Goal: Information Seeking & Learning: Learn about a topic

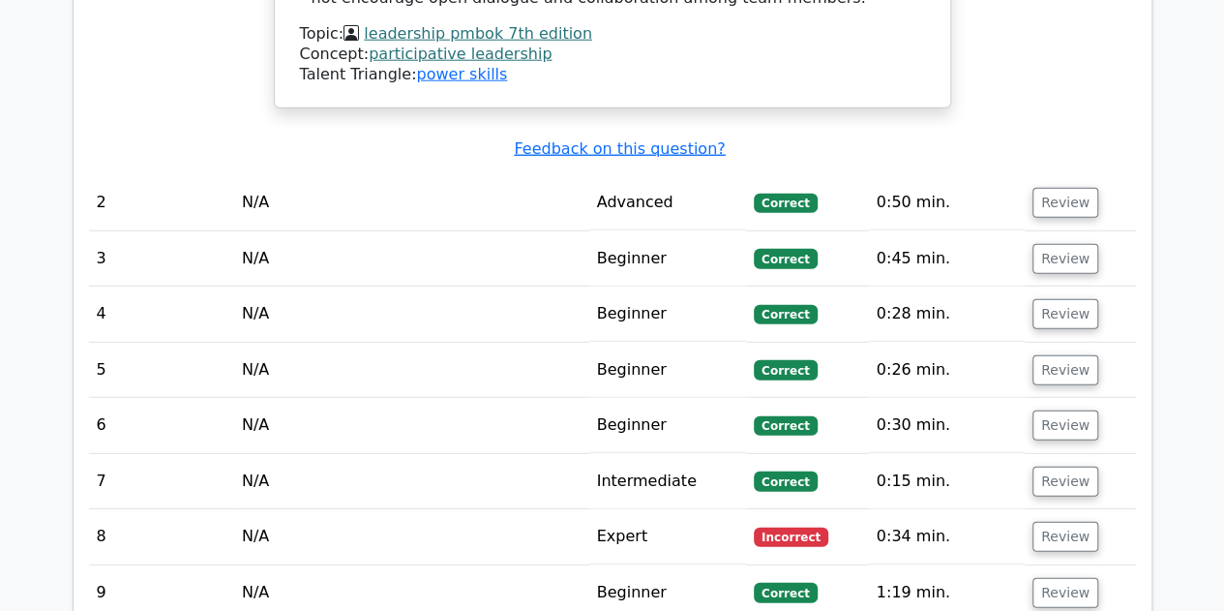
scroll to position [2521, 0]
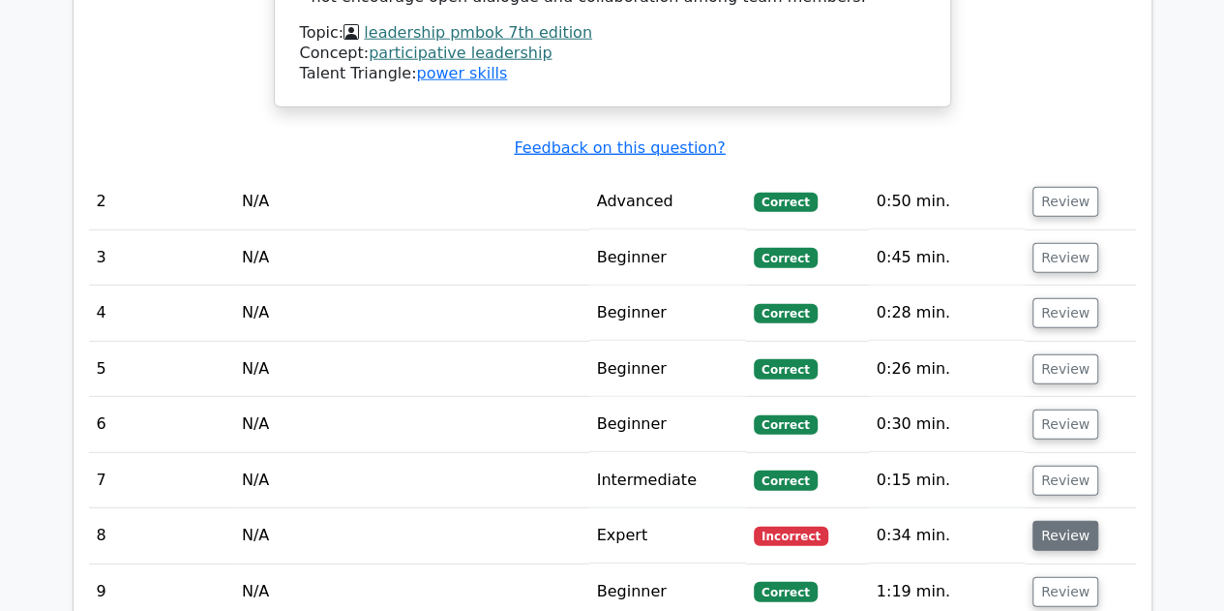
click at [1063, 521] on button "Review" at bounding box center [1066, 536] width 66 height 30
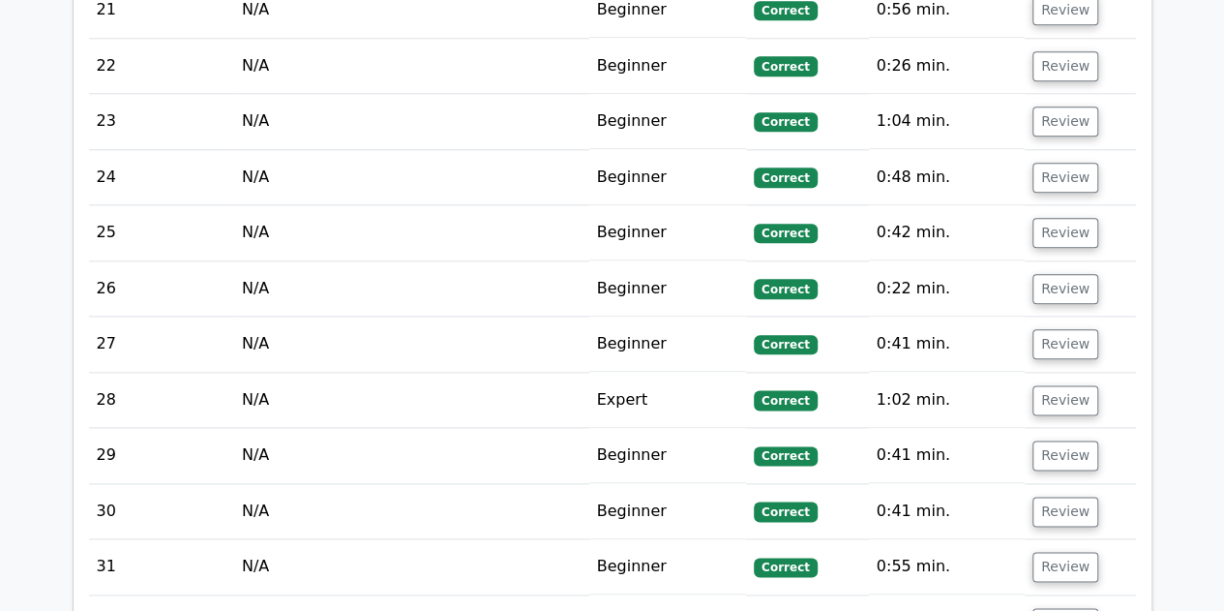
scroll to position [4687, 0]
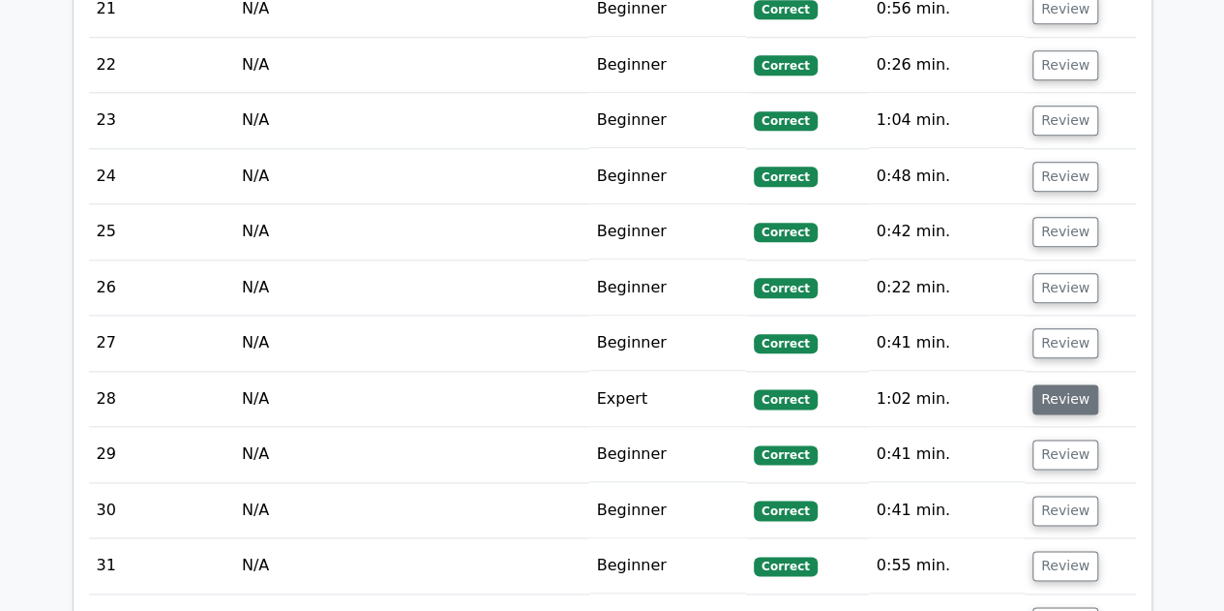
click at [1049, 384] on button "Review" at bounding box center [1066, 399] width 66 height 30
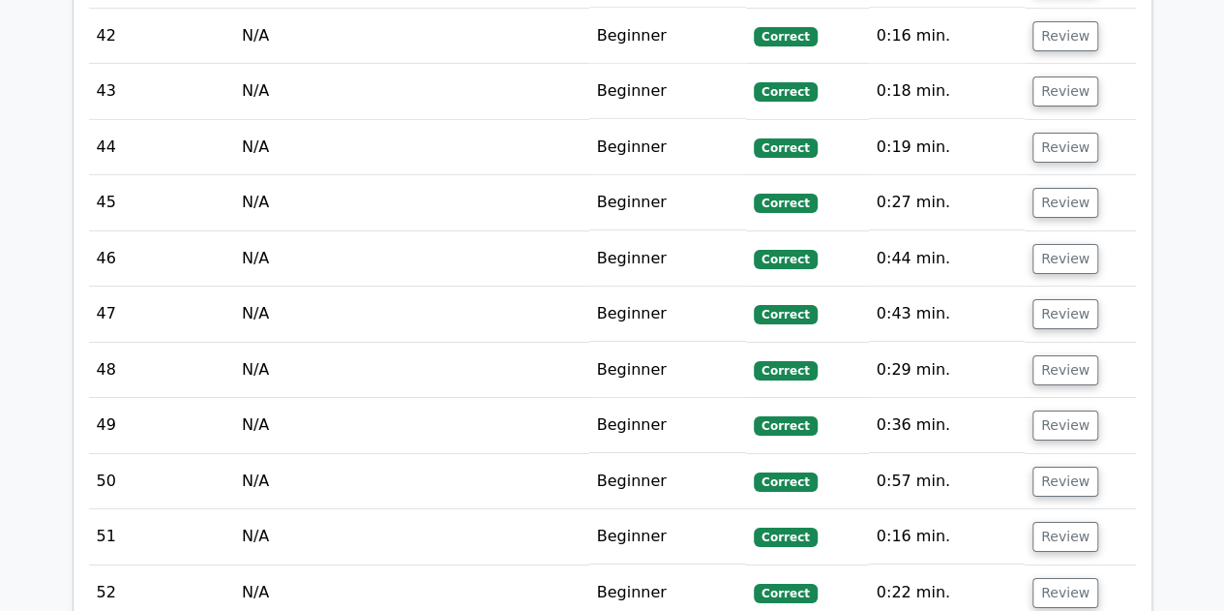
scroll to position [6880, 0]
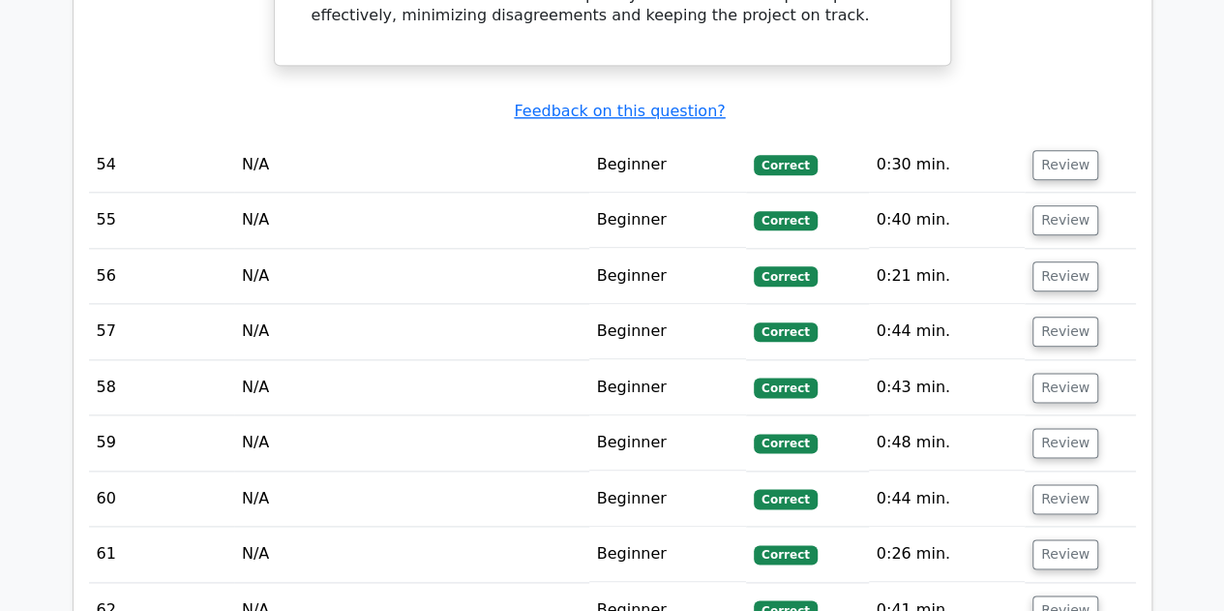
scroll to position [8355, 0]
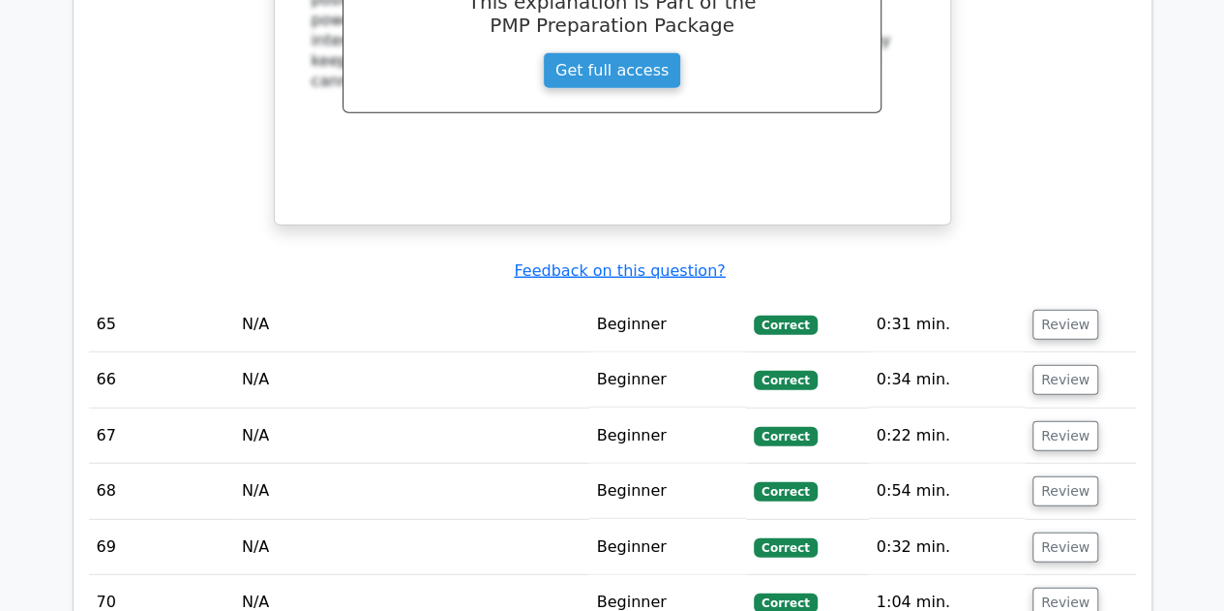
scroll to position [9704, 0]
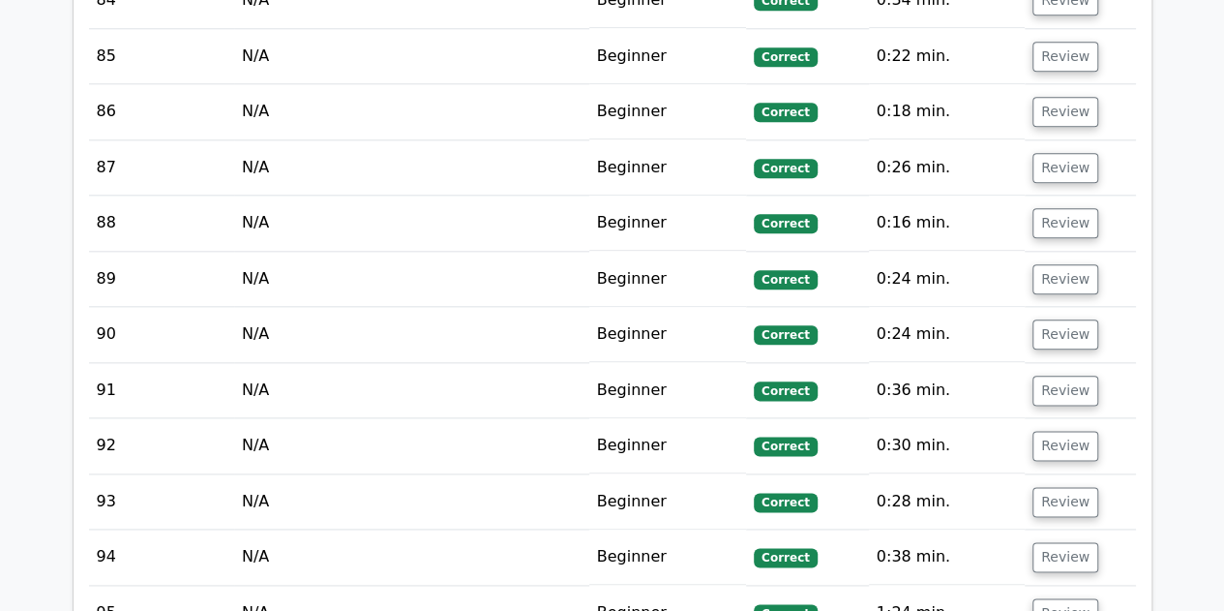
scroll to position [11992, 0]
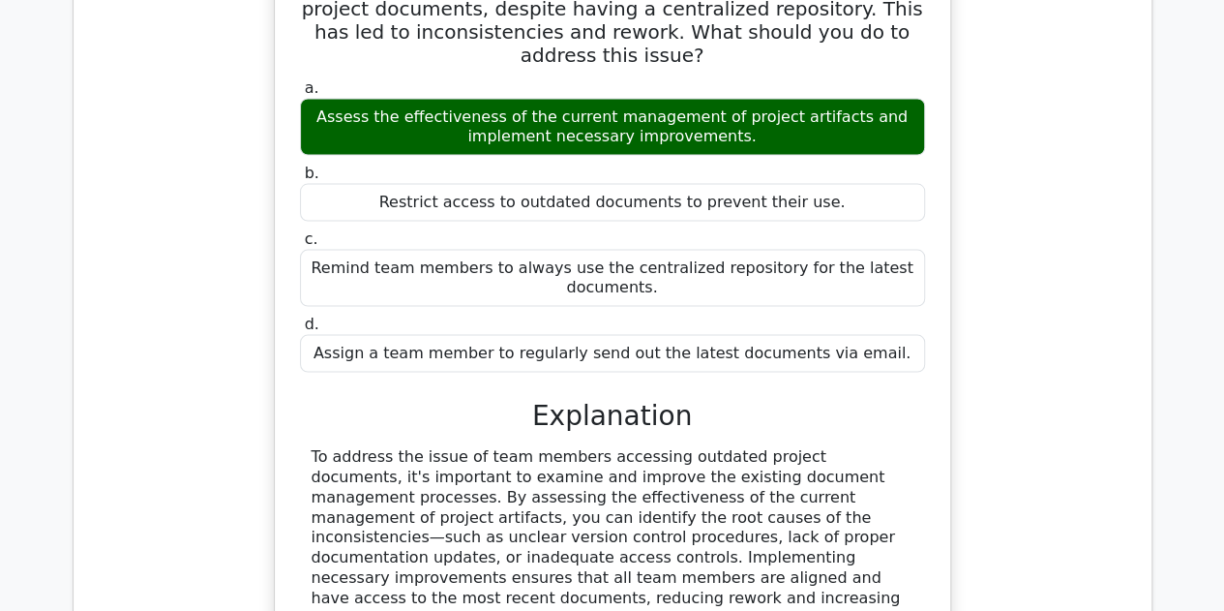
scroll to position [12881, 0]
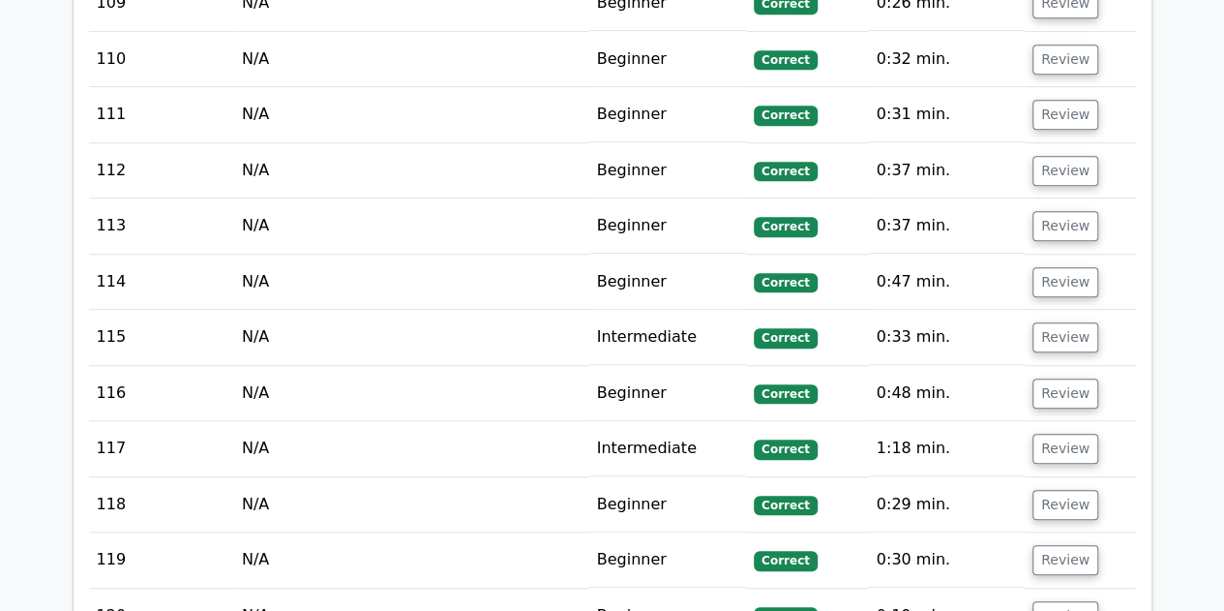
scroll to position [15177, 0]
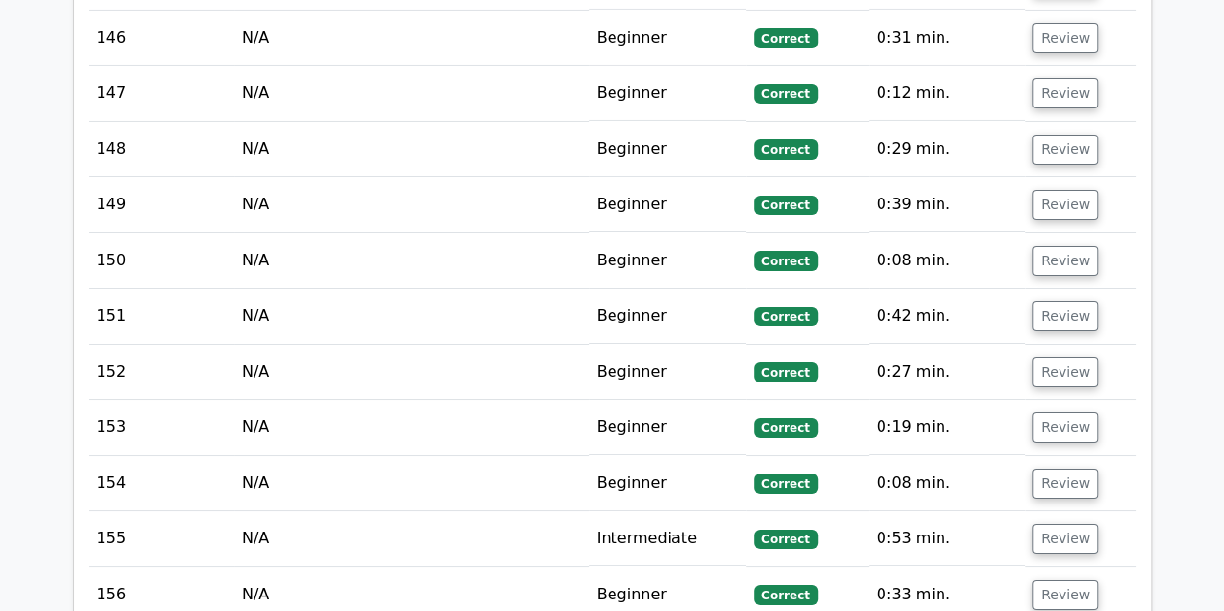
scroll to position [18098, 0]
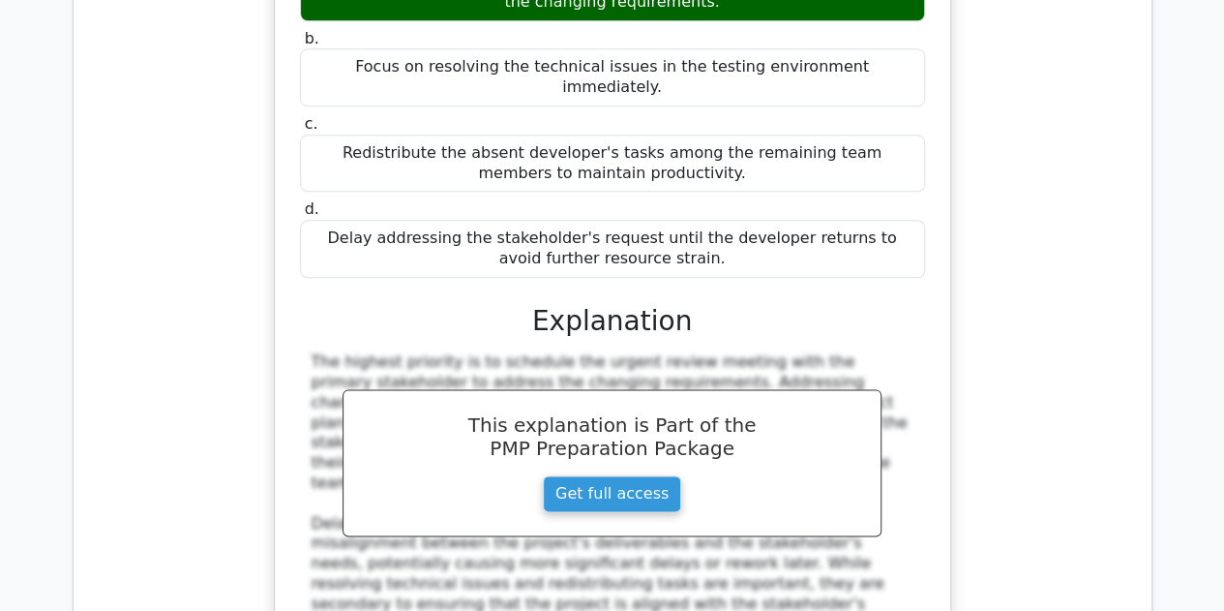
scroll to position [19359, 0]
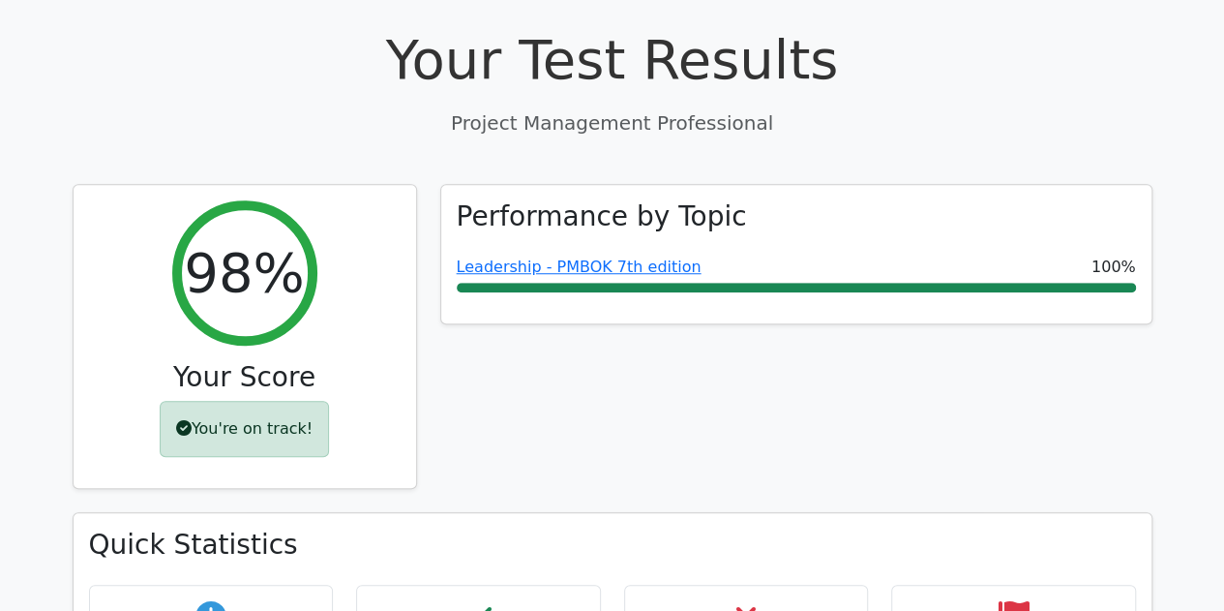
scroll to position [628, 0]
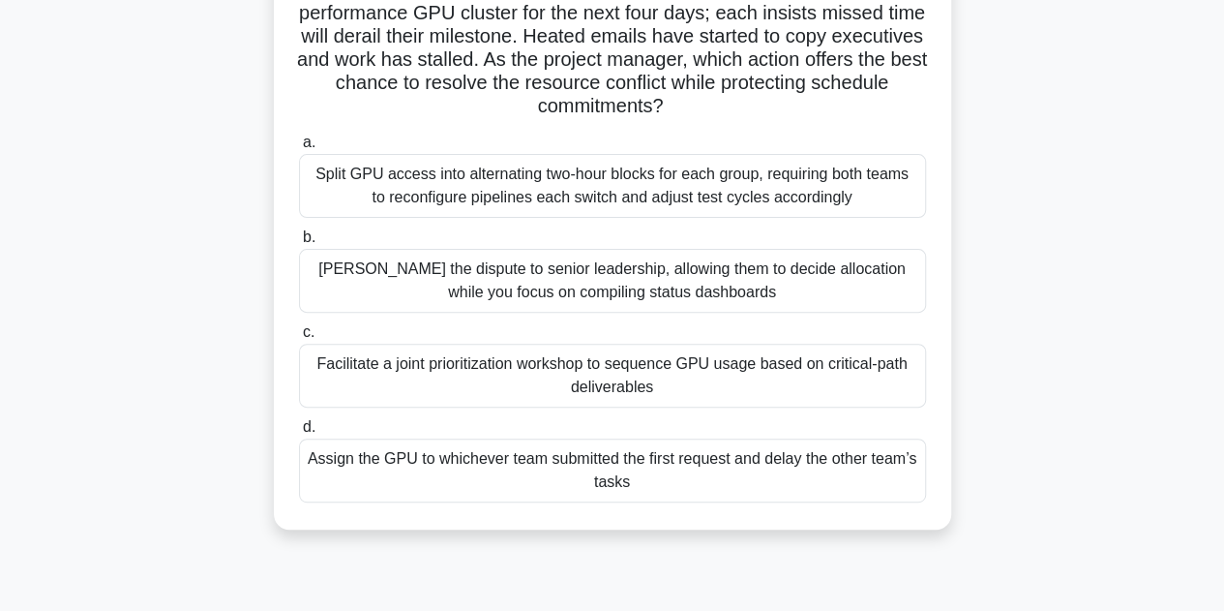
scroll to position [184, 0]
click at [649, 374] on div "Facilitate a joint prioritization workshop to sequence GPU usage based on criti…" at bounding box center [612, 376] width 627 height 64
click at [299, 340] on input "c. Facilitate a joint prioritization workshop to sequence GPU usage based on cr…" at bounding box center [299, 333] width 0 height 13
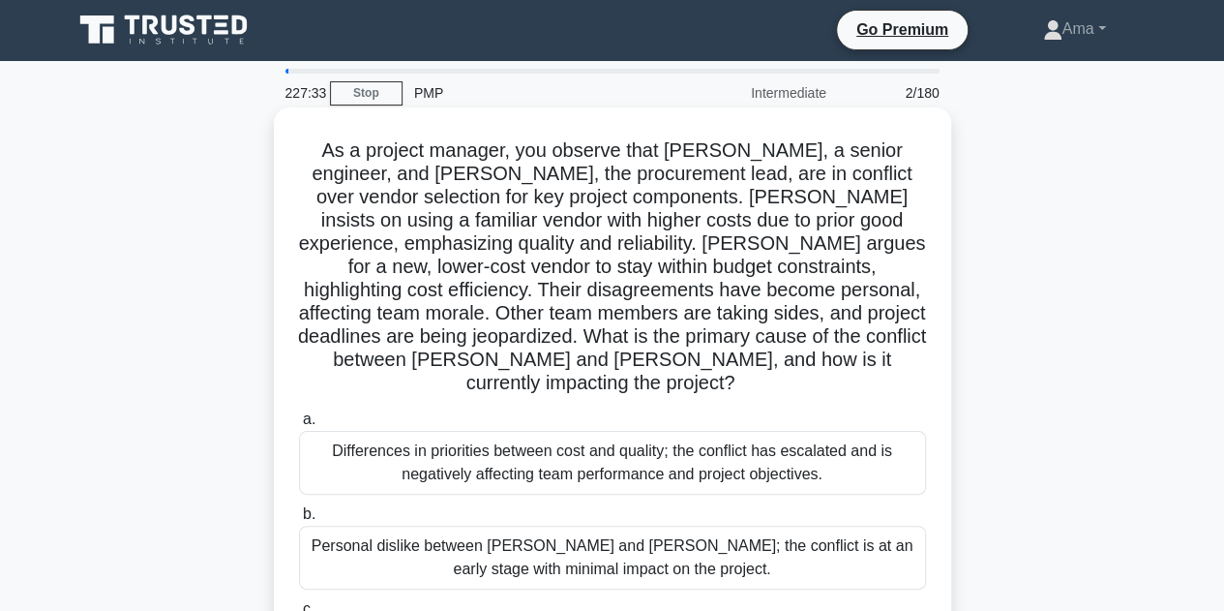
scroll to position [0, 0]
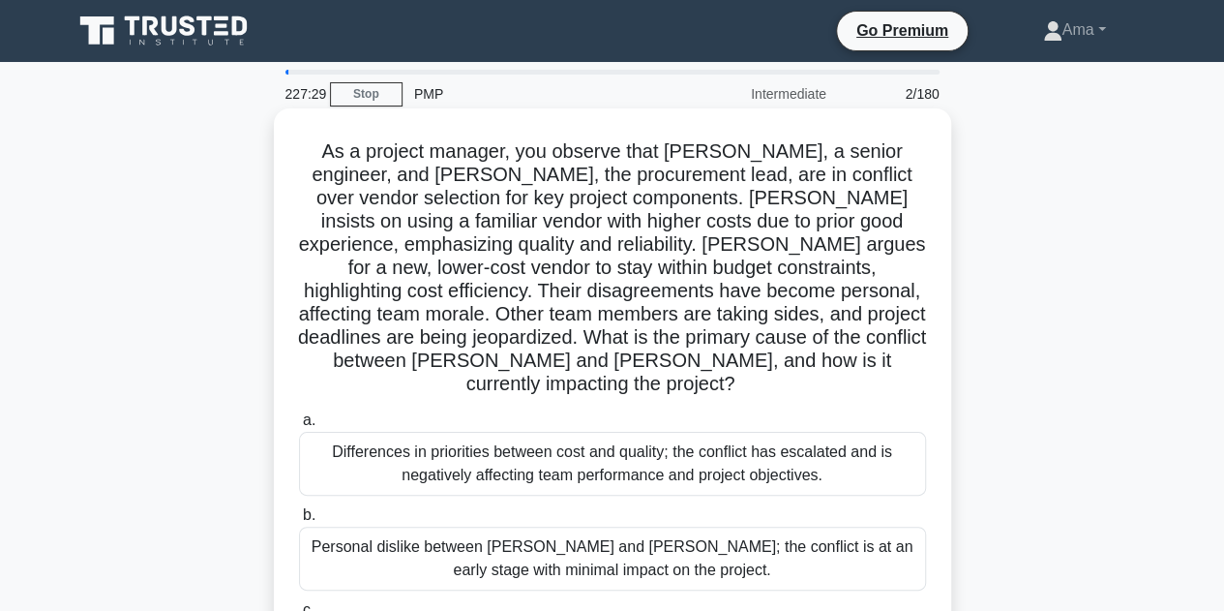
click at [468, 441] on div "Differences in priorities between cost and quality; the conflict has escalated …" at bounding box center [612, 464] width 627 height 64
click at [299, 427] on input "a. Differences in priorities between cost and quality; the conflict has escalat…" at bounding box center [299, 420] width 0 height 13
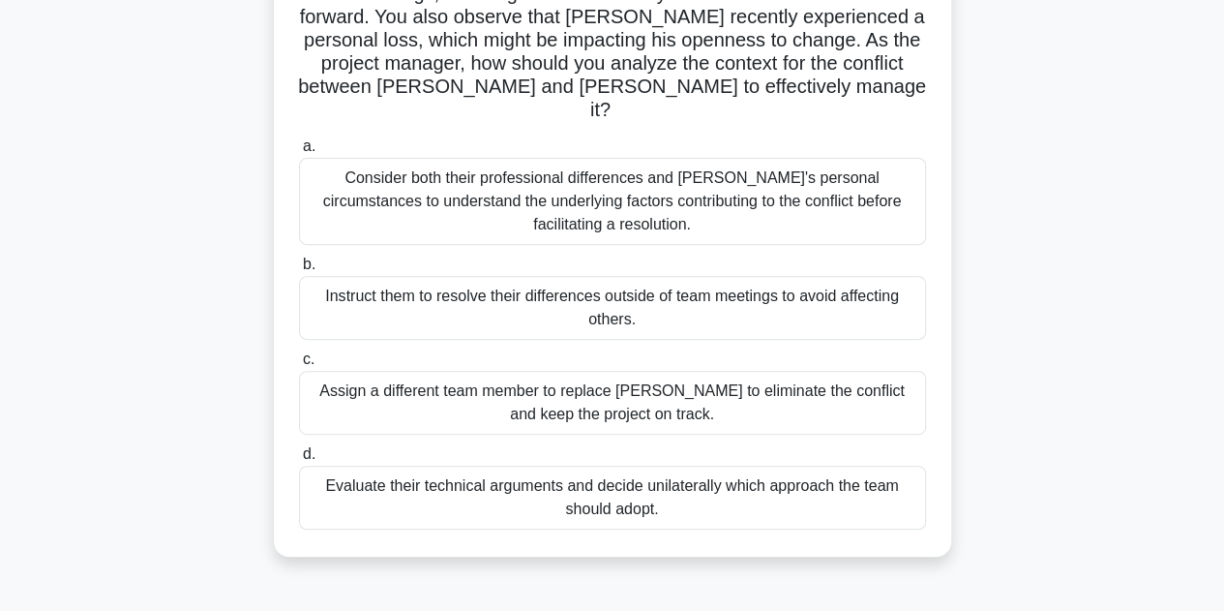
scroll to position [250, 0]
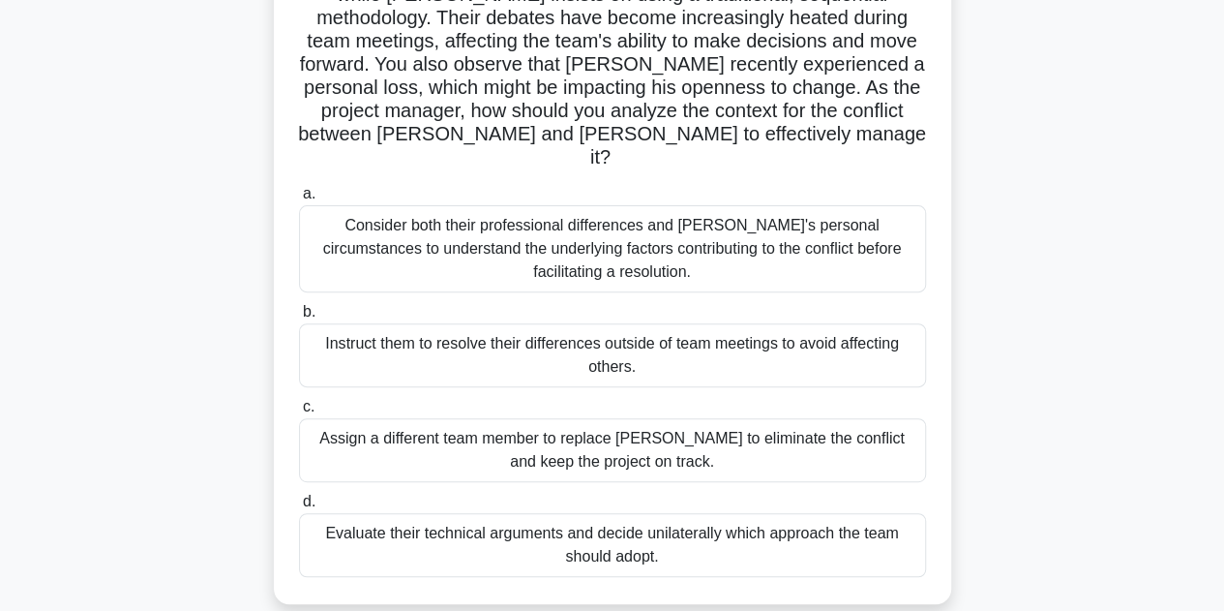
click at [465, 229] on div "Consider both their professional differences and Tom's personal circumstances t…" at bounding box center [612, 248] width 627 height 87
click at [299, 200] on input "a. Consider both their professional differences and Tom's personal circumstance…" at bounding box center [299, 194] width 0 height 13
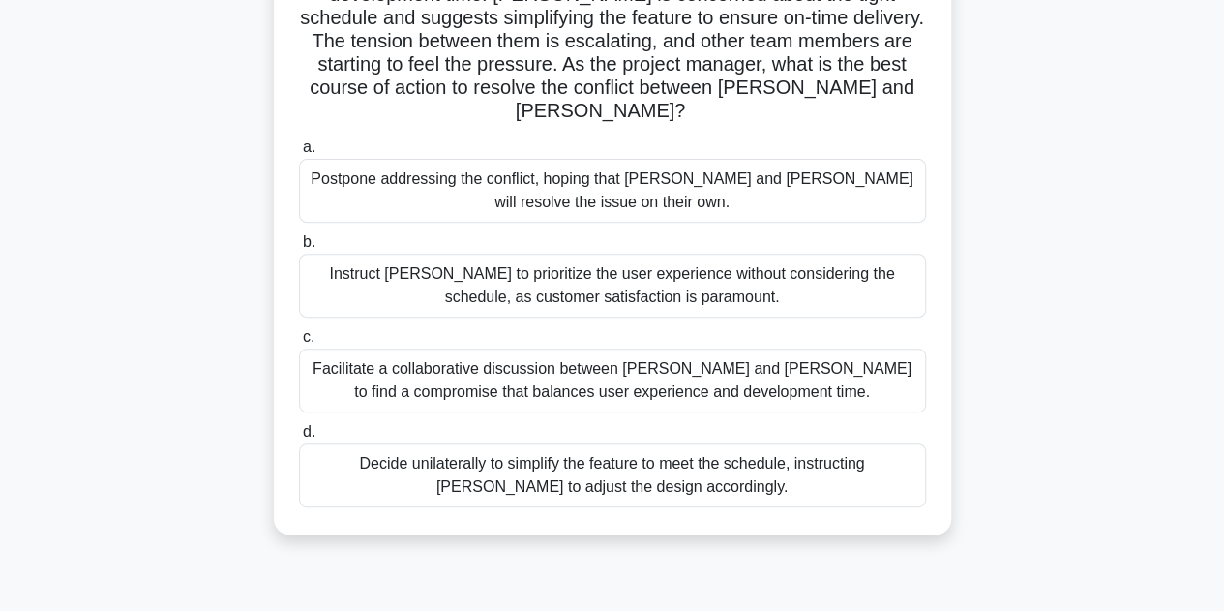
scroll to position [274, 0]
click at [569, 354] on div "Facilitate a collaborative discussion between Alex and Jamie to find a compromi…" at bounding box center [612, 379] width 627 height 64
click at [299, 343] on input "c. Facilitate a collaborative discussion between Alex and Jamie to find a compr…" at bounding box center [299, 336] width 0 height 13
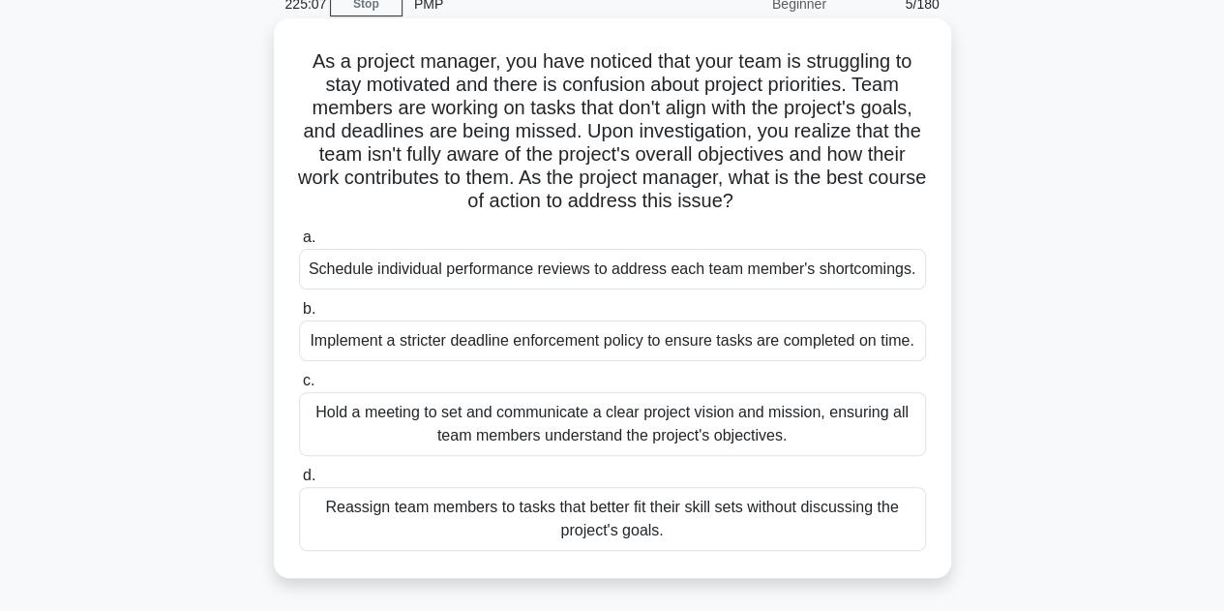
scroll to position [93, 0]
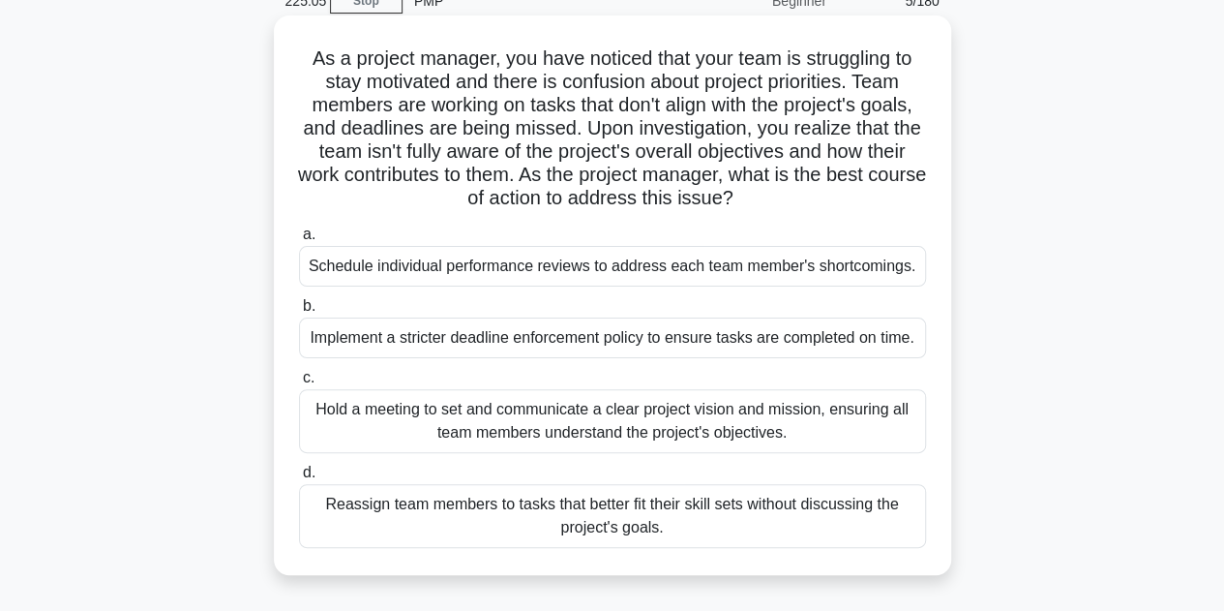
click at [500, 424] on div "Hold a meeting to set and communicate a clear project vision and mission, ensur…" at bounding box center [612, 421] width 627 height 64
click at [299, 384] on input "c. Hold a meeting to set and communicate a clear project vision and mission, en…" at bounding box center [299, 378] width 0 height 13
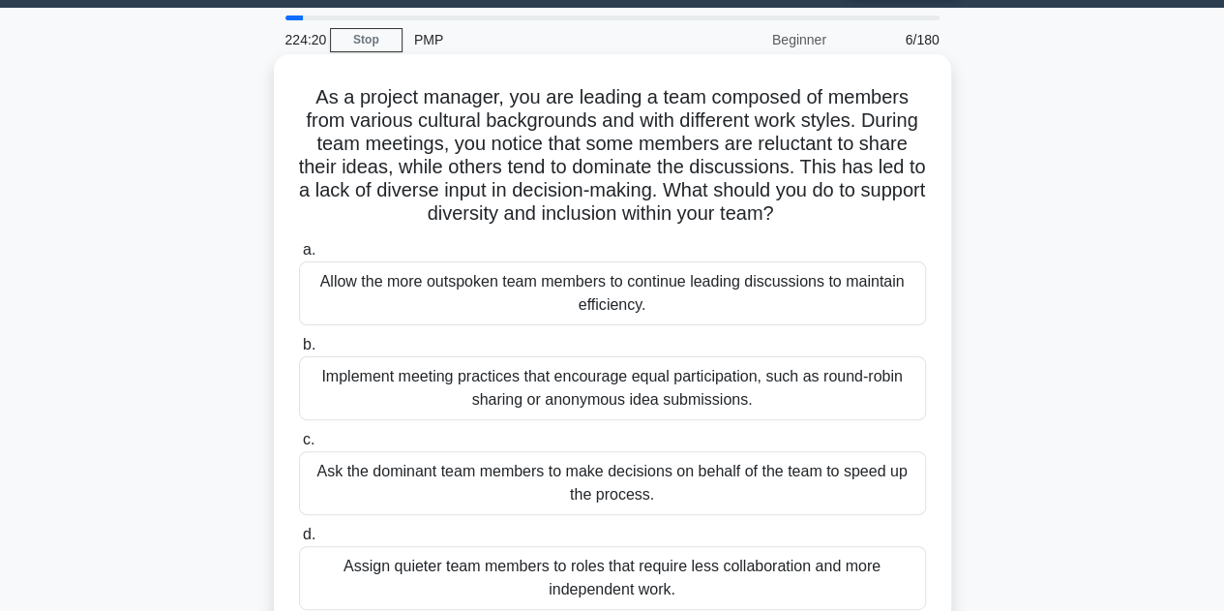
scroll to position [55, 0]
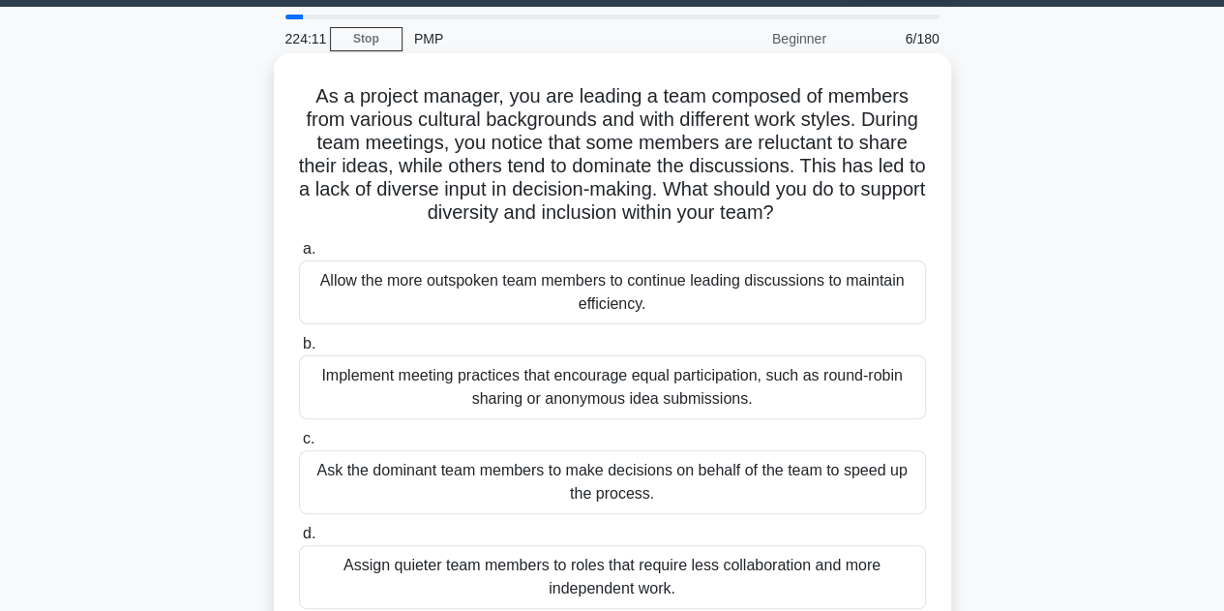
click at [549, 376] on div "Implement meeting practices that encourage equal participation, such as round-r…" at bounding box center [612, 387] width 627 height 64
click at [299, 350] on input "b. Implement meeting practices that encourage equal participation, such as roun…" at bounding box center [299, 344] width 0 height 13
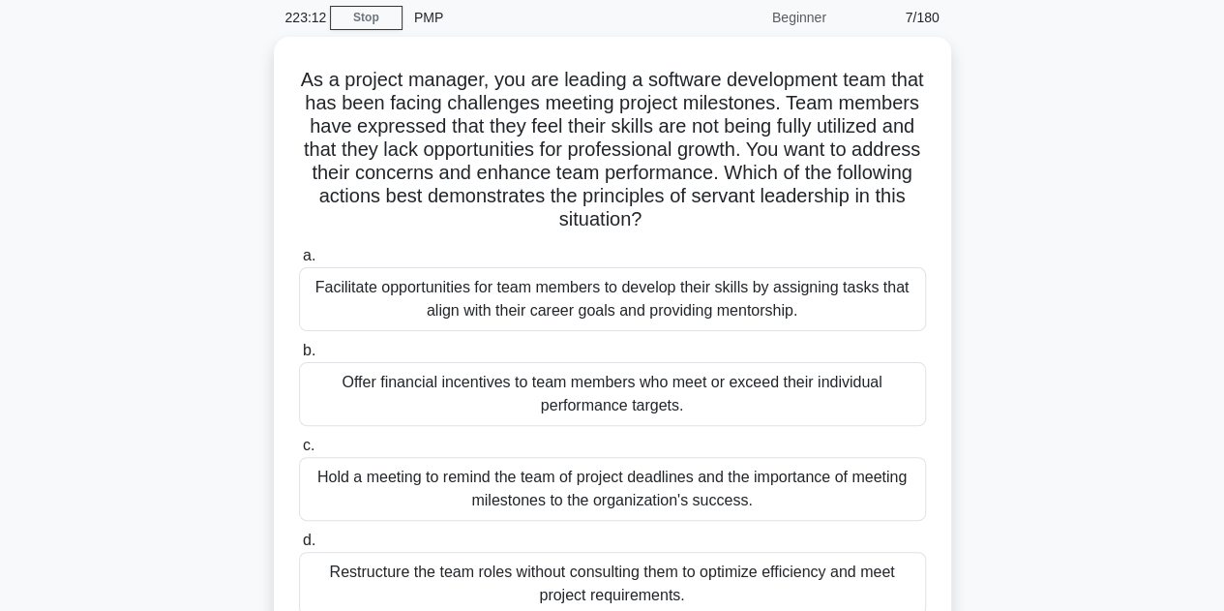
scroll to position [75, 0]
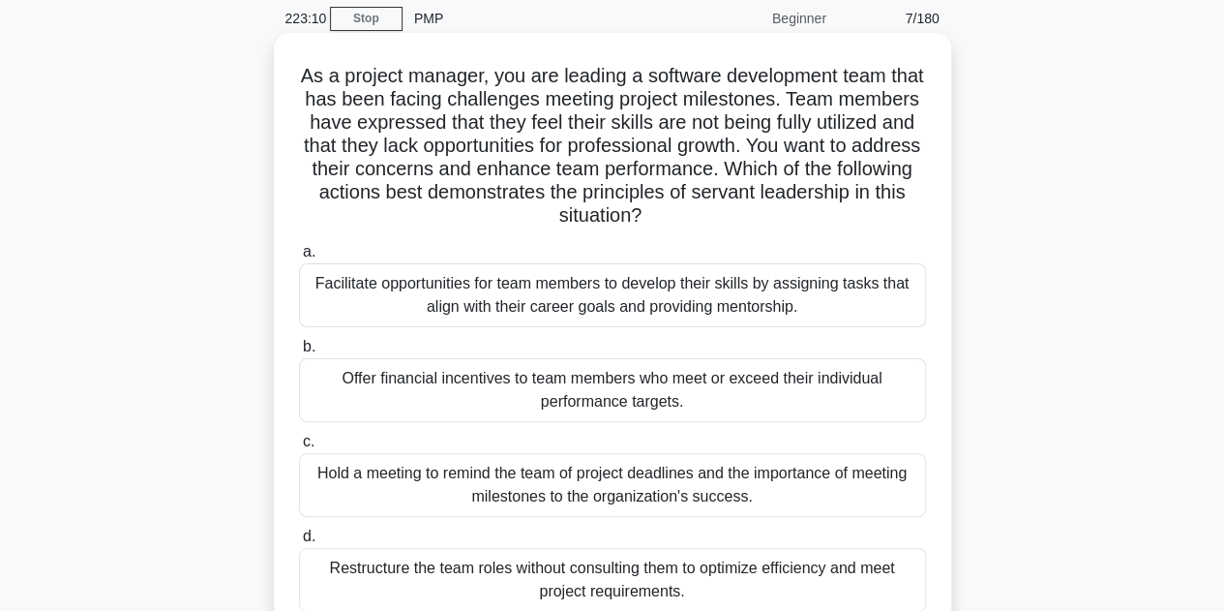
click at [484, 294] on div "Facilitate opportunities for team members to develop their skills by assigning …" at bounding box center [612, 295] width 627 height 64
click at [299, 258] on input "a. Facilitate opportunities for team members to develop their skills by assigni…" at bounding box center [299, 252] width 0 height 13
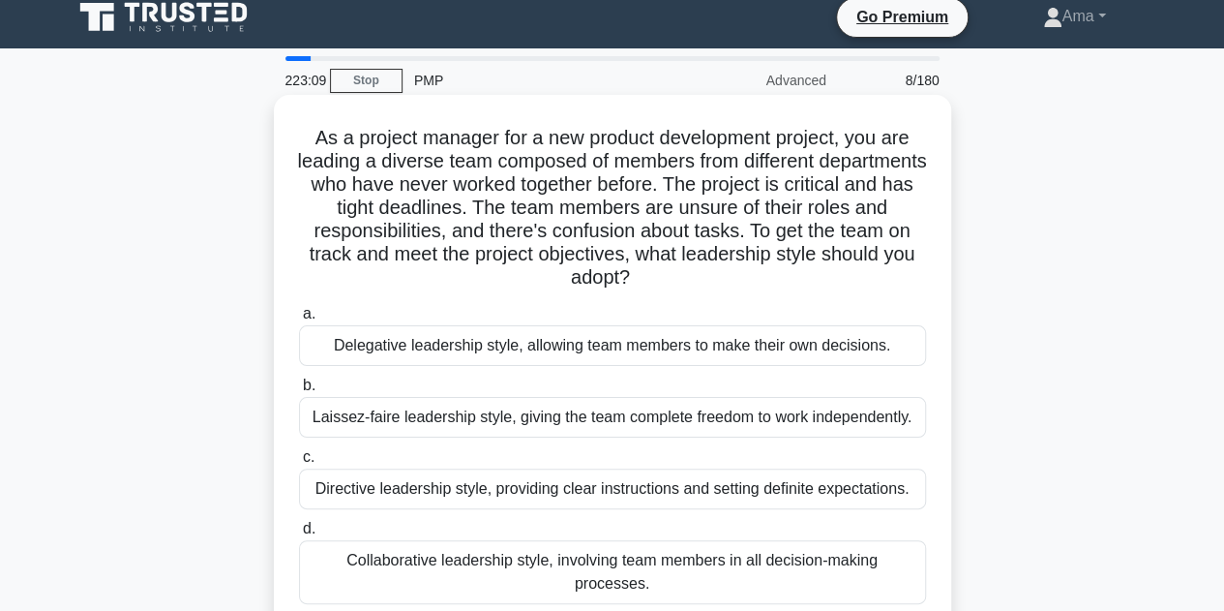
scroll to position [17, 0]
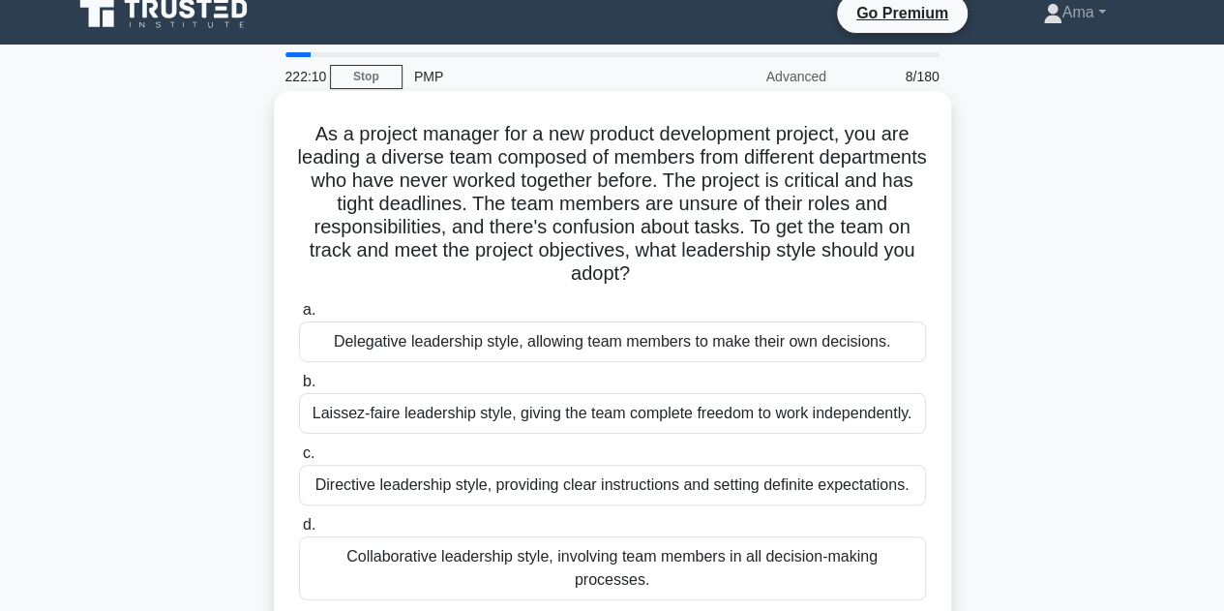
click at [383, 485] on div "Directive leadership style, providing clear instructions and setting definite e…" at bounding box center [612, 484] width 627 height 41
click at [299, 460] on input "c. Directive leadership style, providing clear instructions and setting definit…" at bounding box center [299, 453] width 0 height 13
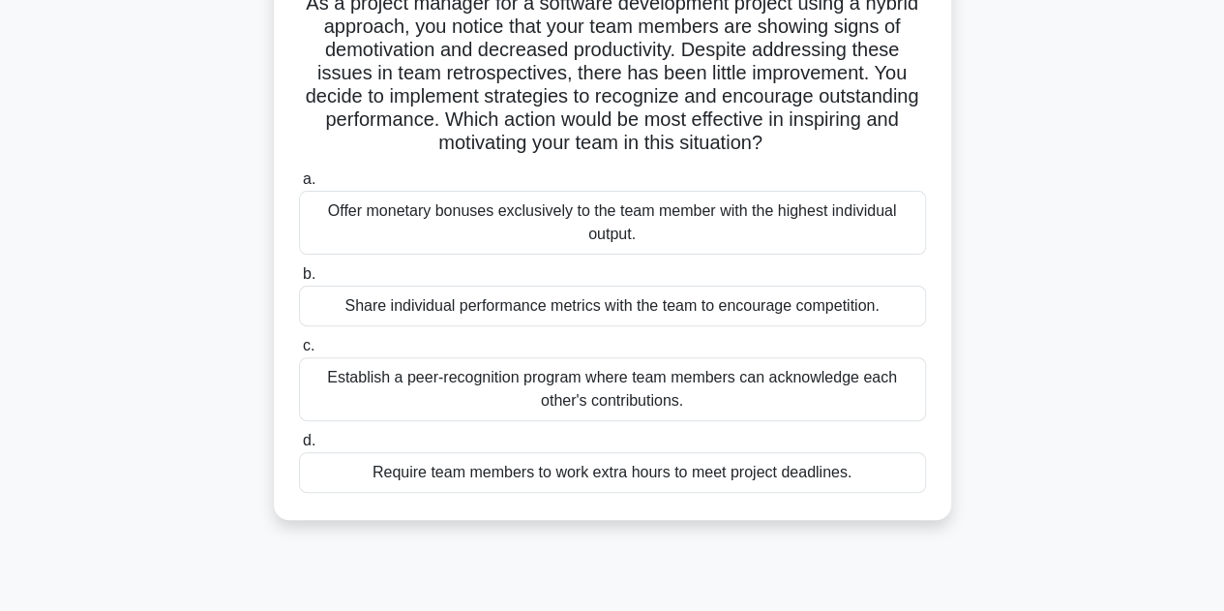
scroll to position [149, 0]
click at [516, 384] on div "Establish a peer-recognition program where team members can acknowledge each ot…" at bounding box center [612, 388] width 627 height 64
click at [299, 351] on input "c. Establish a peer-recognition program where team members can acknowledge each…" at bounding box center [299, 345] width 0 height 13
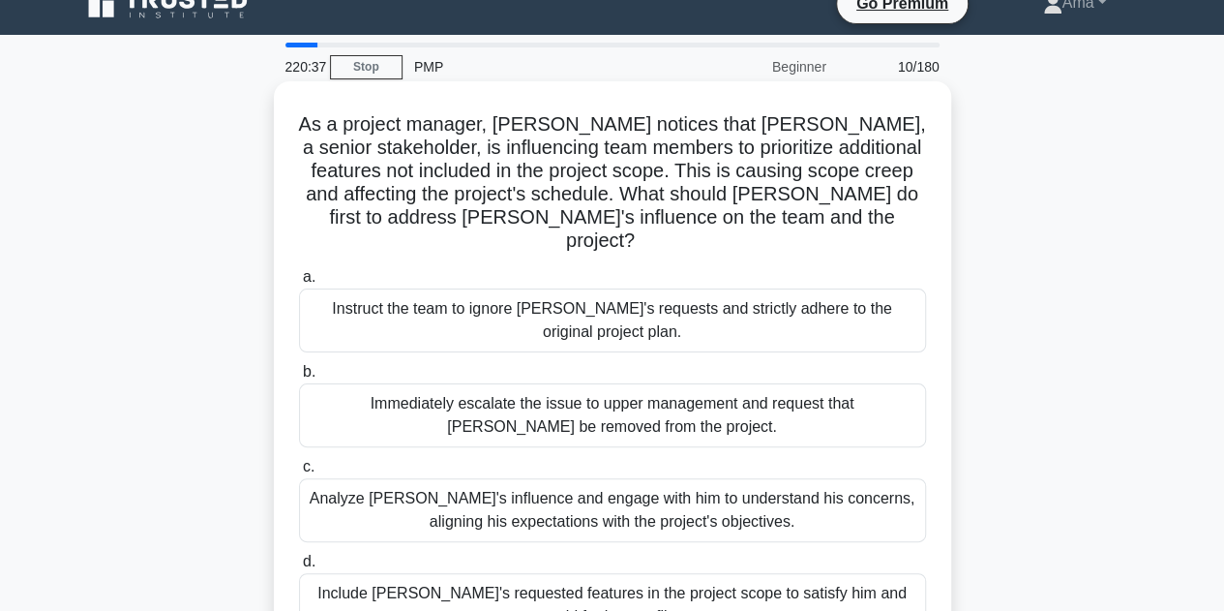
scroll to position [30, 0]
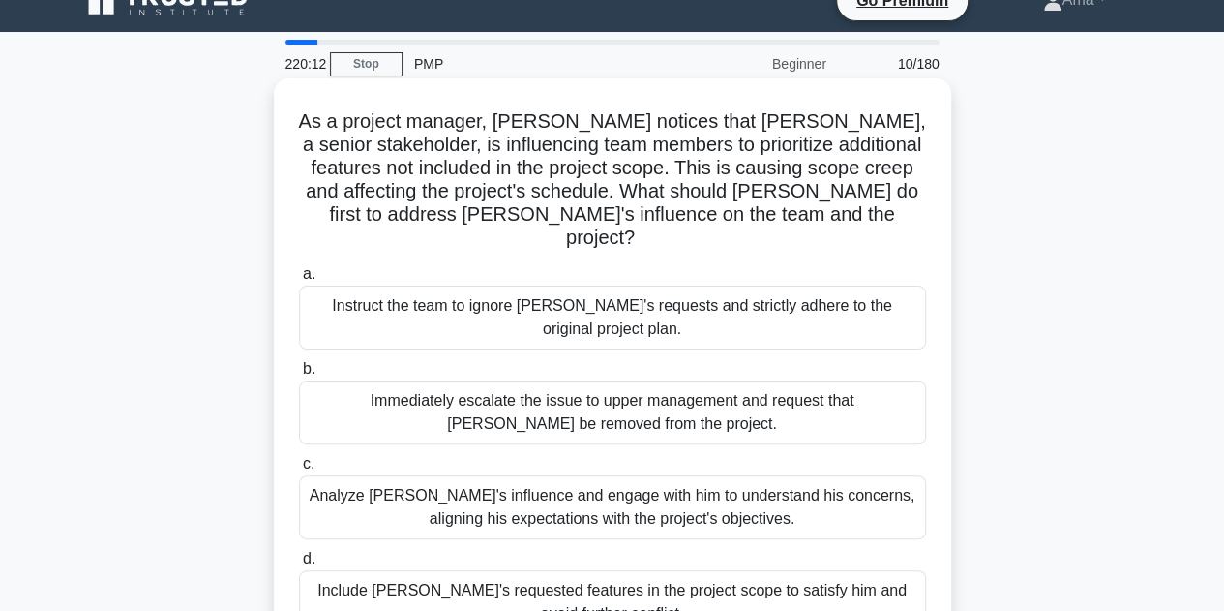
click at [509, 494] on div "Analyze John's influence and engage with him to understand his concerns, aligni…" at bounding box center [612, 507] width 627 height 64
click at [299, 470] on input "c. Analyze John's influence and engage with him to understand his concerns, ali…" at bounding box center [299, 464] width 0 height 13
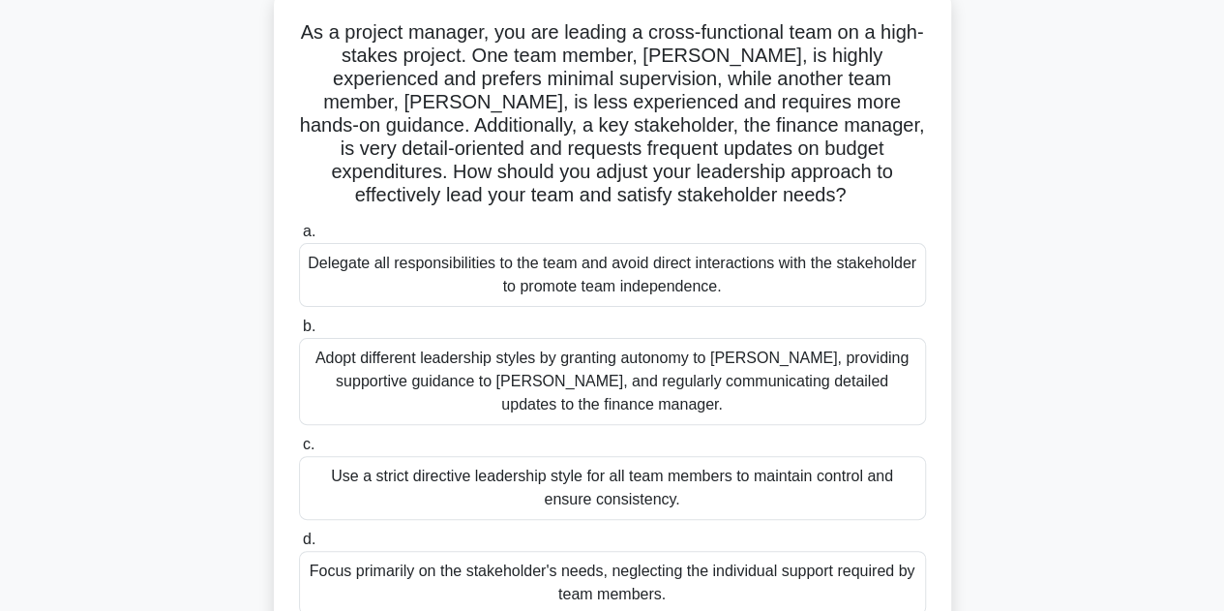
scroll to position [126, 0]
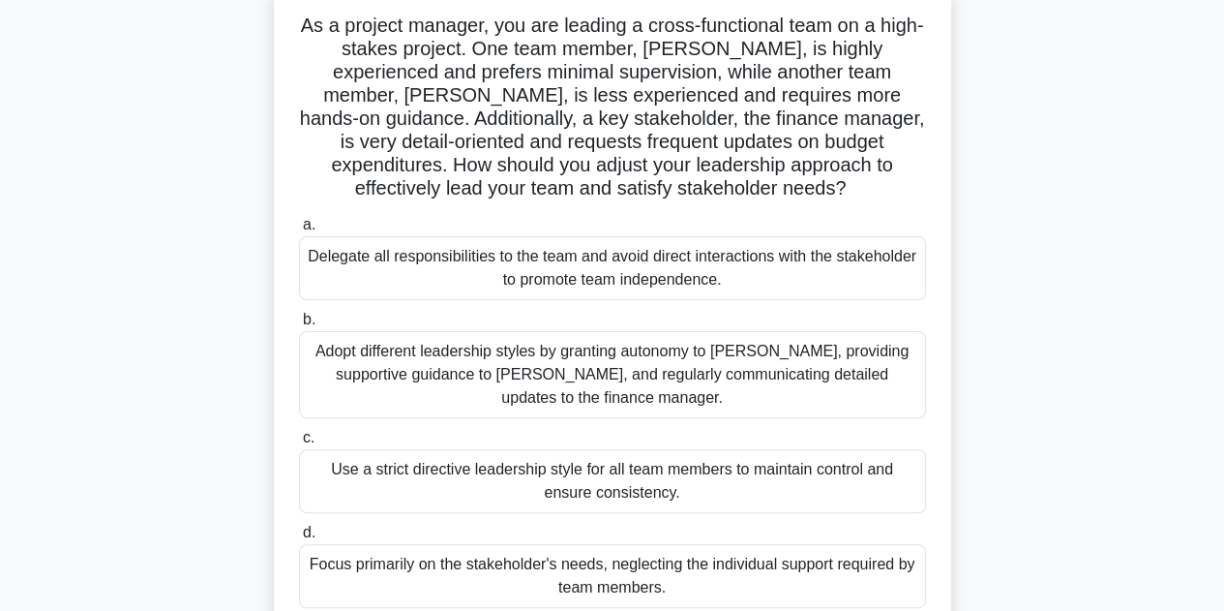
click at [420, 365] on div "Adopt different leadership styles by granting autonomy to Alex, providing suppo…" at bounding box center [612, 374] width 627 height 87
click at [299, 326] on input "b. Adopt different leadership styles by granting autonomy to Alex, providing su…" at bounding box center [299, 320] width 0 height 13
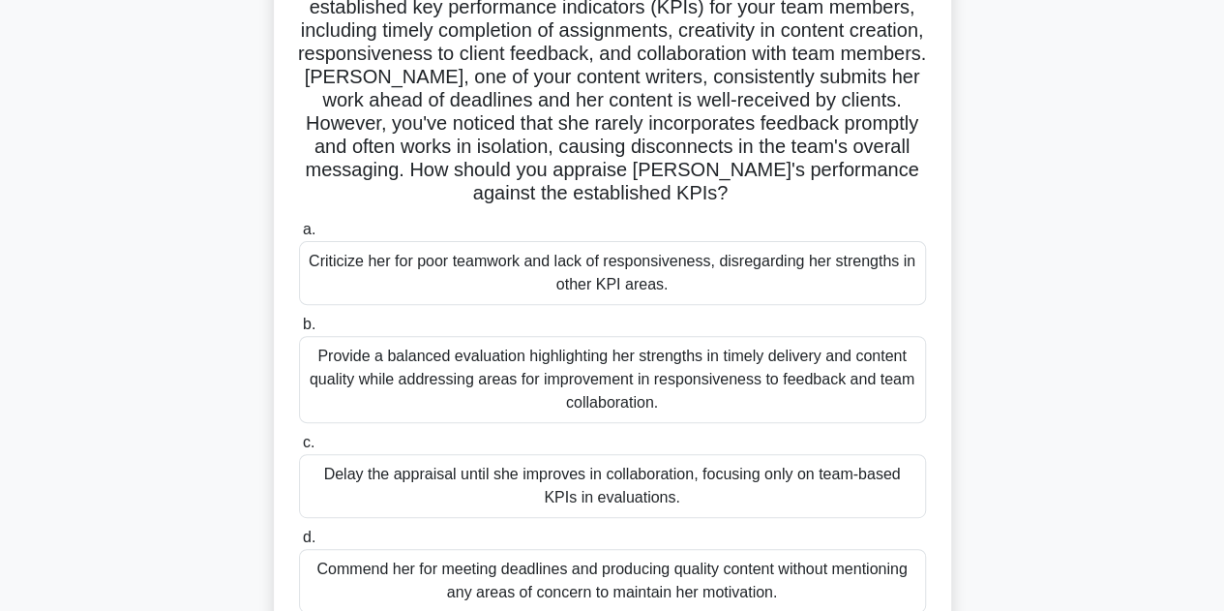
scroll to position [166, 0]
click at [391, 375] on div "Provide a balanced evaluation highlighting her strengths in timely delivery and…" at bounding box center [612, 380] width 627 height 87
click at [299, 332] on input "b. Provide a balanced evaluation highlighting her strengths in timely delivery …" at bounding box center [299, 325] width 0 height 13
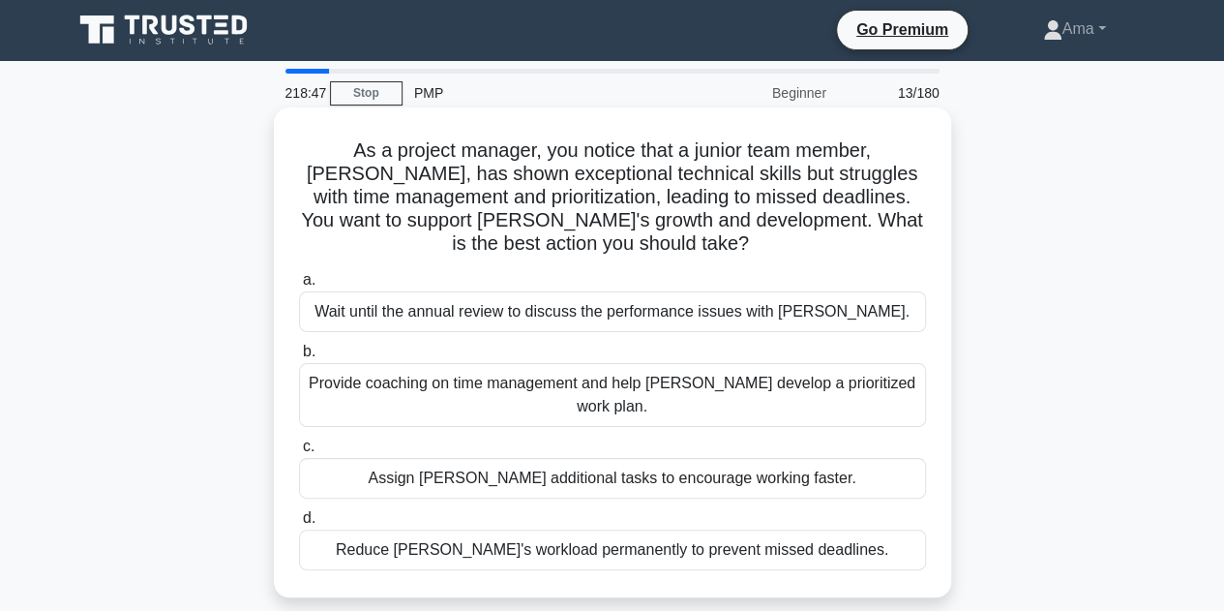
scroll to position [0, 0]
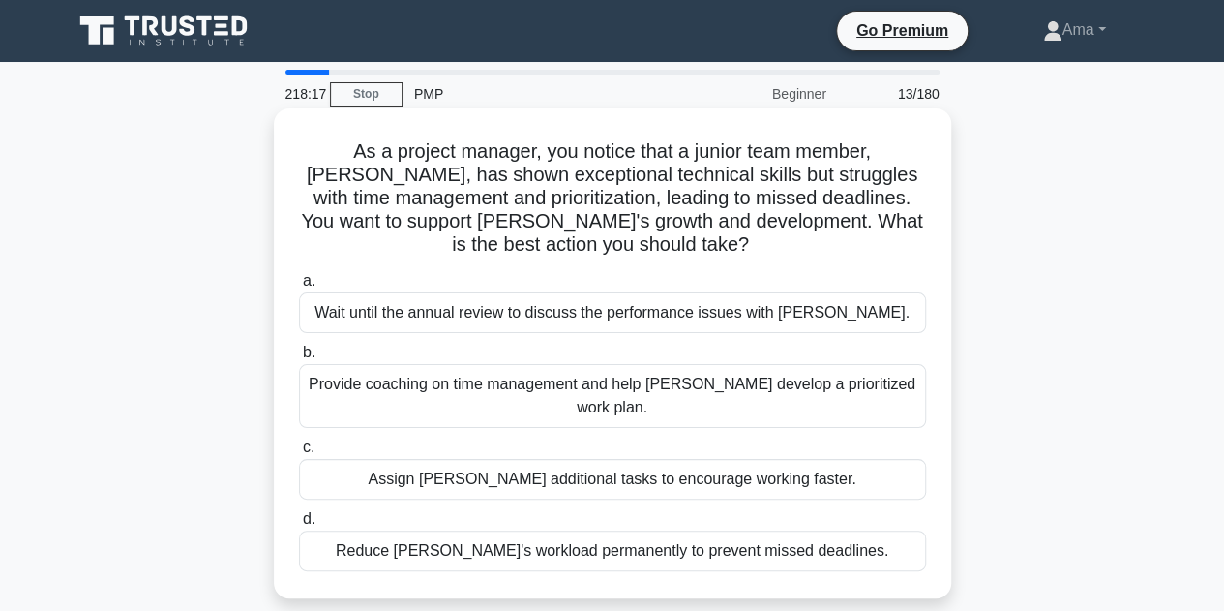
click at [460, 380] on div "Provide coaching on time management and help Alex develop a prioritized work pl…" at bounding box center [612, 396] width 627 height 64
click at [299, 359] on input "b. Provide coaching on time management and help Alex develop a prioritized work…" at bounding box center [299, 352] width 0 height 13
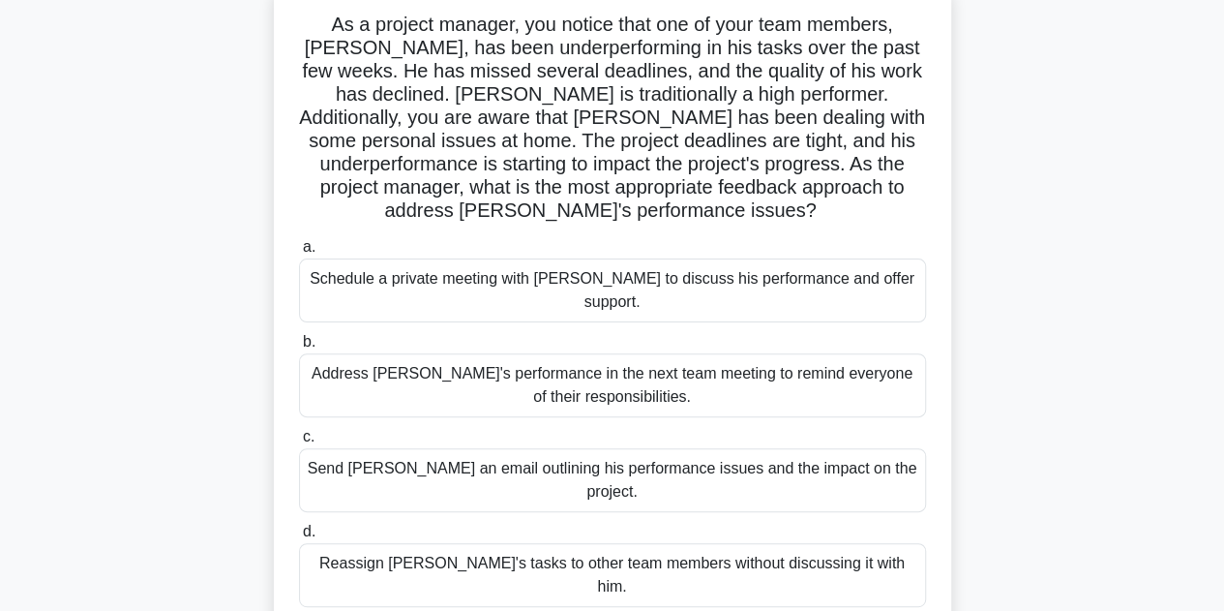
scroll to position [102, 0]
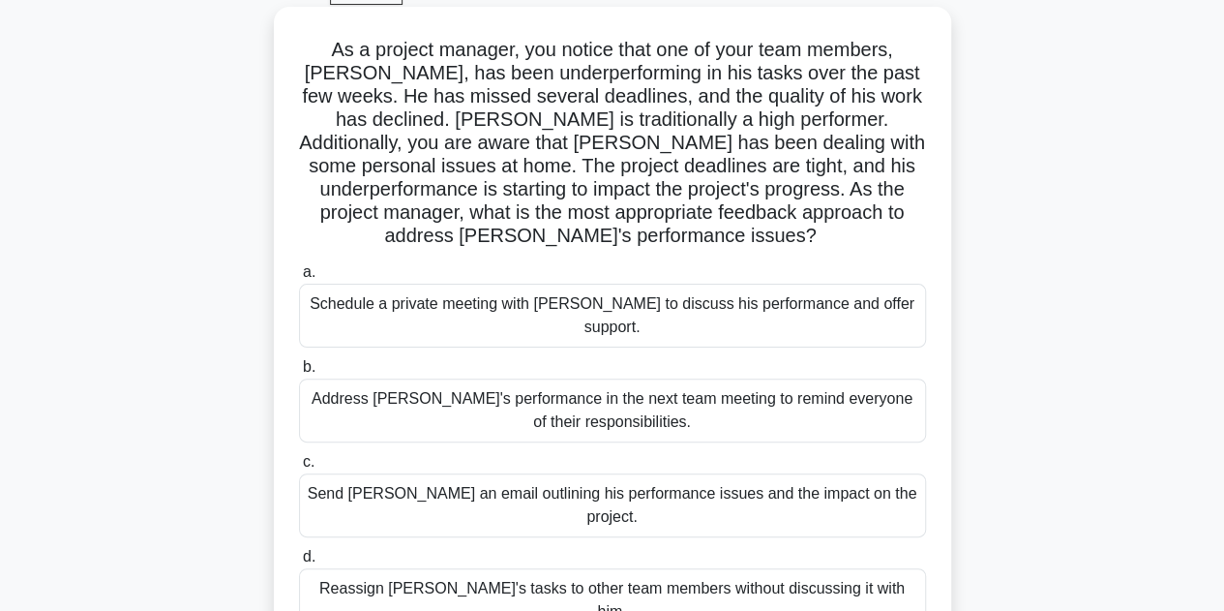
click at [400, 308] on div "Schedule a private meeting with Carlos to discuss his performance and offer sup…" at bounding box center [612, 316] width 627 height 64
click at [299, 279] on input "a. Schedule a private meeting with Carlos to discuss his performance and offer …" at bounding box center [299, 272] width 0 height 13
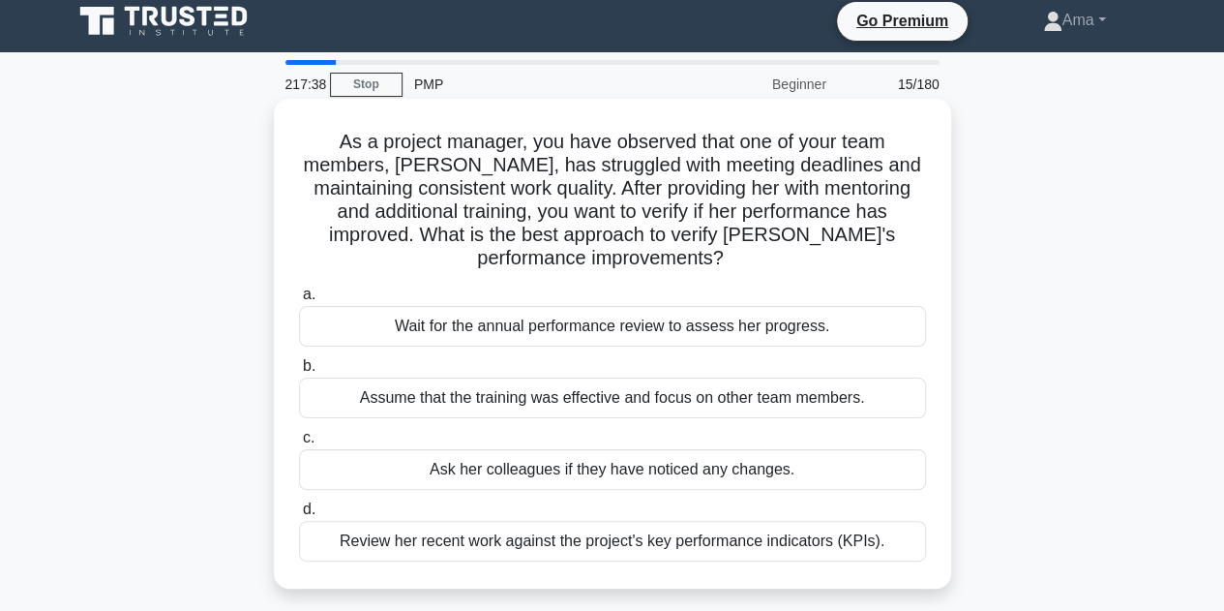
scroll to position [0, 0]
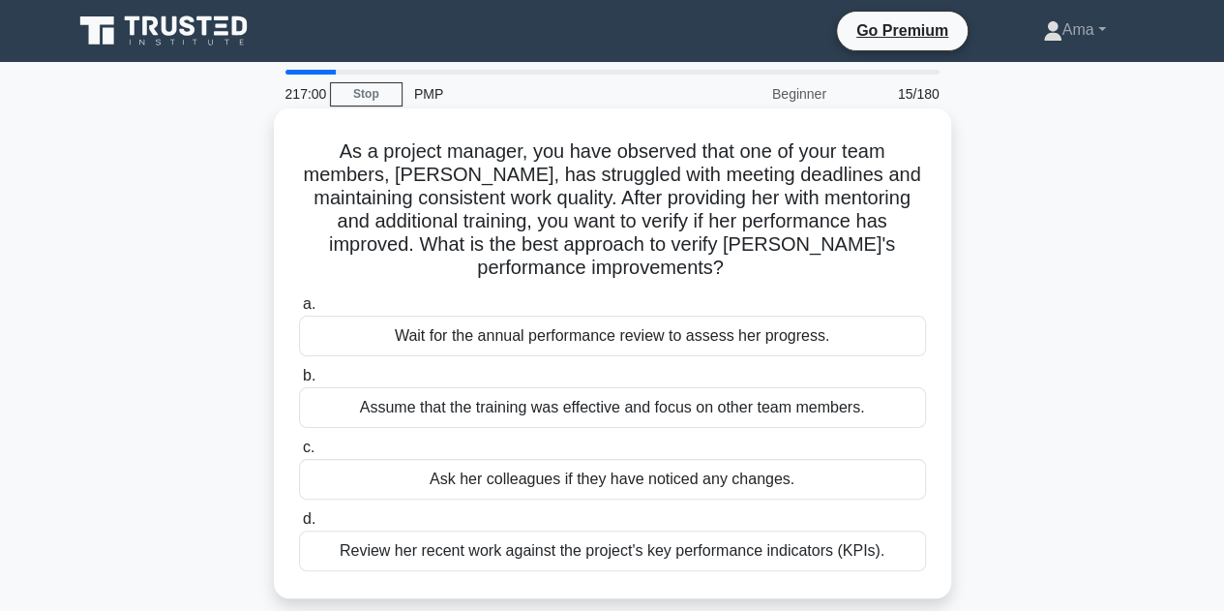
click at [435, 558] on div "Review her recent work against the project's key performance indicators (KPIs)." at bounding box center [612, 550] width 627 height 41
click at [299, 525] on input "d. Review her recent work against the project's key performance indicators (KPI…" at bounding box center [299, 519] width 0 height 13
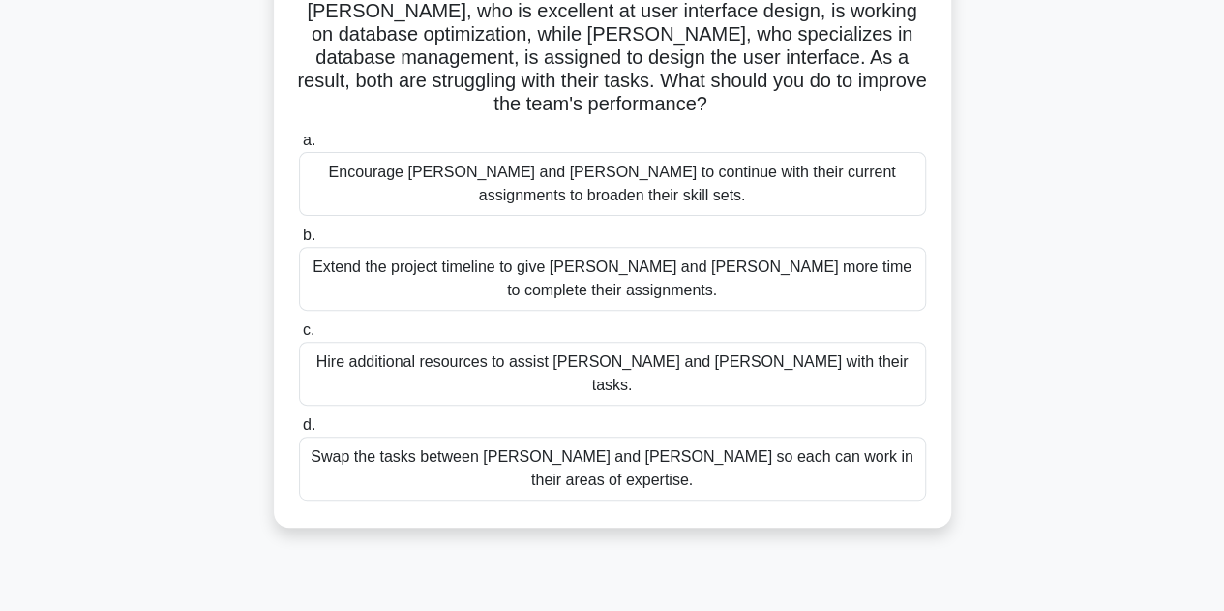
scroll to position [236, 0]
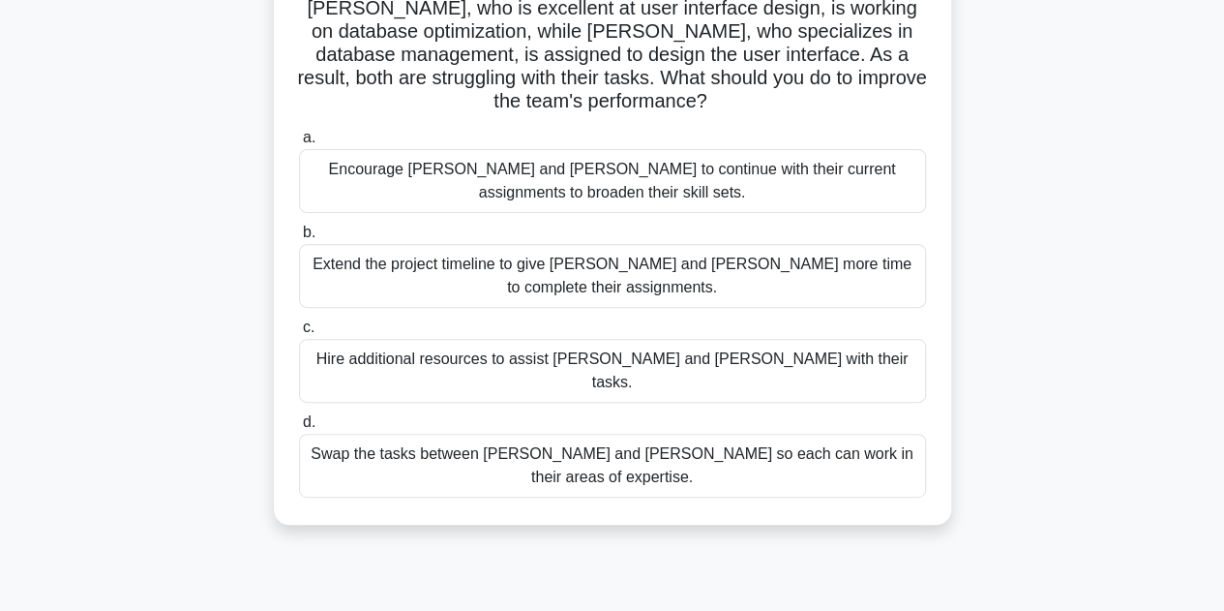
click at [569, 435] on div "Swap the tasks between Alex and Sam so each can work in their areas of expertis…" at bounding box center [612, 466] width 627 height 64
click at [299, 429] on input "d. Swap the tasks between Alex and Sam so each can work in their areas of exper…" at bounding box center [299, 422] width 0 height 13
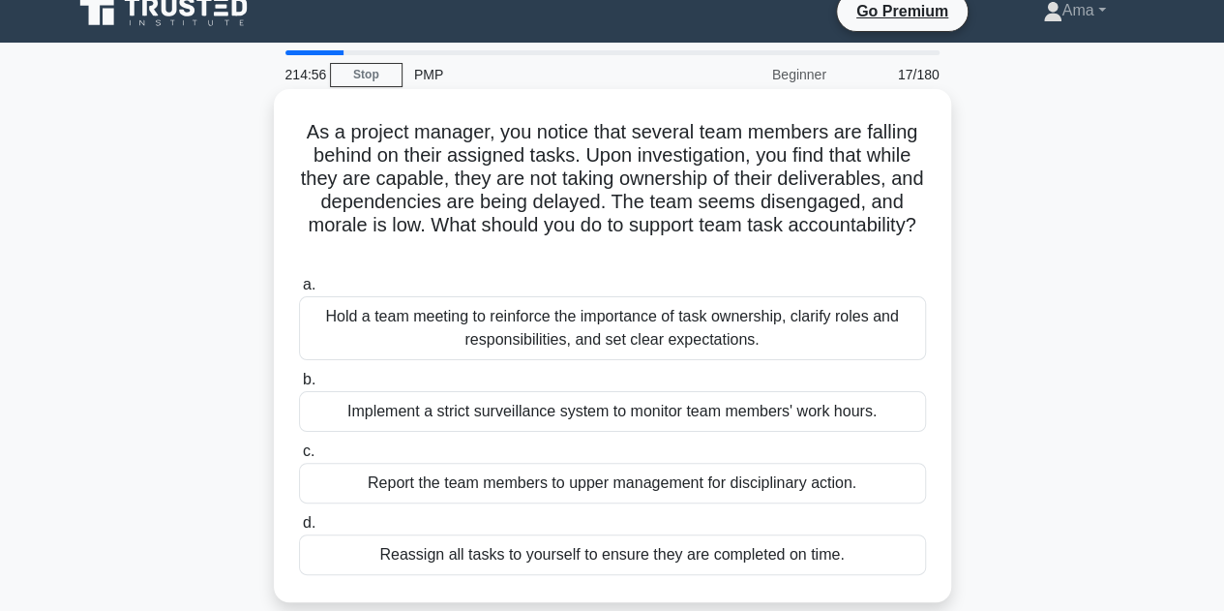
scroll to position [18, 0]
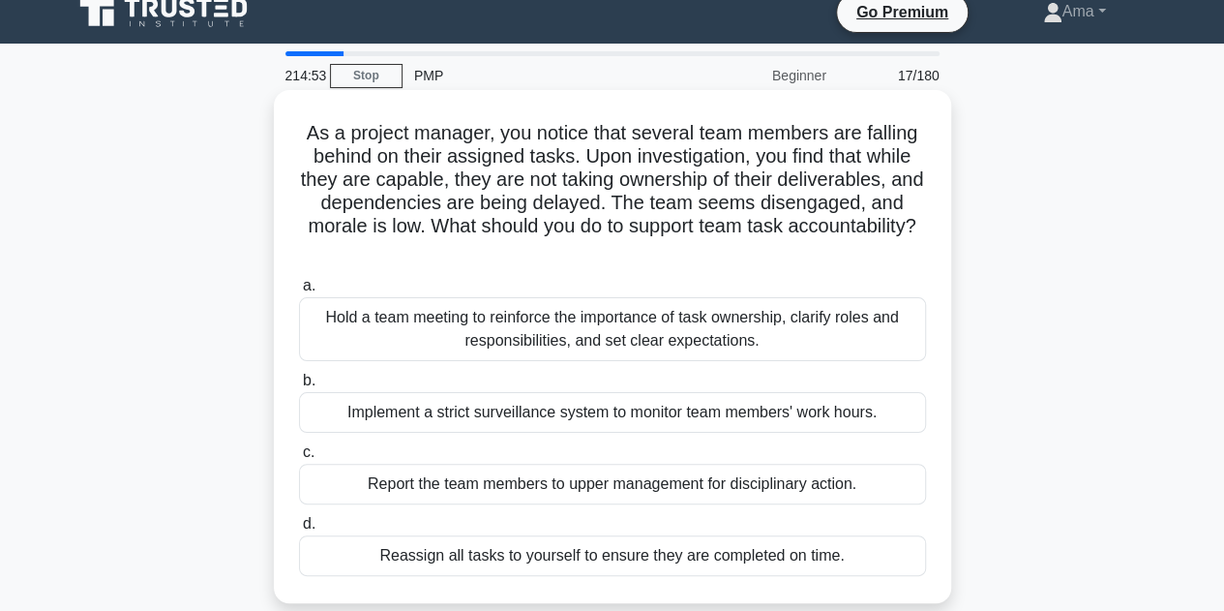
click at [633, 339] on div "Hold a team meeting to reinforce the importance of task ownership, clarify role…" at bounding box center [612, 329] width 627 height 64
click at [299, 292] on input "a. Hold a team meeting to reinforce the importance of task ownership, clarify r…" at bounding box center [299, 286] width 0 height 13
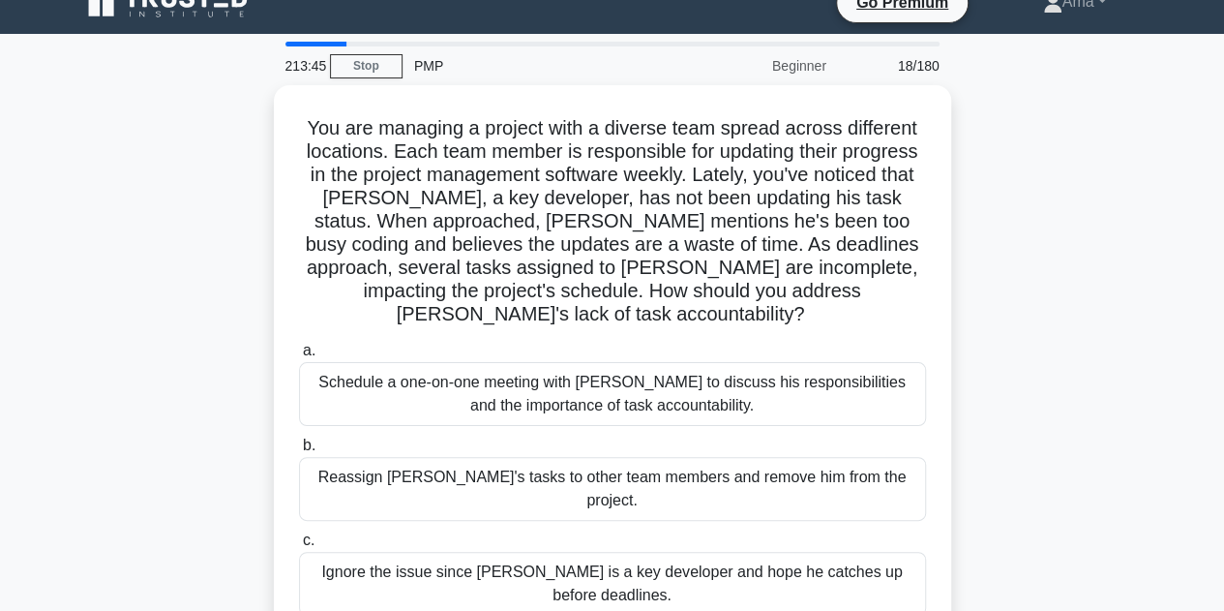
scroll to position [0, 0]
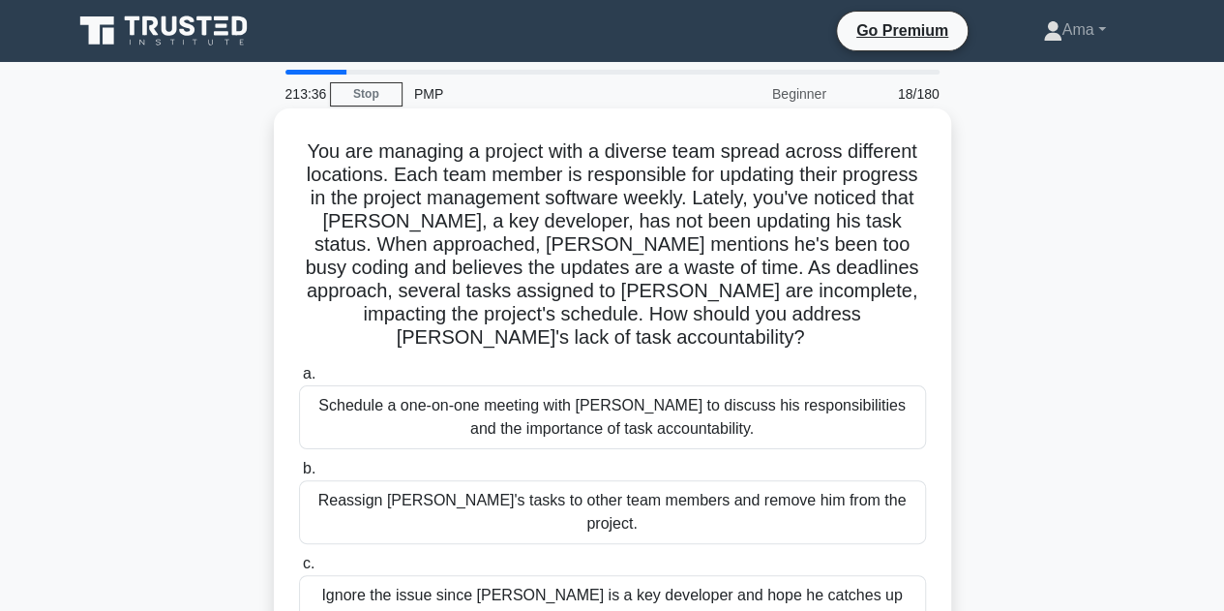
click at [553, 386] on div "Schedule a one-on-one meeting with Alex to discuss his responsibilities and the…" at bounding box center [612, 417] width 627 height 64
click at [299, 380] on input "a. Schedule a one-on-one meeting with Alex to discuss his responsibilities and …" at bounding box center [299, 374] width 0 height 13
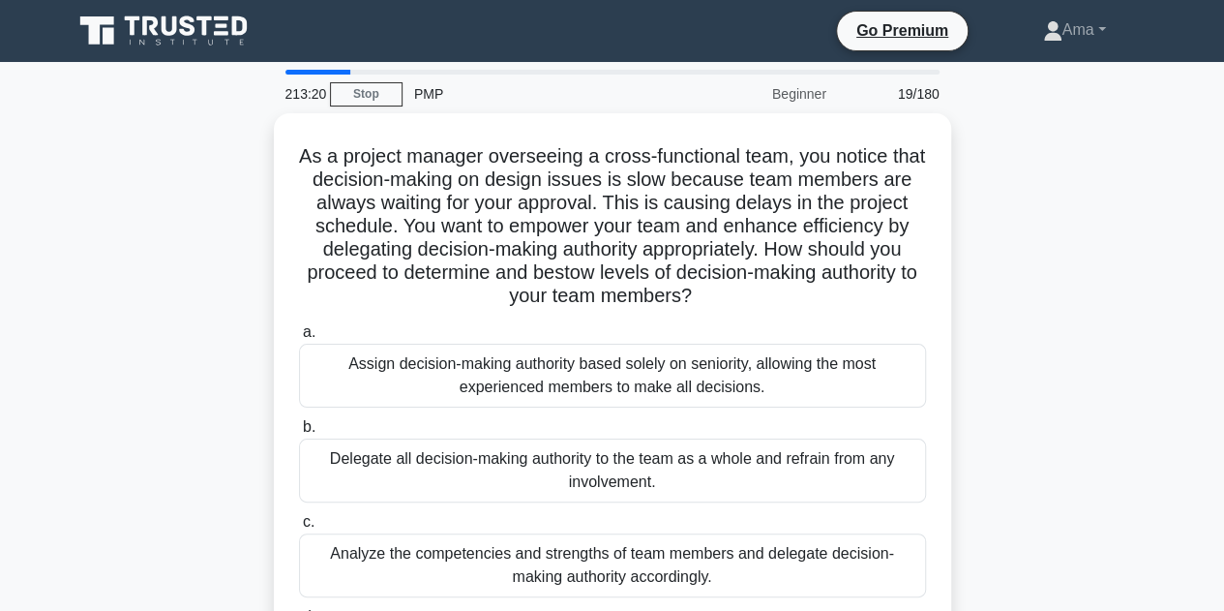
click at [804, 94] on div "Beginner" at bounding box center [753, 94] width 169 height 39
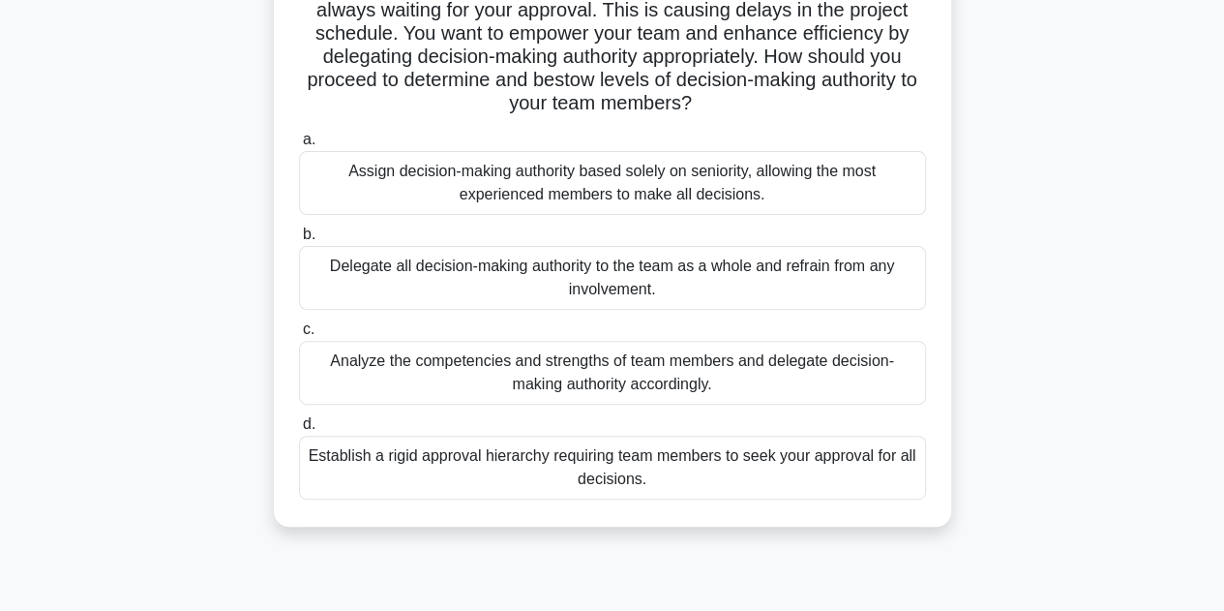
scroll to position [189, 0]
click at [570, 372] on div "Analyze the competencies and strengths of team members and delegate decision-ma…" at bounding box center [612, 372] width 627 height 64
click at [299, 335] on input "c. Analyze the competencies and strengths of team members and delegate decision…" at bounding box center [299, 328] width 0 height 13
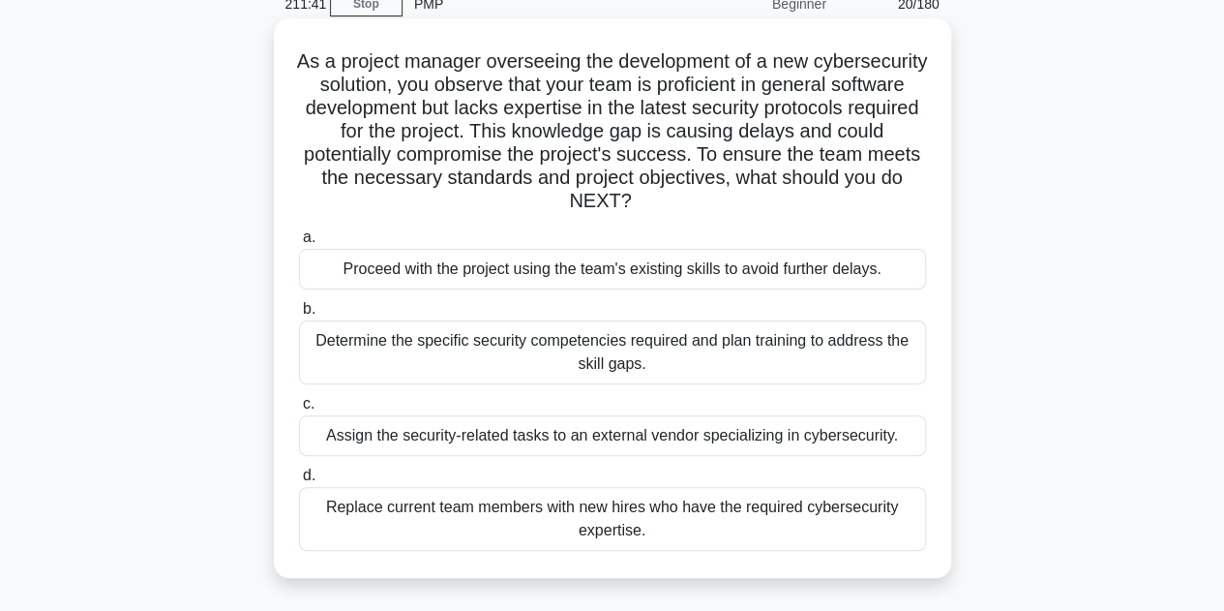
scroll to position [89, 0]
click at [550, 356] on div "Determine the specific security competencies required and plan training to addr…" at bounding box center [612, 353] width 627 height 64
click at [299, 316] on input "b. Determine the specific security competencies required and plan training to a…" at bounding box center [299, 310] width 0 height 13
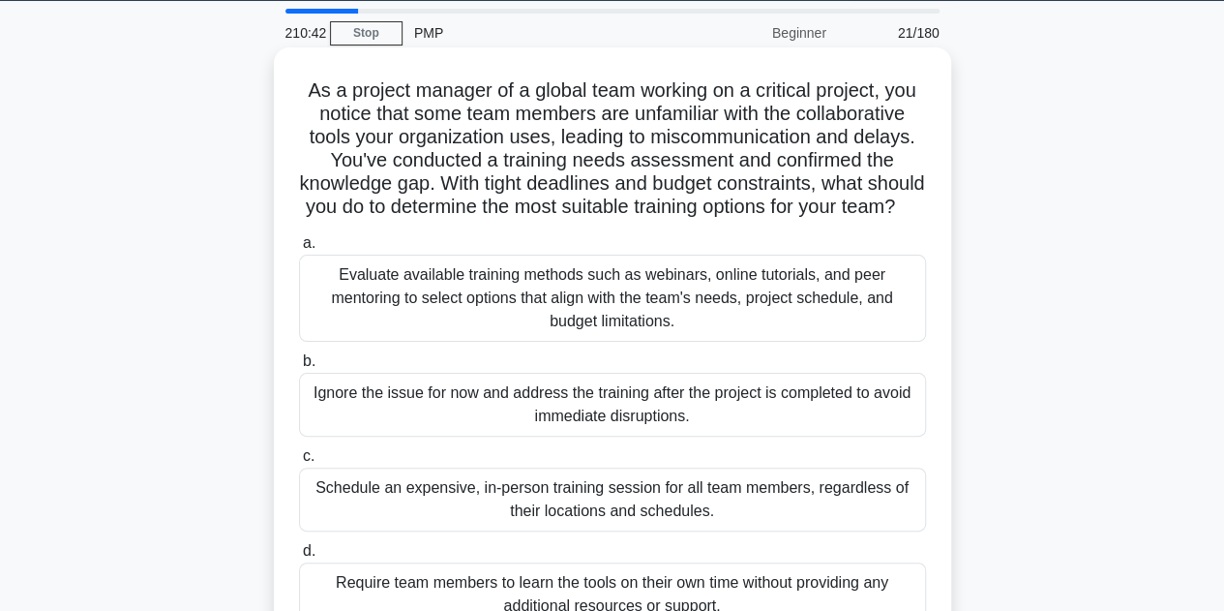
scroll to position [59, 0]
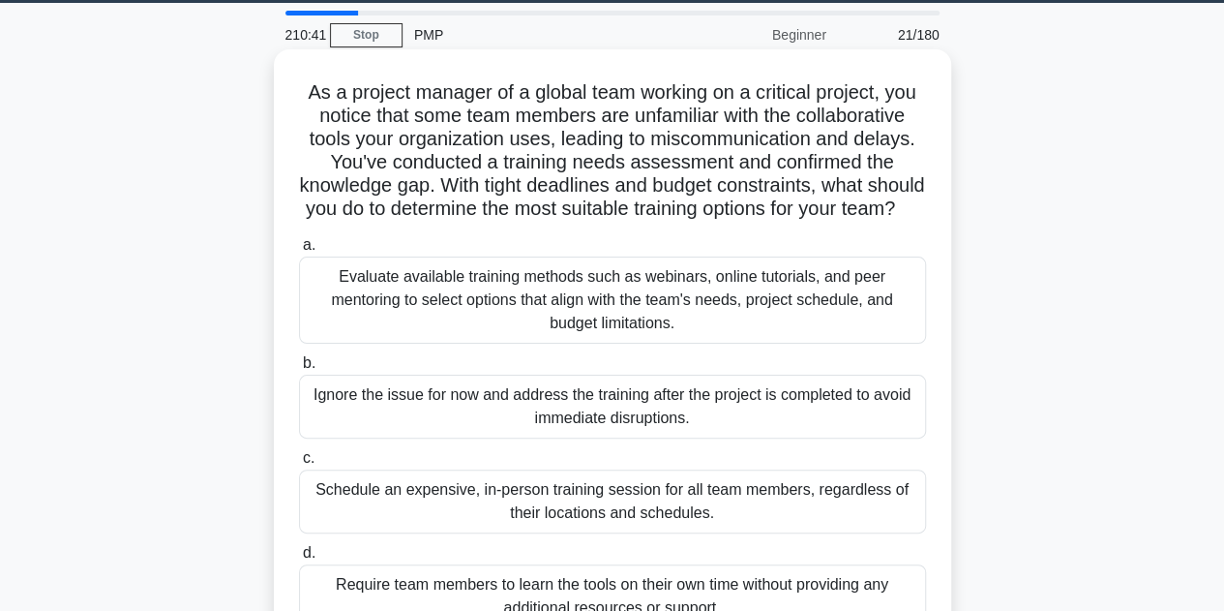
click at [478, 314] on div "Evaluate available training methods such as webinars, online tutorials, and pee…" at bounding box center [612, 299] width 627 height 87
click at [299, 252] on input "a. Evaluate available training methods such as webinars, online tutorials, and …" at bounding box center [299, 245] width 0 height 13
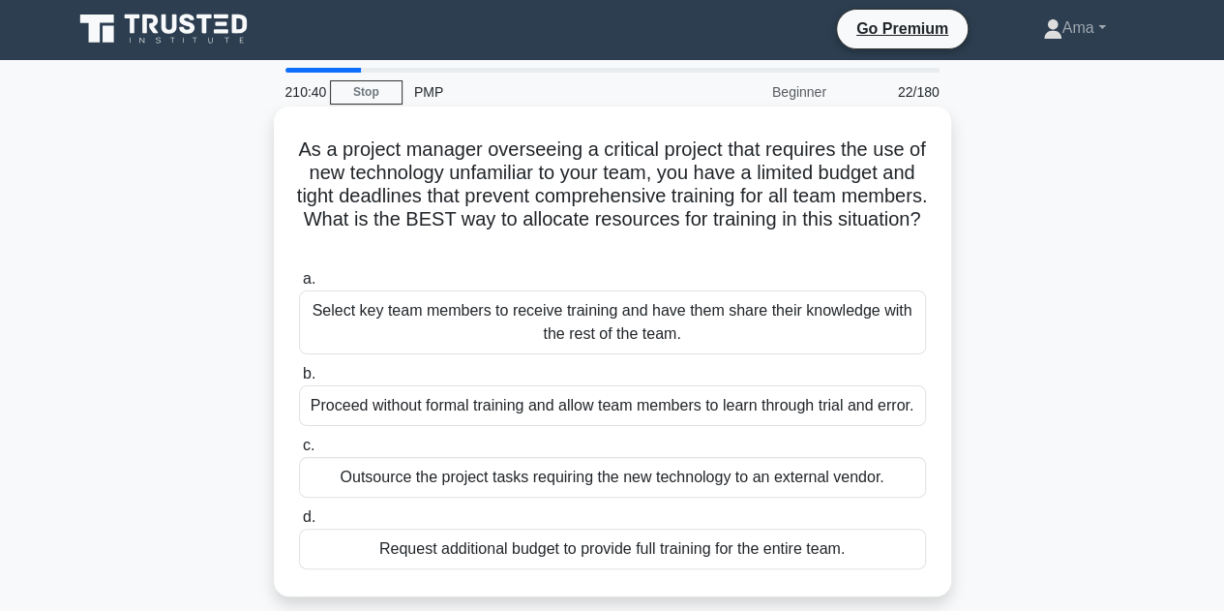
scroll to position [0, 0]
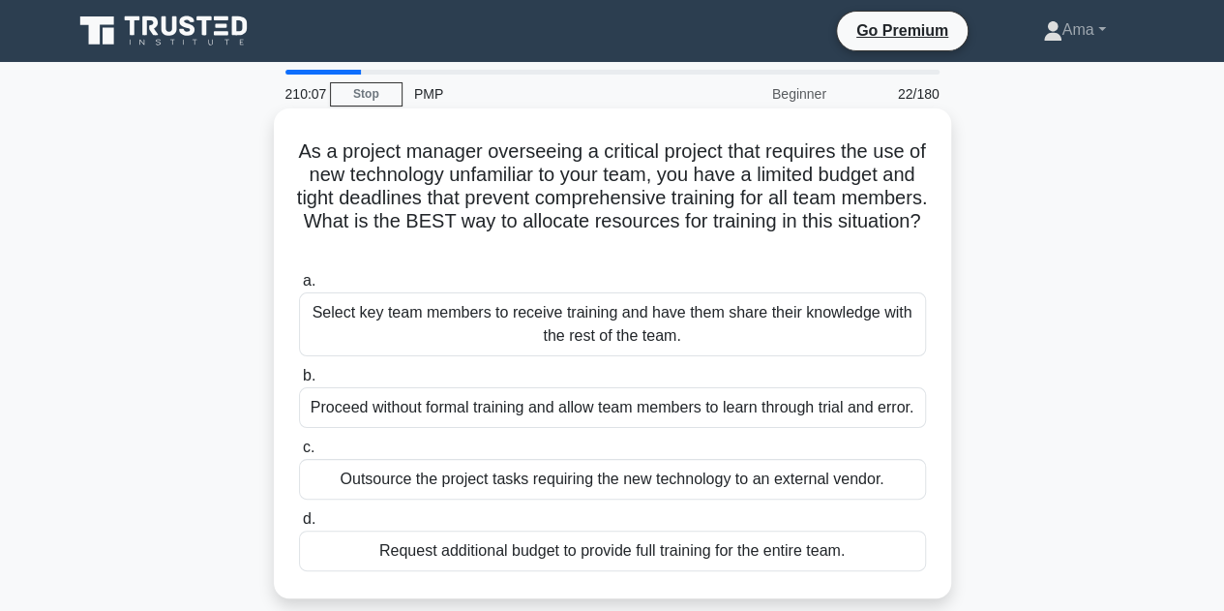
click at [572, 328] on div "Select key team members to receive training and have them share their knowledge…" at bounding box center [612, 324] width 627 height 64
click at [299, 287] on input "a. Select key team members to receive training and have them share their knowle…" at bounding box center [299, 281] width 0 height 13
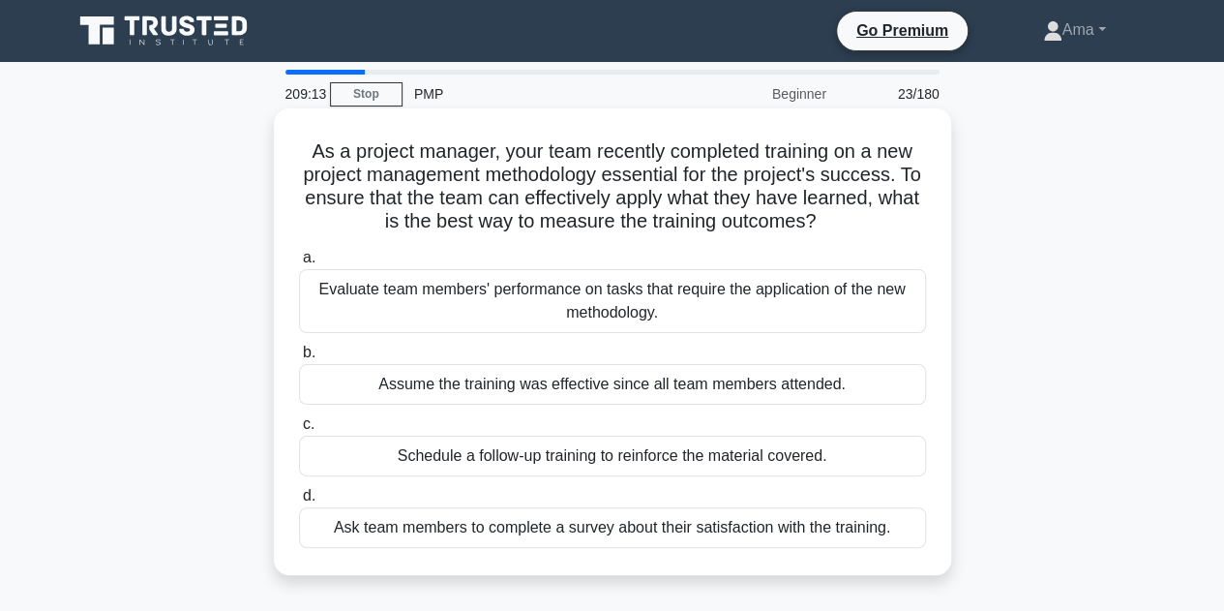
click at [548, 303] on div "Evaluate team members' performance on tasks that require the application of the…" at bounding box center [612, 301] width 627 height 64
click at [299, 264] on input "a. Evaluate team members' performance on tasks that require the application of …" at bounding box center [299, 258] width 0 height 13
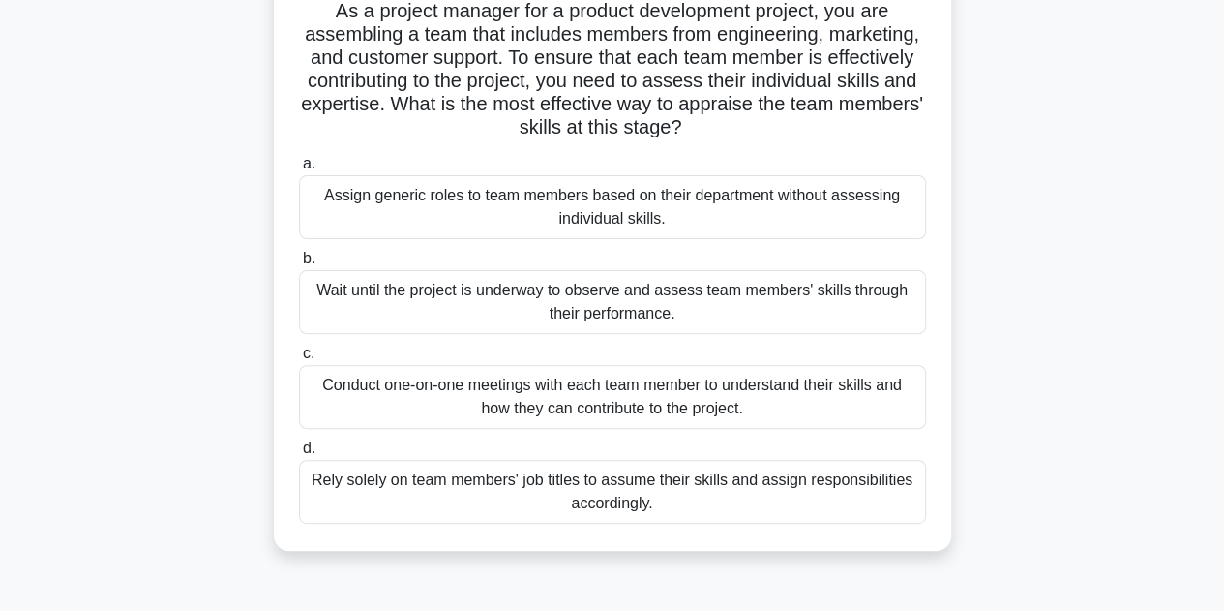
scroll to position [151, 0]
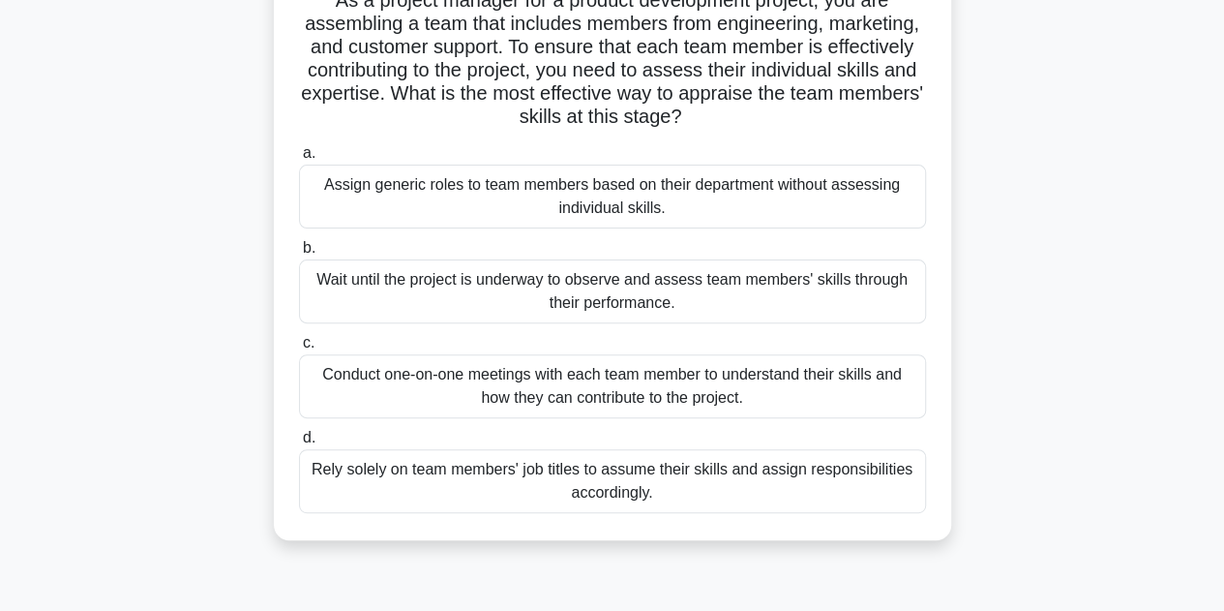
click at [590, 384] on div "Conduct one-on-one meetings with each team member to understand their skills an…" at bounding box center [612, 386] width 627 height 64
click at [299, 349] on input "c. Conduct one-on-one meetings with each team member to understand their skills…" at bounding box center [299, 343] width 0 height 13
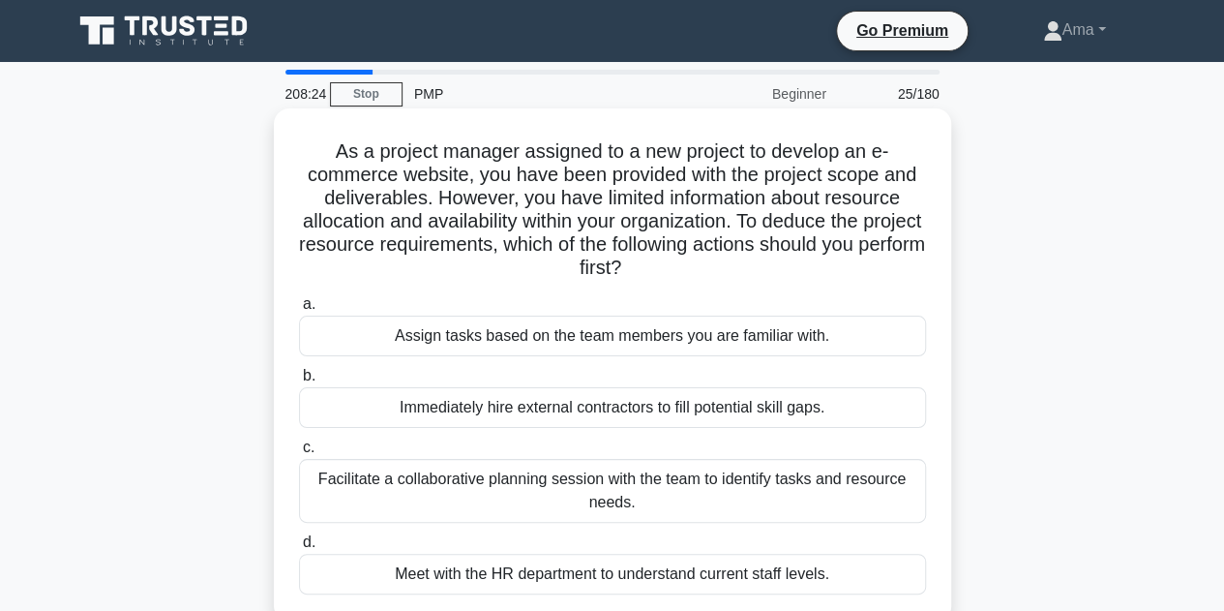
scroll to position [0, 0]
click at [524, 489] on div "Facilitate a collaborative planning session with the team to identify tasks and…" at bounding box center [612, 491] width 627 height 64
click at [299, 454] on input "c. Facilitate a collaborative planning session with the team to identify tasks …" at bounding box center [299, 447] width 0 height 13
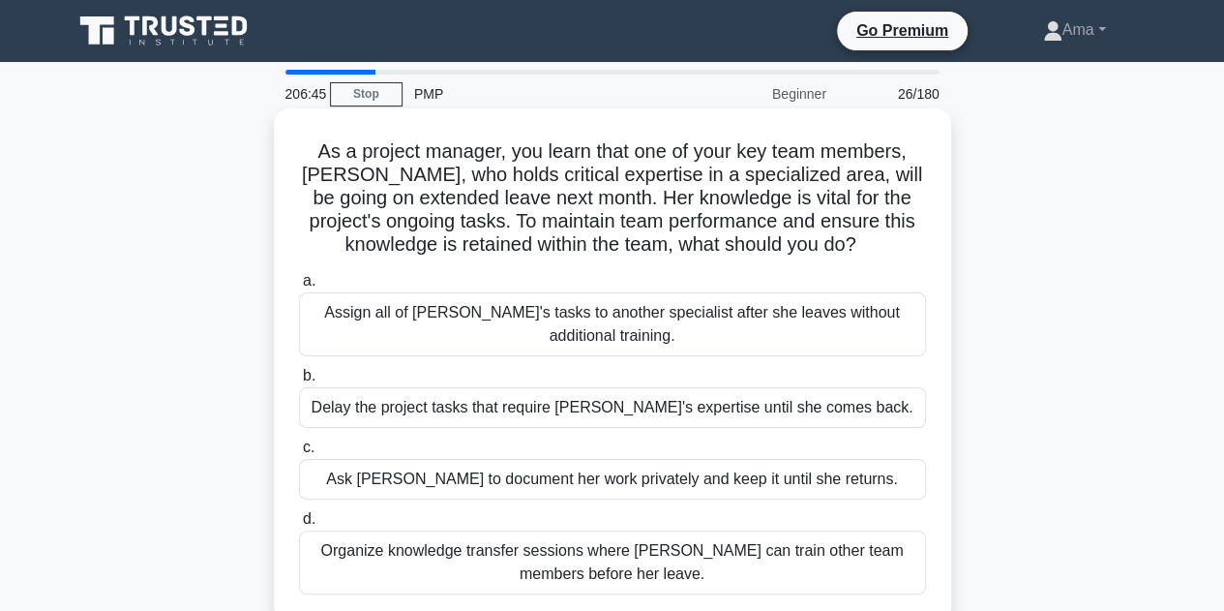
scroll to position [135, 0]
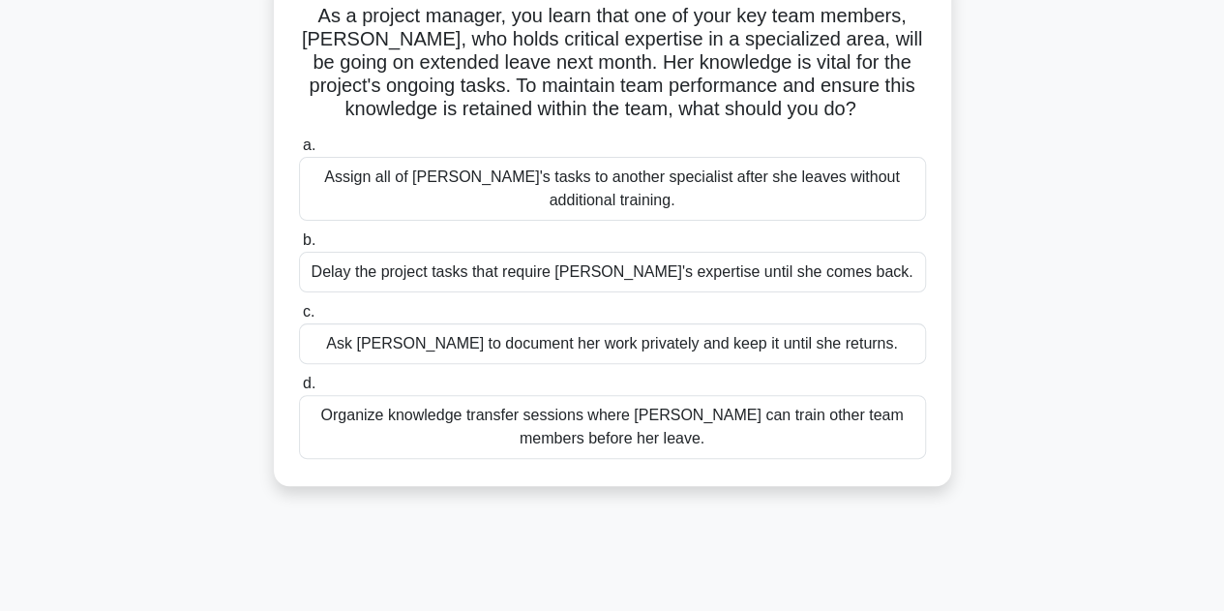
click at [595, 416] on div "Organize knowledge transfer sessions where Emma can train other team members be…" at bounding box center [612, 427] width 627 height 64
click at [299, 390] on input "d. Organize knowledge transfer sessions where Emma can train other team members…" at bounding box center [299, 383] width 0 height 13
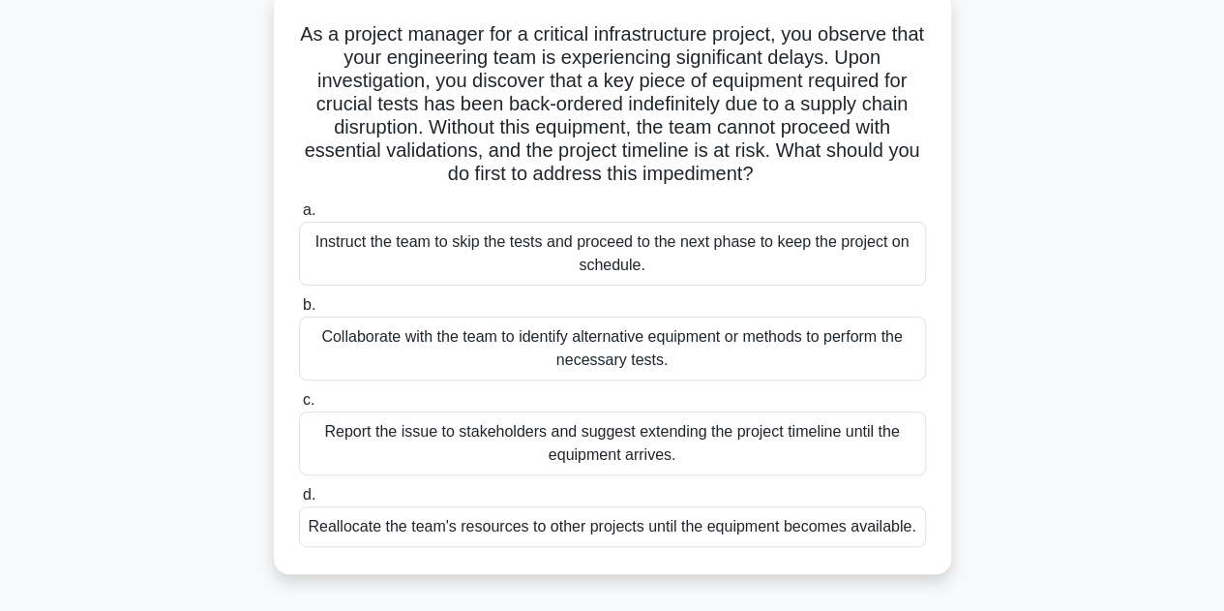
scroll to position [116, 0]
click at [682, 346] on div "Collaborate with the team to identify alternative equipment or methods to perfo…" at bounding box center [612, 349] width 627 height 64
click at [299, 313] on input "b. Collaborate with the team to identify alternative equipment or methods to pe…" at bounding box center [299, 306] width 0 height 13
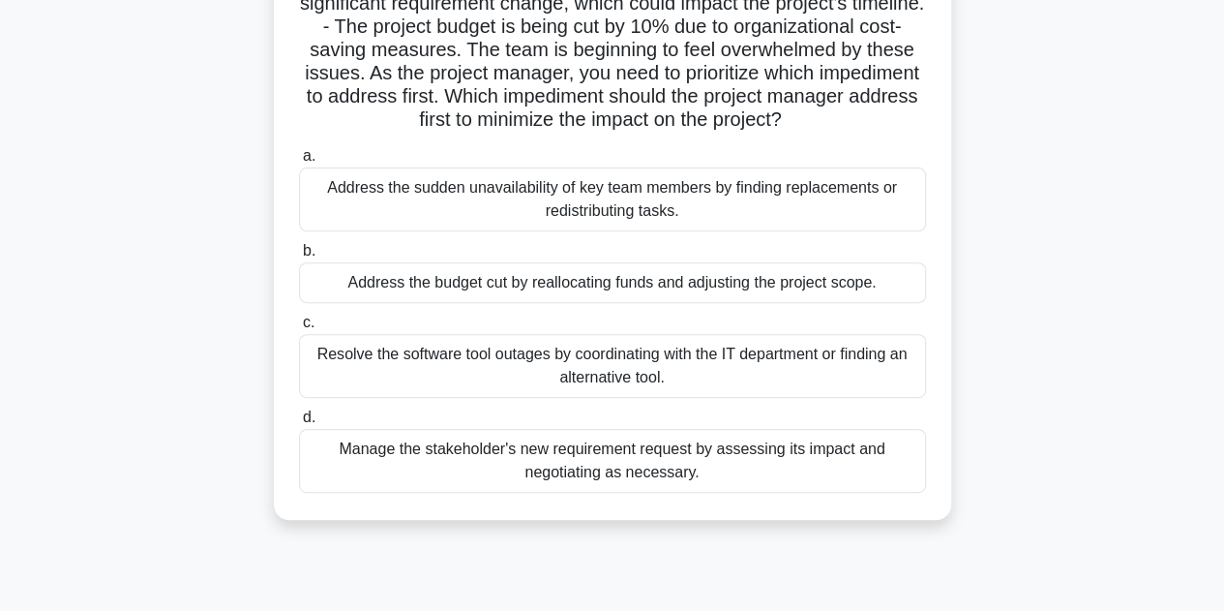
scroll to position [267, 0]
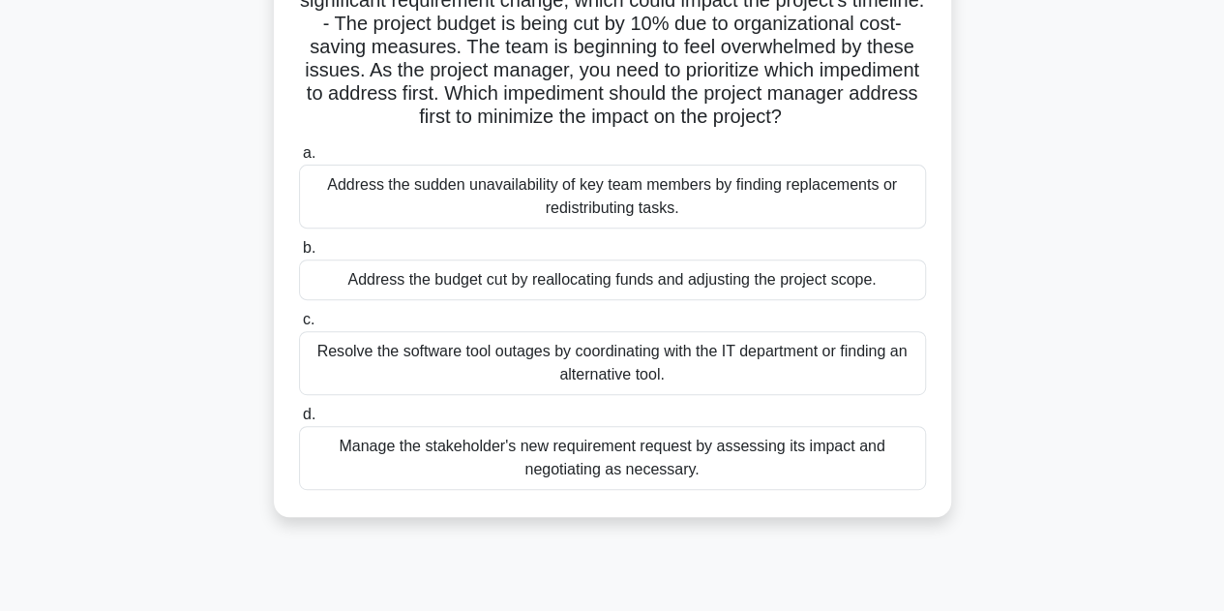
click at [589, 479] on div "Manage the stakeholder's new requirement request by assessing its impact and ne…" at bounding box center [612, 458] width 627 height 64
click at [299, 421] on input "d. Manage the stakeholder's new requirement request by assessing its impact and…" at bounding box center [299, 414] width 0 height 13
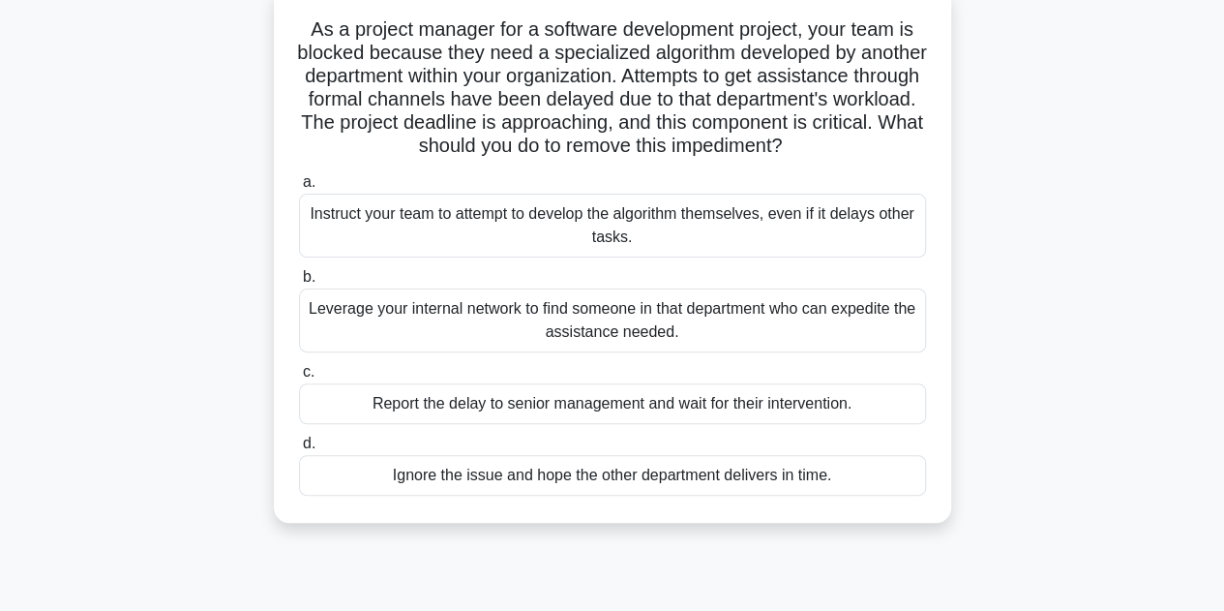
scroll to position [128, 0]
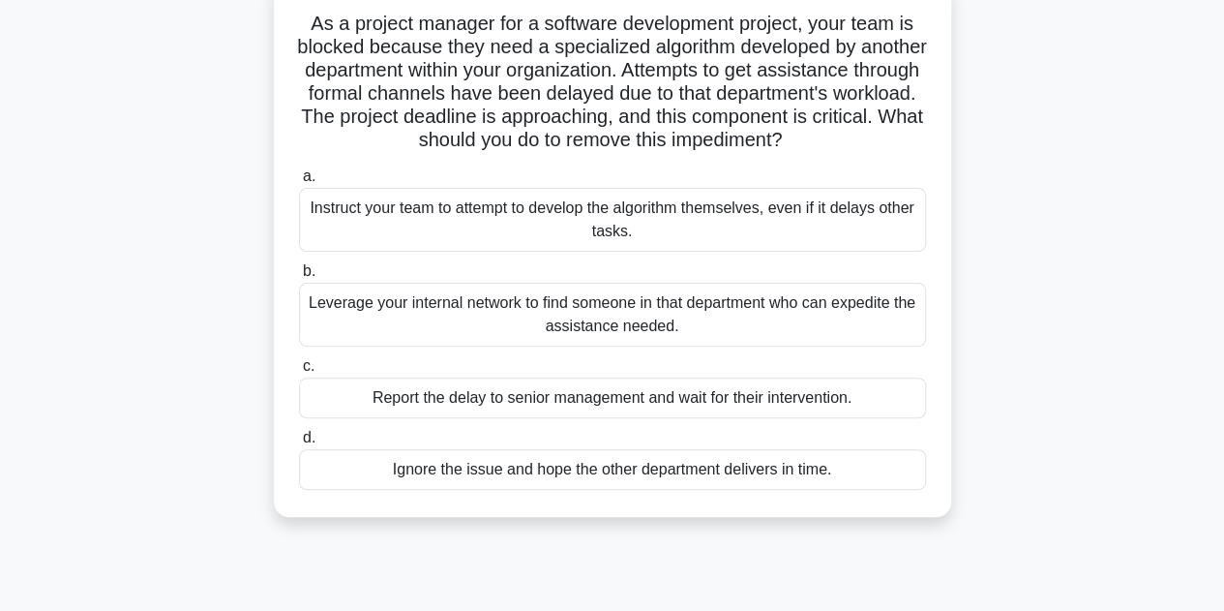
click at [534, 328] on div "Leverage your internal network to find someone in that department who can exped…" at bounding box center [612, 315] width 627 height 64
click at [299, 278] on input "b. Leverage your internal network to find someone in that department who can ex…" at bounding box center [299, 271] width 0 height 13
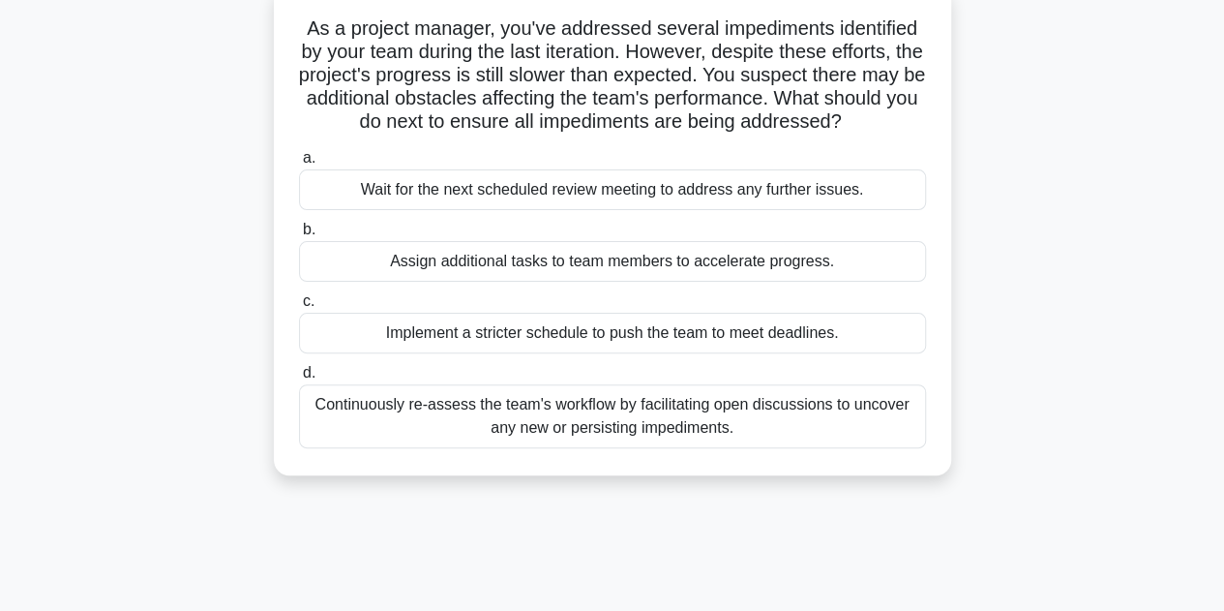
scroll to position [0, 0]
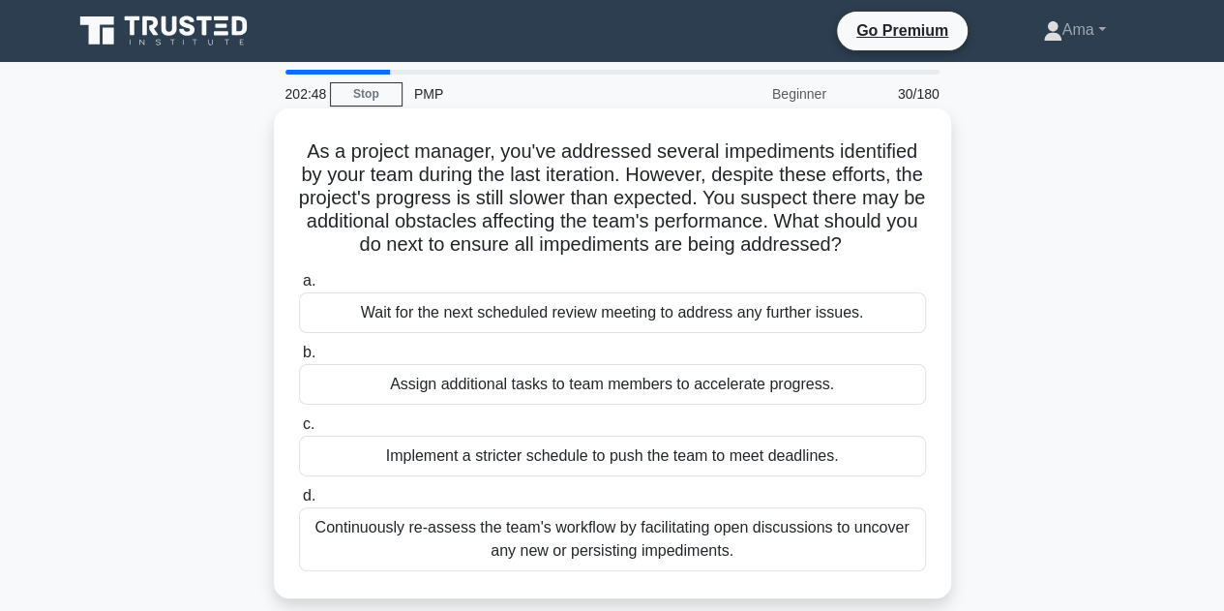
click at [475, 542] on div "Continuously re-assess the team's workflow by facilitating open discussions to …" at bounding box center [612, 539] width 627 height 64
click at [299, 502] on input "d. Continuously re-assess the team's workflow by facilitating open discussions …" at bounding box center [299, 496] width 0 height 13
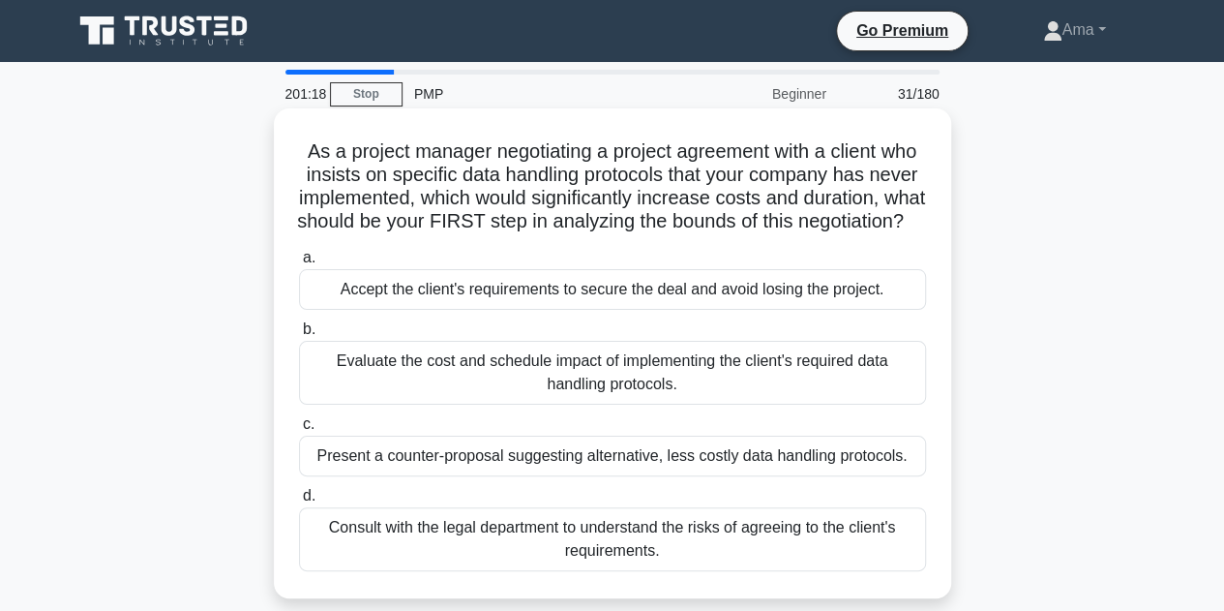
click at [478, 388] on div "Evaluate the cost and schedule impact of implementing the client's required dat…" at bounding box center [612, 373] width 627 height 64
click at [299, 336] on input "b. Evaluate the cost and schedule impact of implementing the client's required …" at bounding box center [299, 329] width 0 height 13
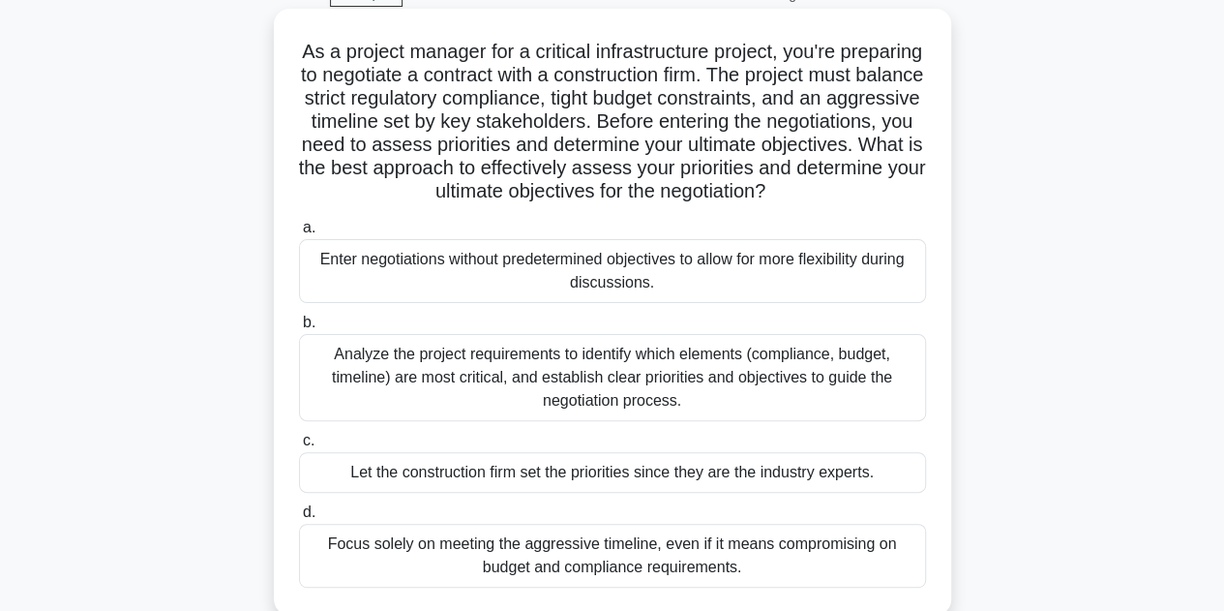
scroll to position [96, 0]
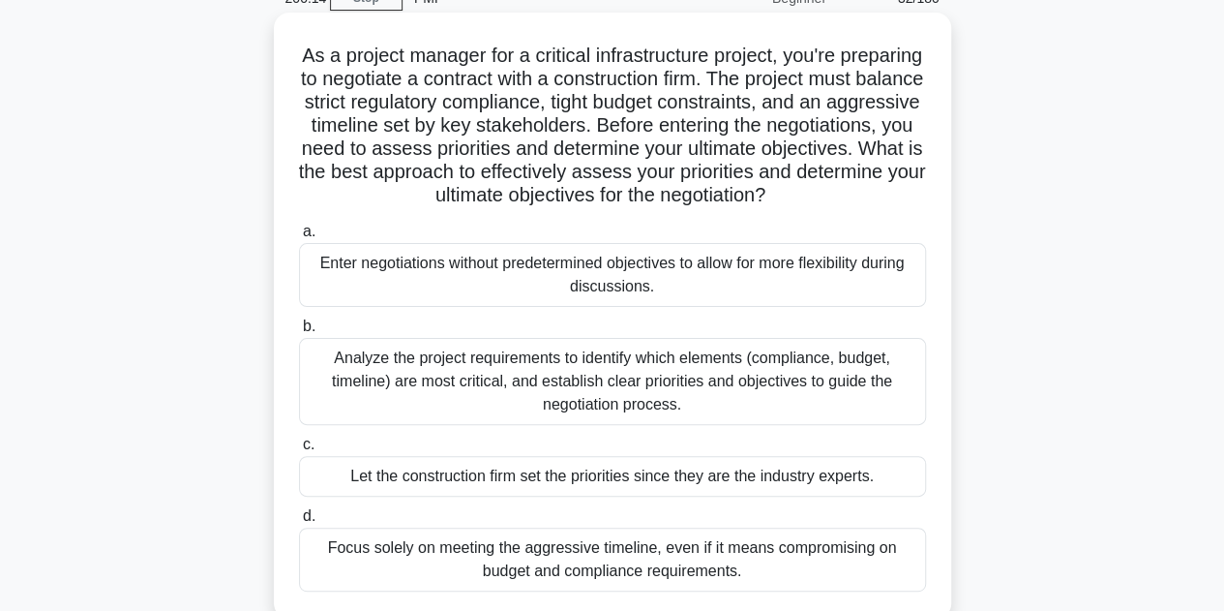
click at [617, 405] on div "Analyze the project requirements to identify which elements (compliance, budget…" at bounding box center [612, 381] width 627 height 87
click at [299, 333] on input "b. Analyze the project requirements to identify which elements (compliance, bud…" at bounding box center [299, 326] width 0 height 13
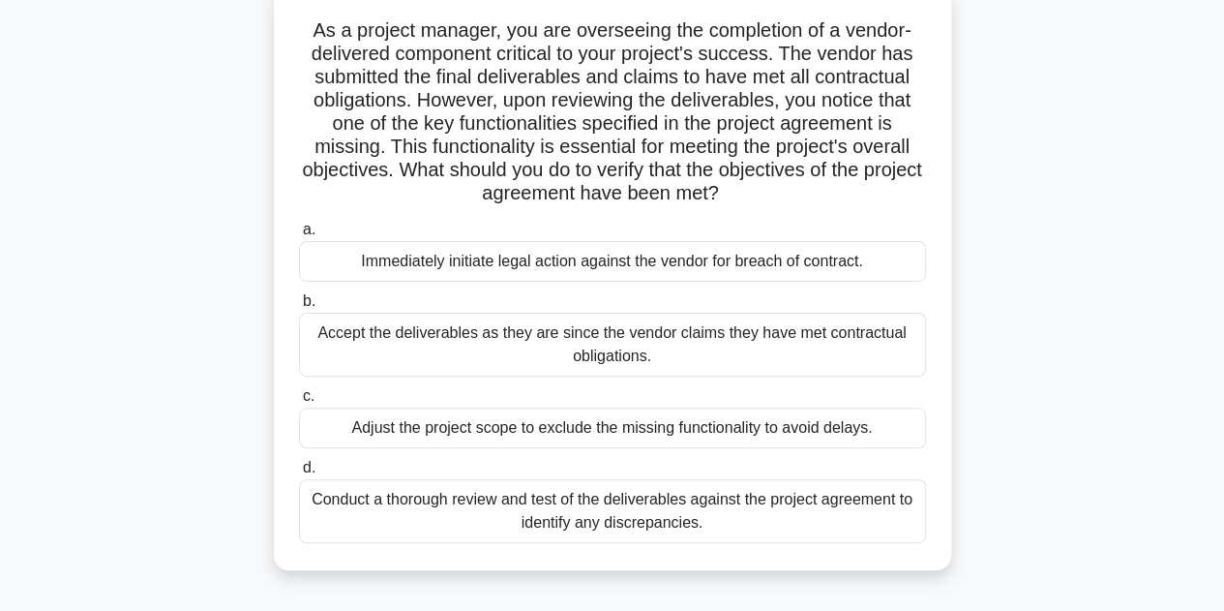
scroll to position [122, 0]
click at [532, 498] on div "Conduct a thorough review and test of the deliverables against the project agre…" at bounding box center [612, 510] width 627 height 64
click at [299, 473] on input "d. Conduct a thorough review and test of the deliverables against the project a…" at bounding box center [299, 467] width 0 height 13
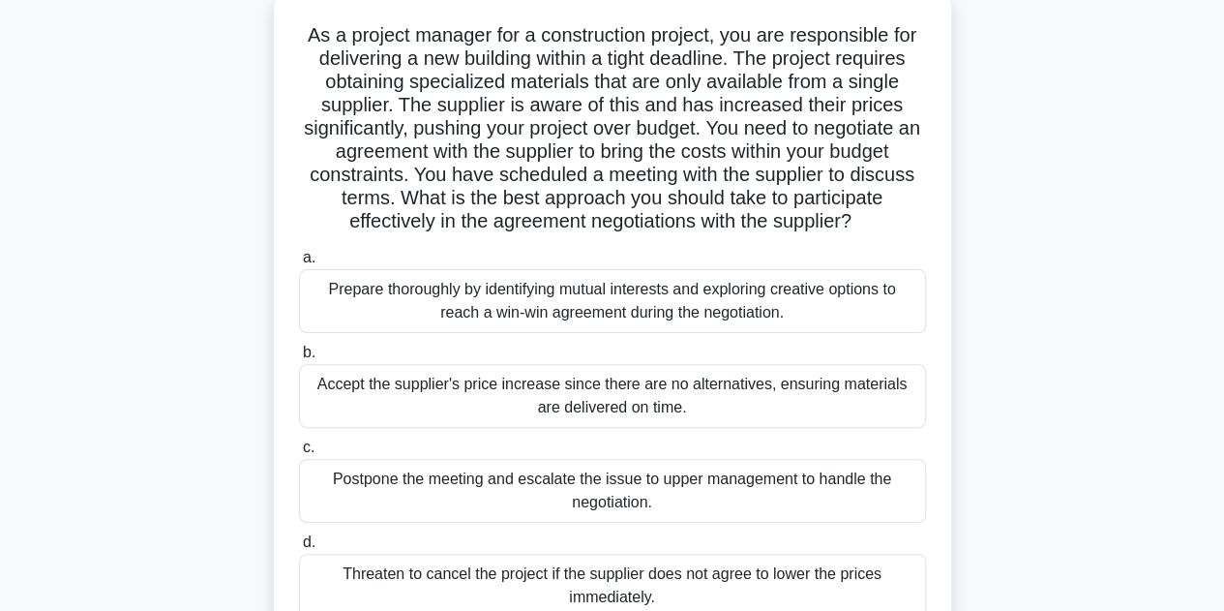
scroll to position [115, 0]
click at [528, 305] on div "Prepare thoroughly by identifying mutual interests and exploring creative optio…" at bounding box center [612, 302] width 627 height 64
click at [299, 265] on input "a. Prepare thoroughly by identifying mutual interests and exploring creative op…" at bounding box center [299, 259] width 0 height 13
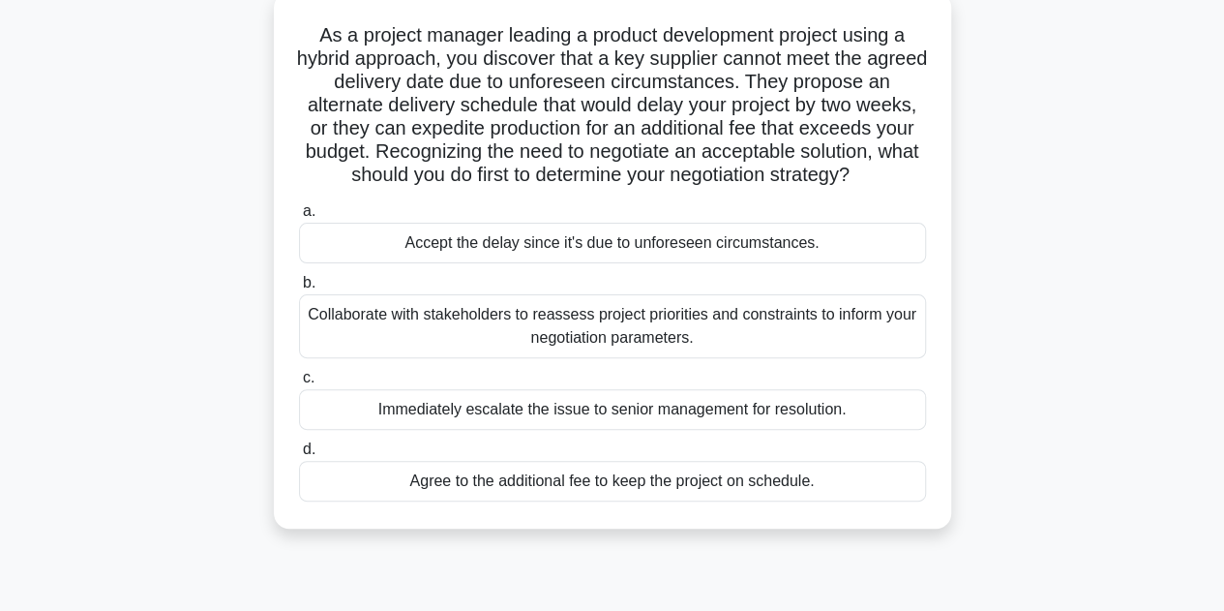
scroll to position [119, 0]
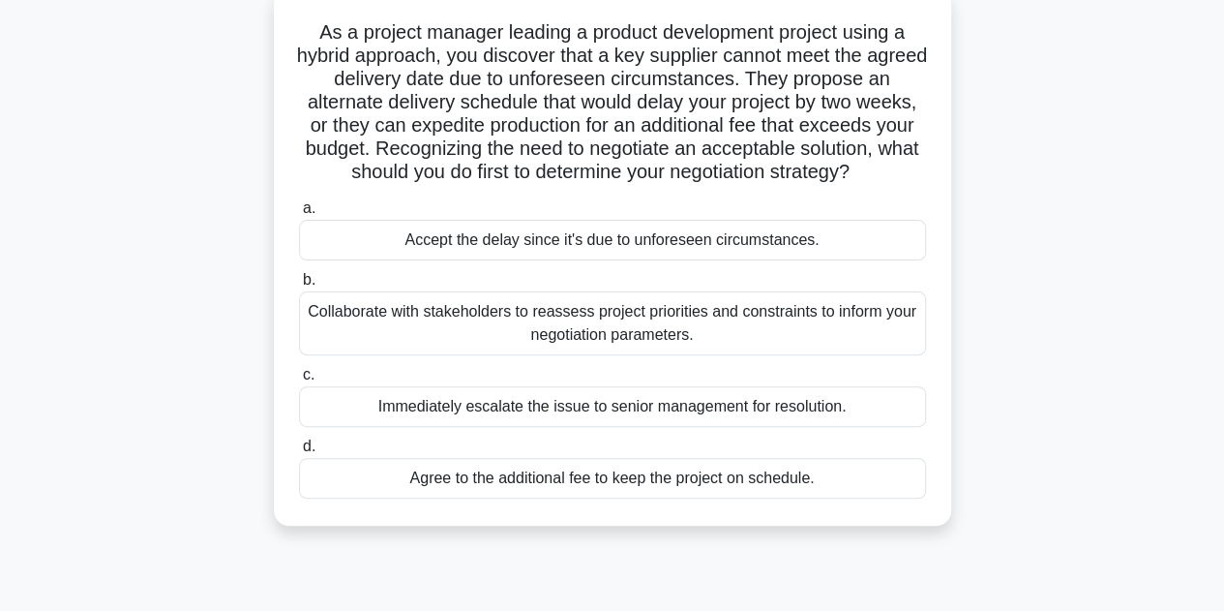
click at [600, 332] on div "Collaborate with stakeholders to reassess project priorities and constraints to…" at bounding box center [612, 323] width 627 height 64
click at [299, 286] on input "b. Collaborate with stakeholders to reassess project priorities and constraints…" at bounding box center [299, 280] width 0 height 13
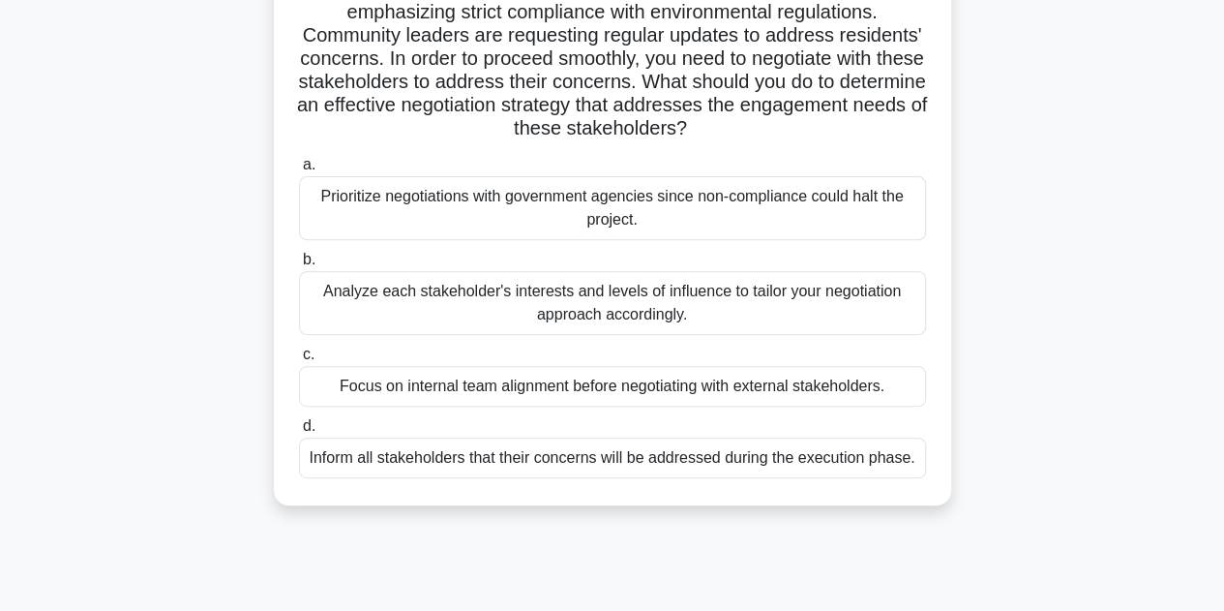
scroll to position [256, 0]
click at [575, 307] on div "Analyze each stakeholder's interests and levels of influence to tailor your neg…" at bounding box center [612, 302] width 627 height 64
click at [299, 265] on input "b. Analyze each stakeholder's interests and levels of influence to tailor your …" at bounding box center [299, 259] width 0 height 13
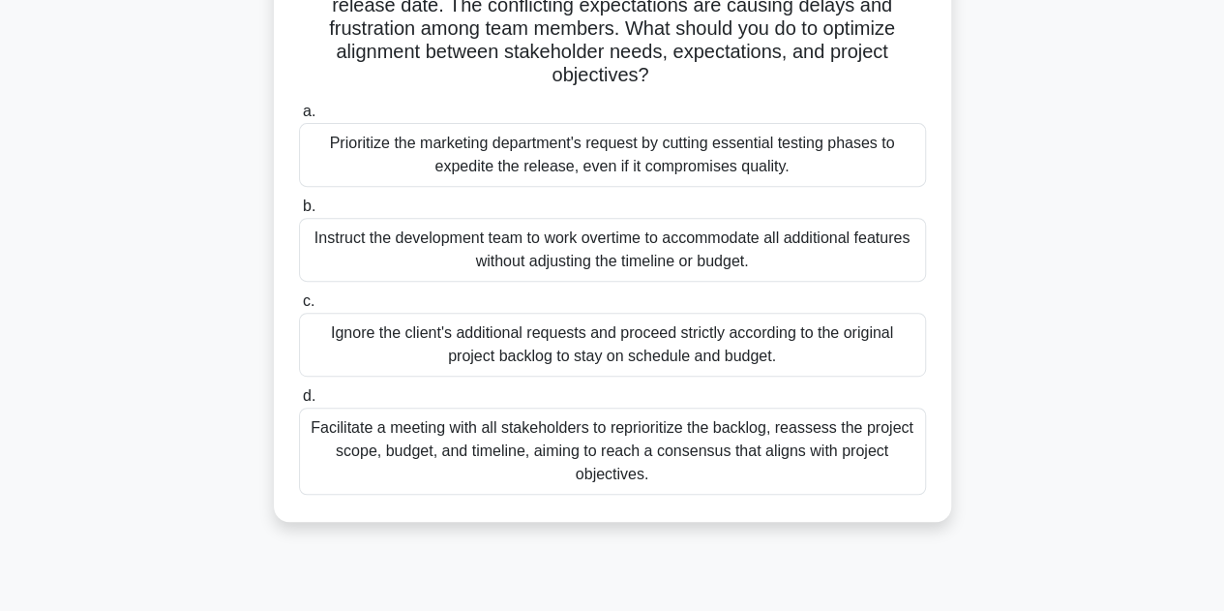
scroll to position [335, 0]
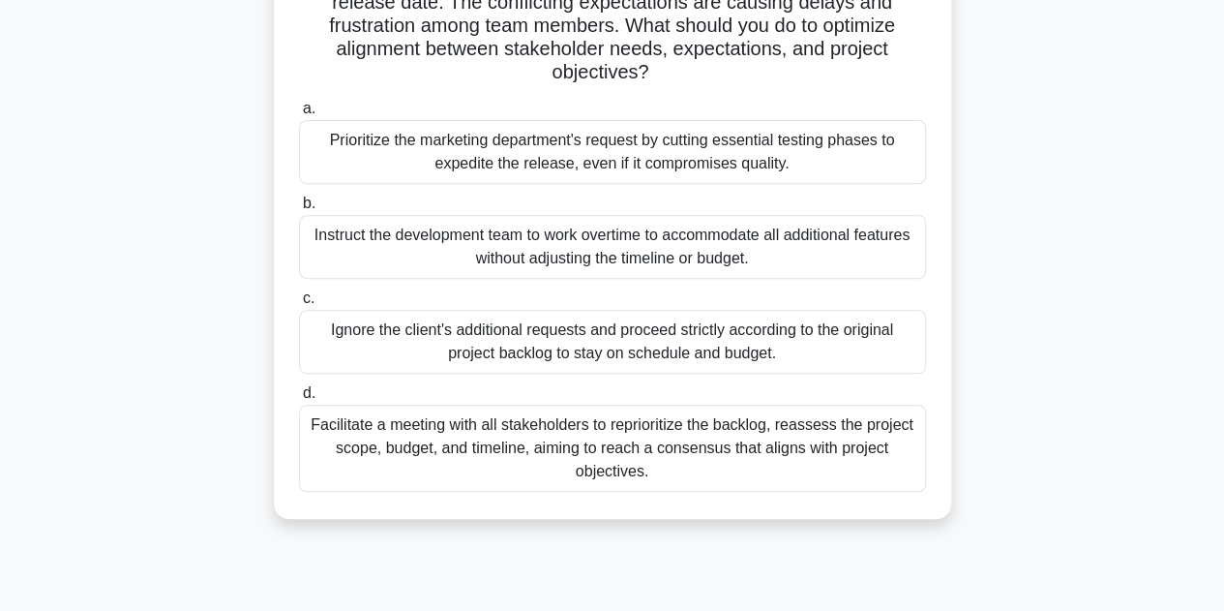
click at [608, 448] on div "Facilitate a meeting with all stakeholders to reprioritize the backlog, reasses…" at bounding box center [612, 447] width 627 height 87
click at [299, 400] on input "d. Facilitate a meeting with all stakeholders to reprioritize the backlog, reas…" at bounding box center [299, 393] width 0 height 13
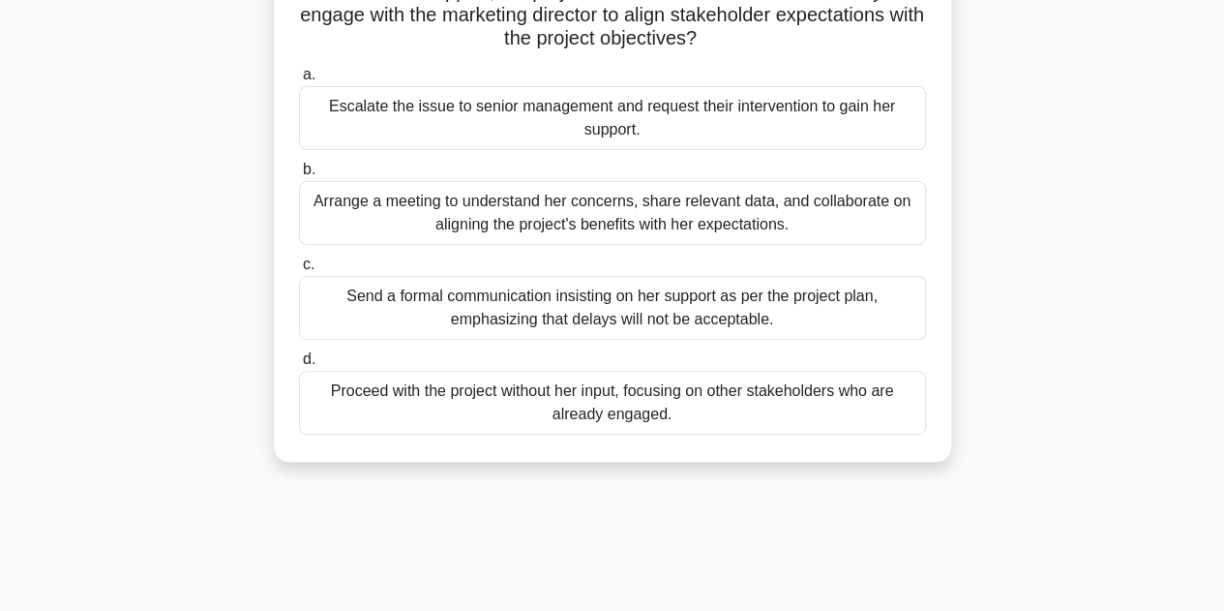
scroll to position [254, 0]
click at [593, 214] on div "Arrange a meeting to understand her concerns, share relevant data, and collabor…" at bounding box center [612, 212] width 627 height 64
click at [299, 175] on input "b. Arrange a meeting to understand her concerns, share relevant data, and colla…" at bounding box center [299, 169] width 0 height 13
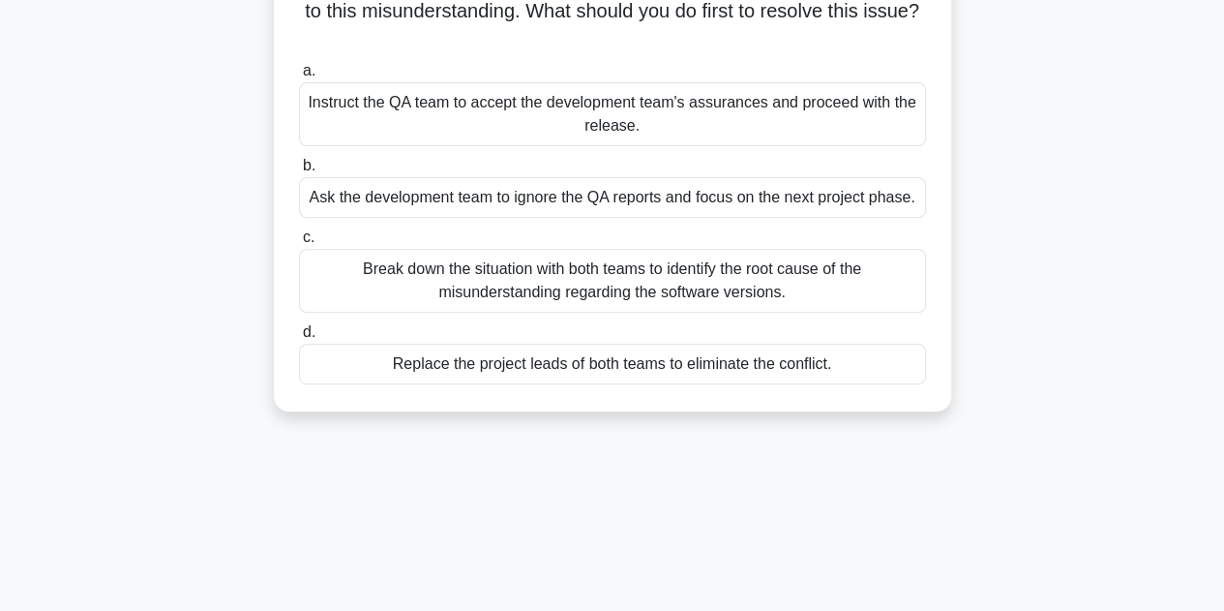
scroll to position [281, 0]
click at [545, 289] on div "Break down the situation with both teams to identify the root cause of the misu…" at bounding box center [612, 280] width 627 height 64
click at [299, 243] on input "c. Break down the situation with both teams to identify the root cause of the m…" at bounding box center [299, 236] width 0 height 13
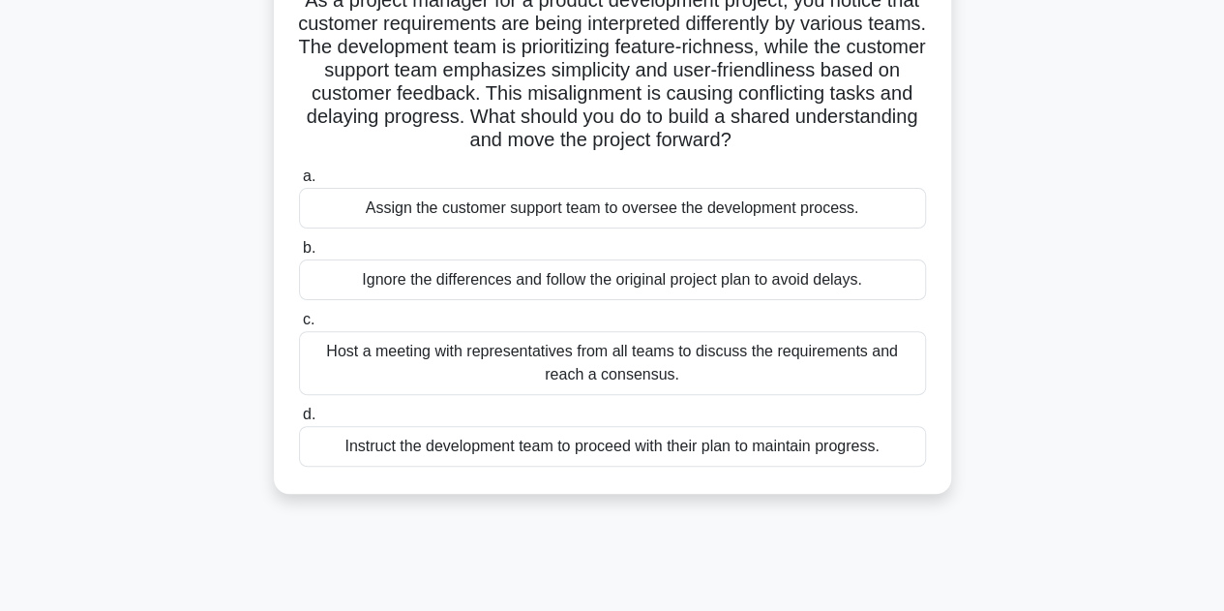
scroll to position [154, 0]
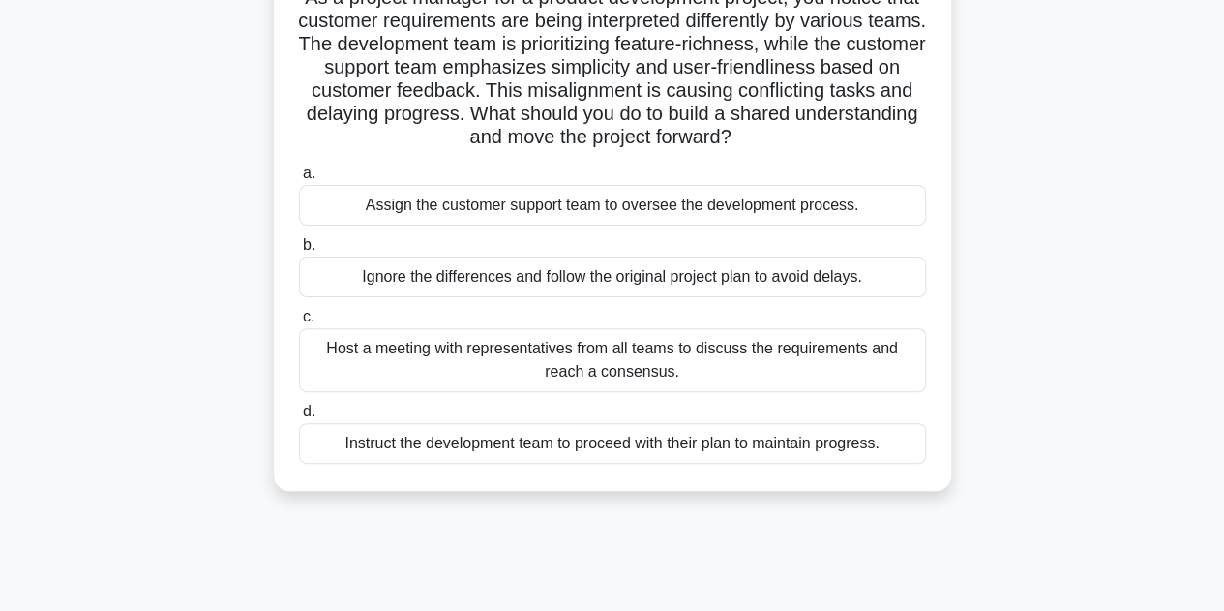
click at [650, 367] on div "Host a meeting with representatives from all teams to discuss the requirements …" at bounding box center [612, 360] width 627 height 64
click at [299, 323] on input "c. Host a meeting with representatives from all teams to discuss the requiremen…" at bounding box center [299, 317] width 0 height 13
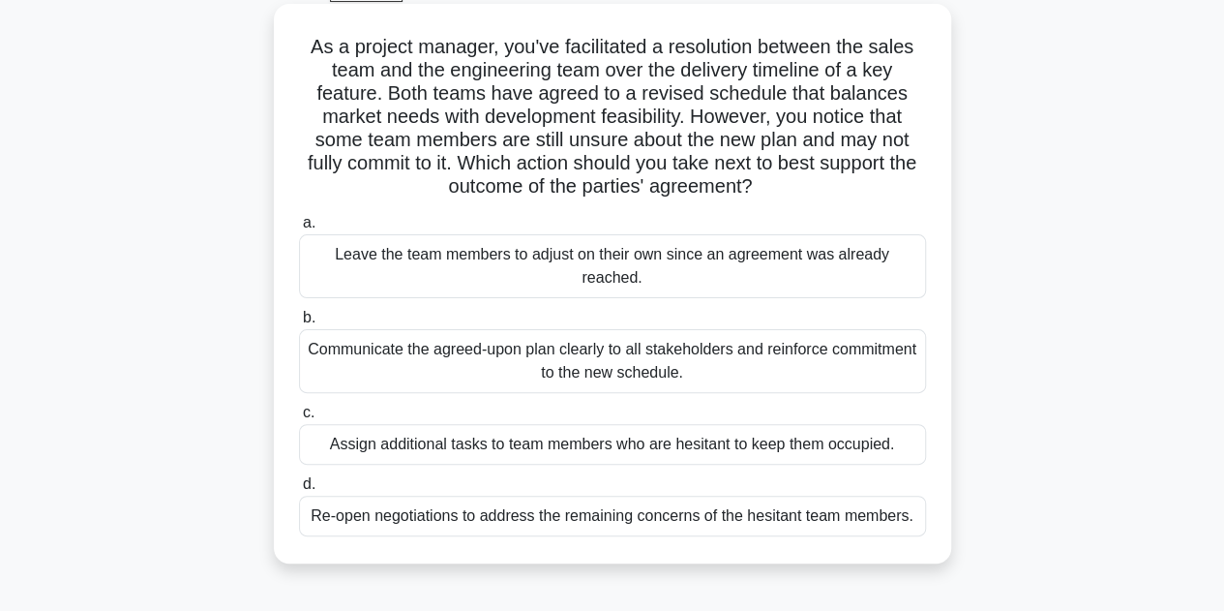
scroll to position [99, 0]
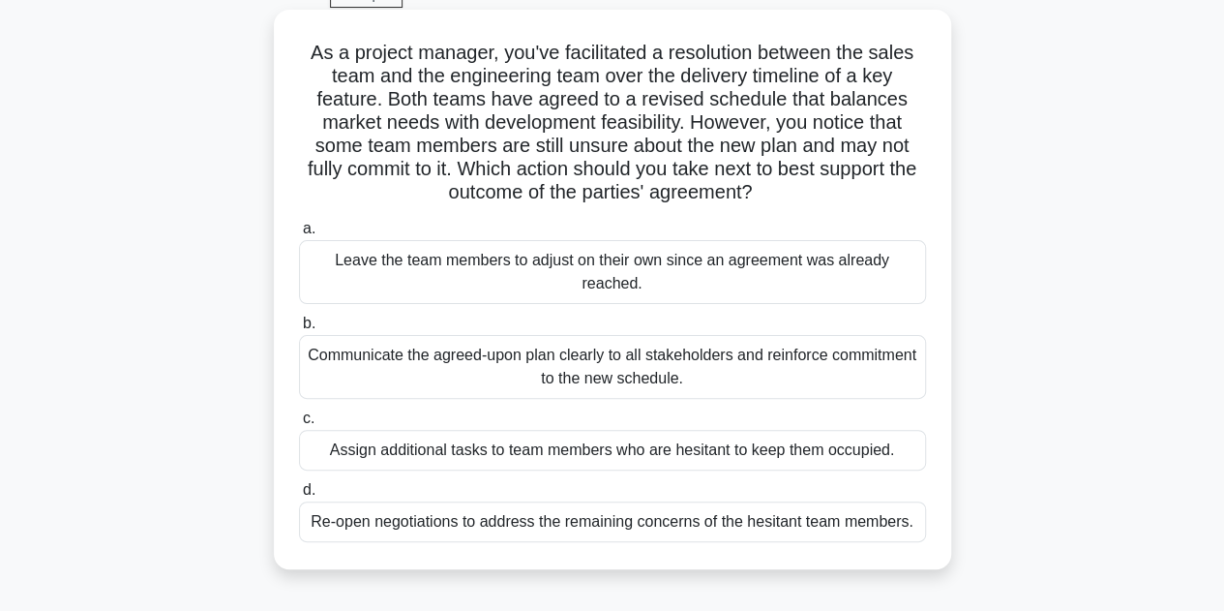
click at [564, 365] on div "Communicate the agreed-upon plan clearly to all stakeholders and reinforce comm…" at bounding box center [612, 367] width 627 height 64
click at [299, 330] on input "b. Communicate the agreed-upon plan clearly to all stakeholders and reinforce c…" at bounding box center [299, 323] width 0 height 13
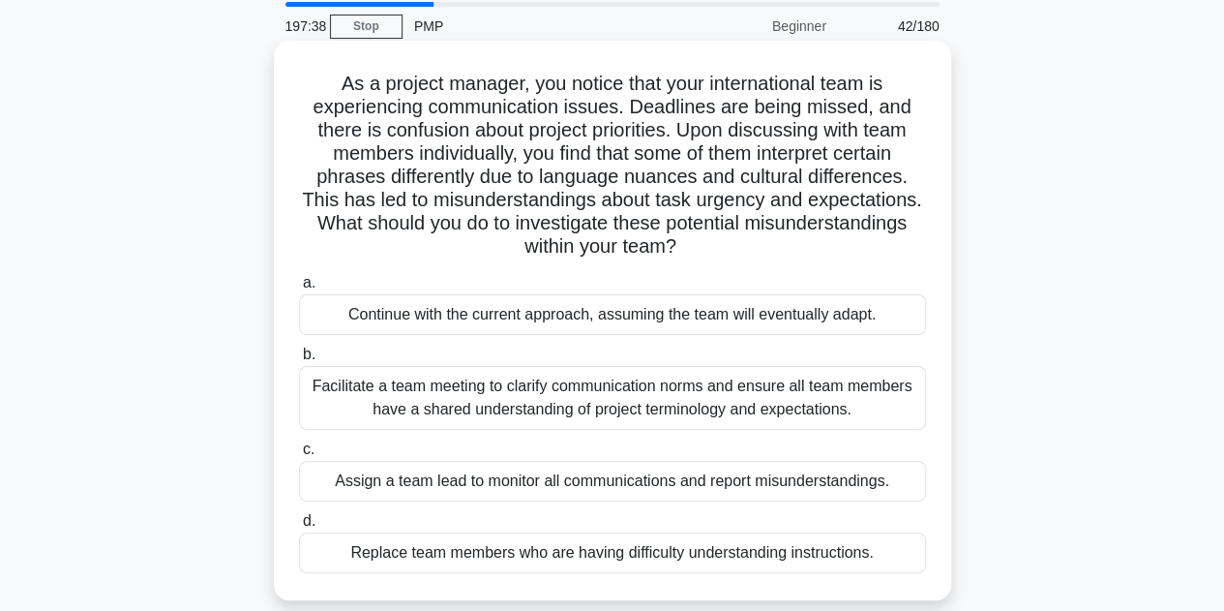
scroll to position [69, 0]
click at [620, 395] on div "Facilitate a team meeting to clarify communication norms and ensure all team me…" at bounding box center [612, 397] width 627 height 64
click at [299, 360] on input "b. Facilitate a team meeting to clarify communication norms and ensure all team…" at bounding box center [299, 353] width 0 height 13
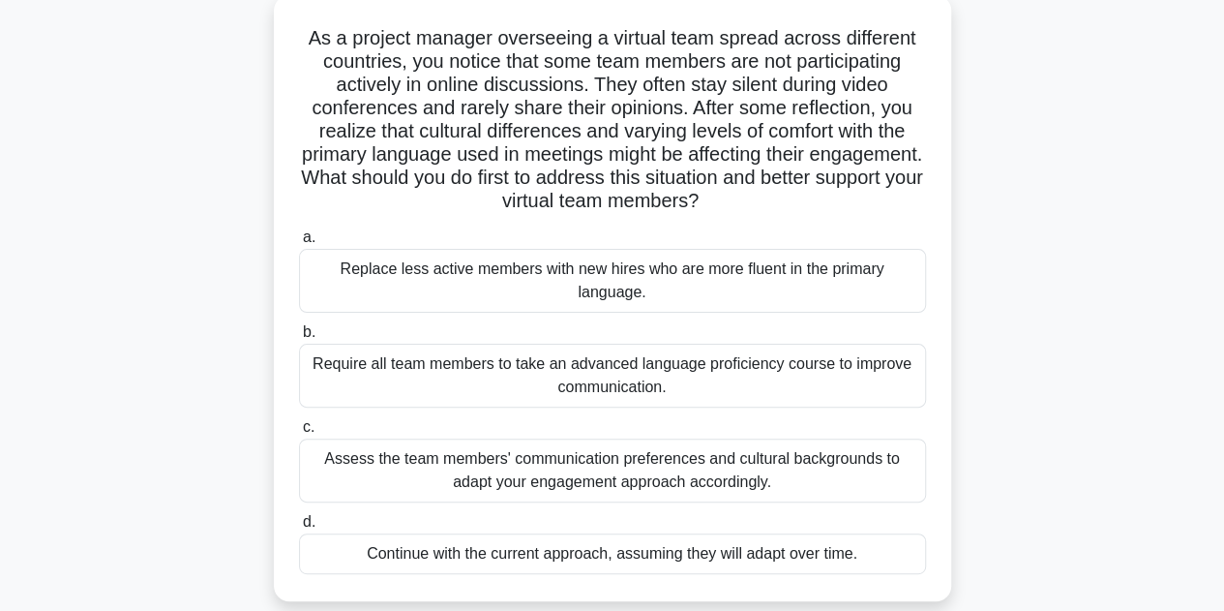
scroll to position [123, 0]
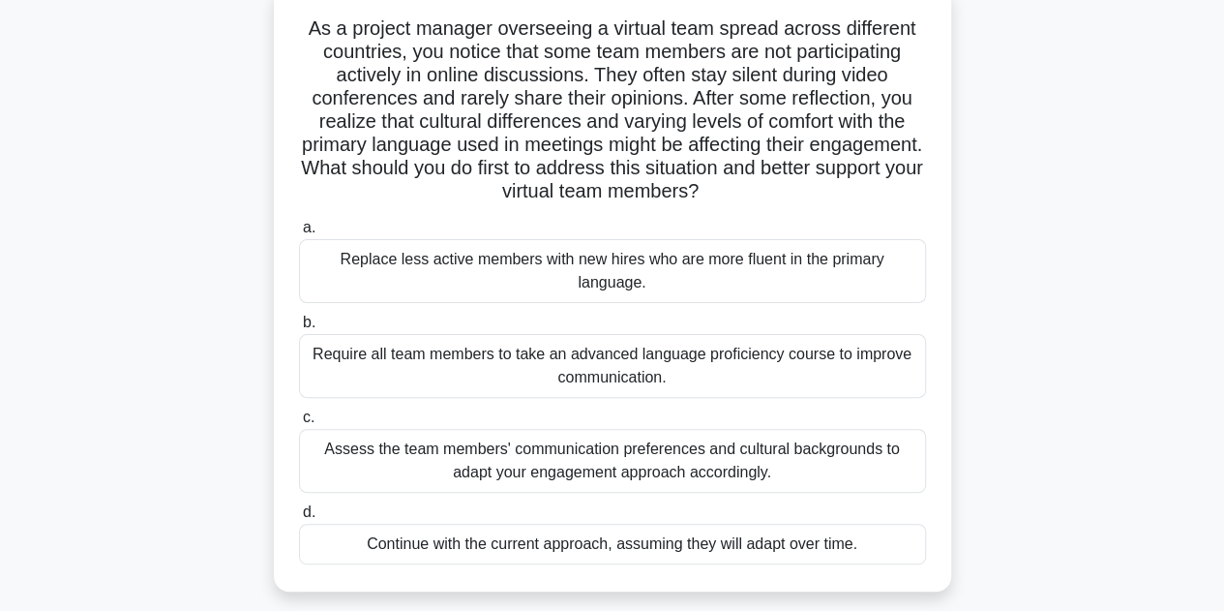
click at [590, 446] on div "Assess the team members' communication preferences and cultural backgrounds to …" at bounding box center [612, 461] width 627 height 64
click at [299, 424] on input "c. Assess the team members' communication preferences and cultural backgrounds …" at bounding box center [299, 417] width 0 height 13
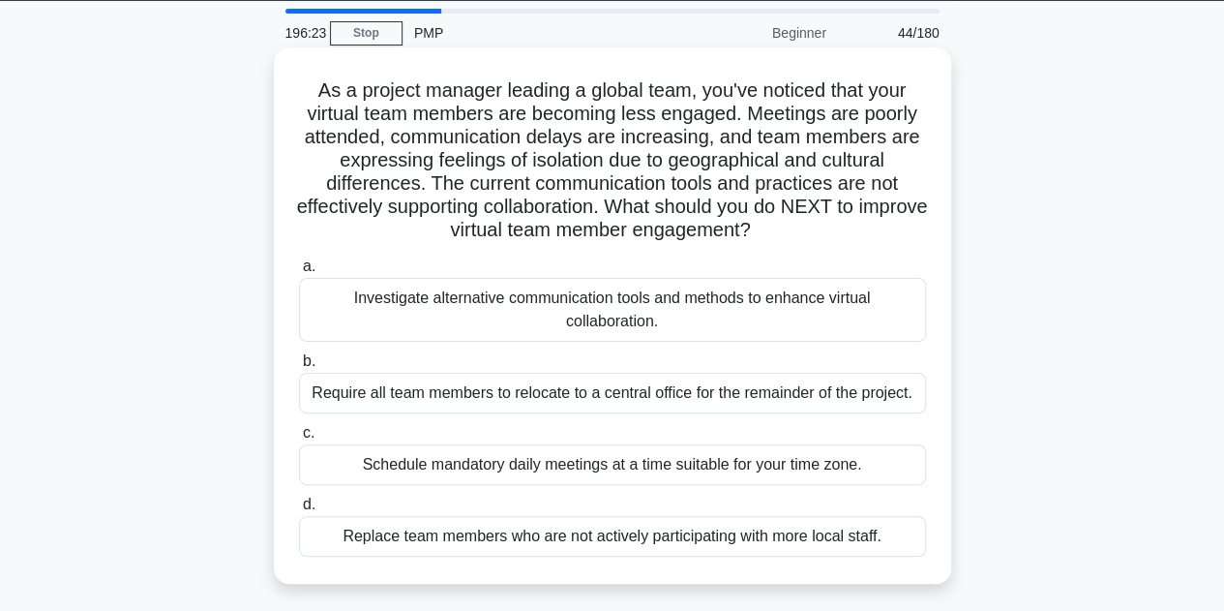
scroll to position [62, 0]
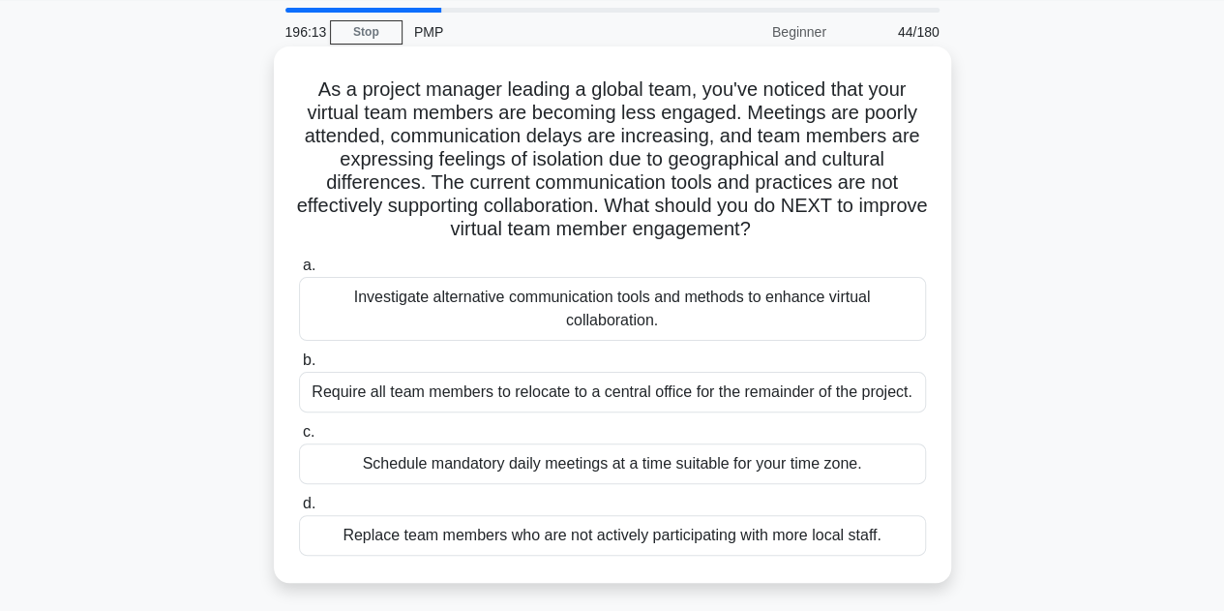
click at [658, 320] on div "Investigate alternative communication tools and methods to enhance virtual coll…" at bounding box center [612, 309] width 627 height 64
click at [299, 272] on input "a. Investigate alternative communication tools and methods to enhance virtual c…" at bounding box center [299, 265] width 0 height 13
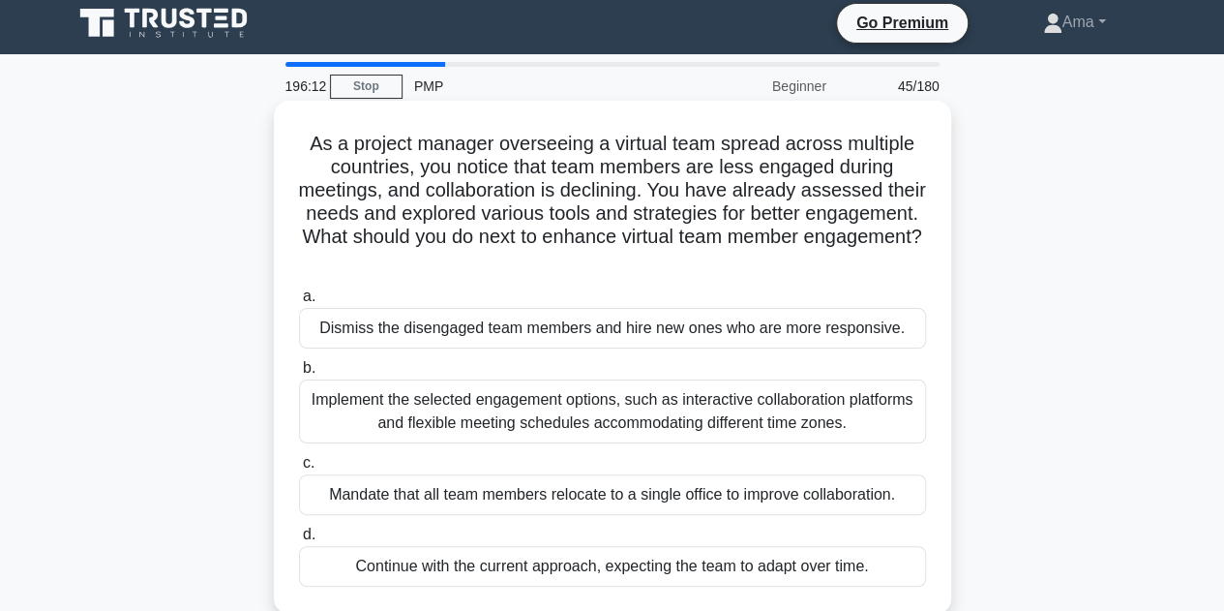
scroll to position [0, 0]
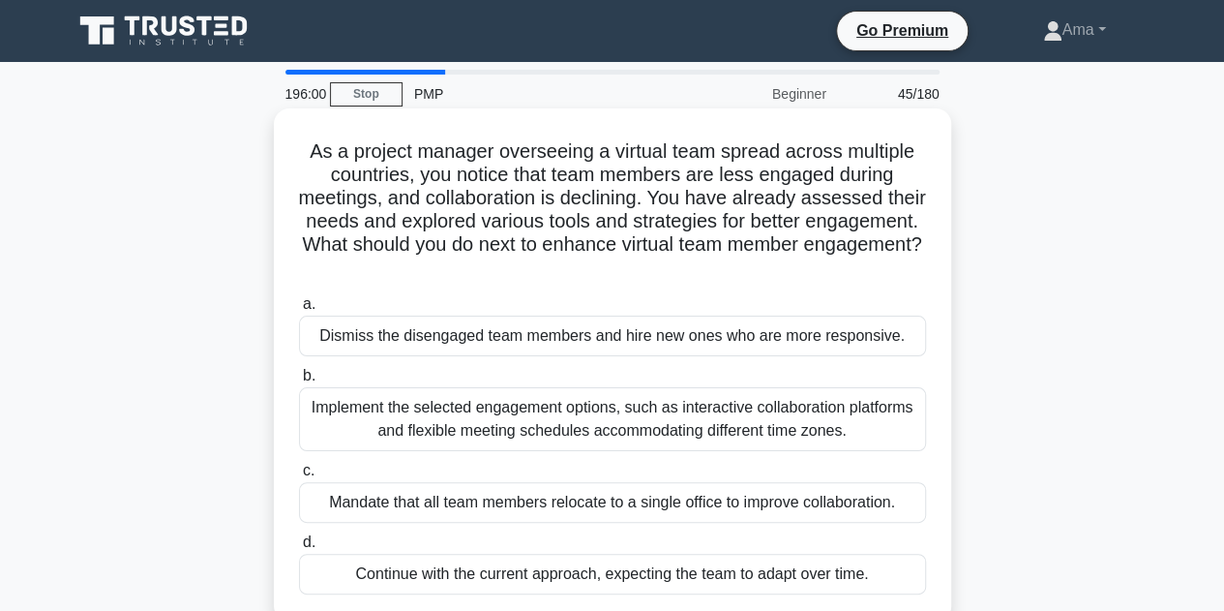
click at [673, 424] on div "Implement the selected engagement options, such as interactive collaboration pl…" at bounding box center [612, 419] width 627 height 64
click at [299, 382] on input "b. Implement the selected engagement options, such as interactive collaboration…" at bounding box center [299, 376] width 0 height 13
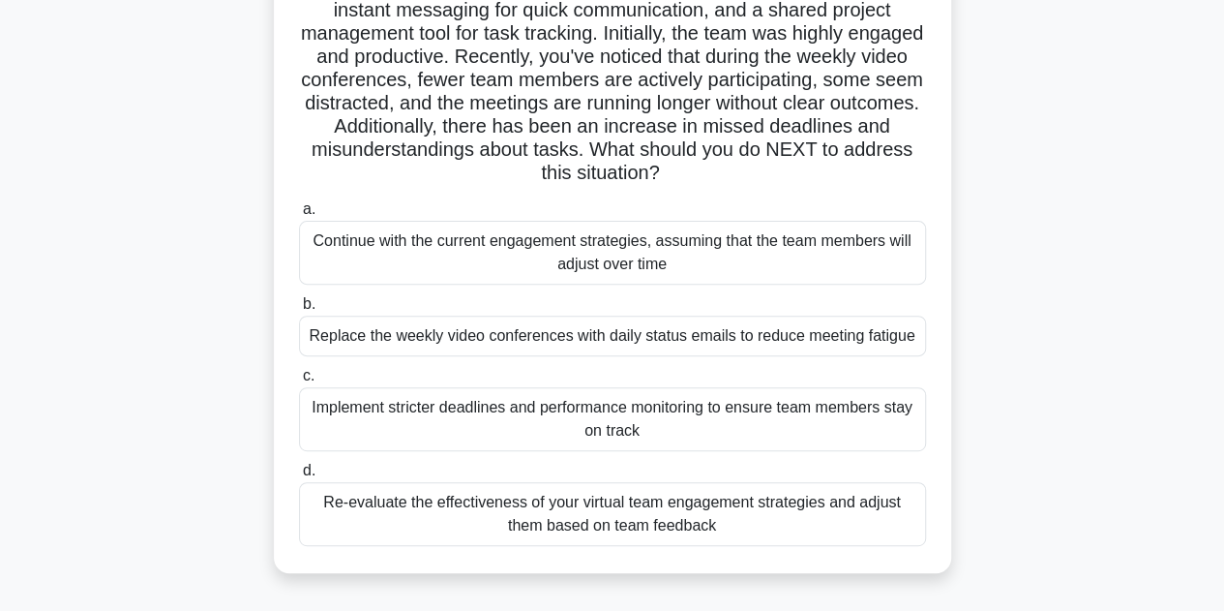
scroll to position [235, 0]
click at [630, 517] on div "Re-evaluate the effectiveness of your virtual team engagement strategies and ad…" at bounding box center [612, 513] width 627 height 64
click at [299, 476] on input "d. Re-evaluate the effectiveness of your virtual team engagement strategies and…" at bounding box center [299, 470] width 0 height 13
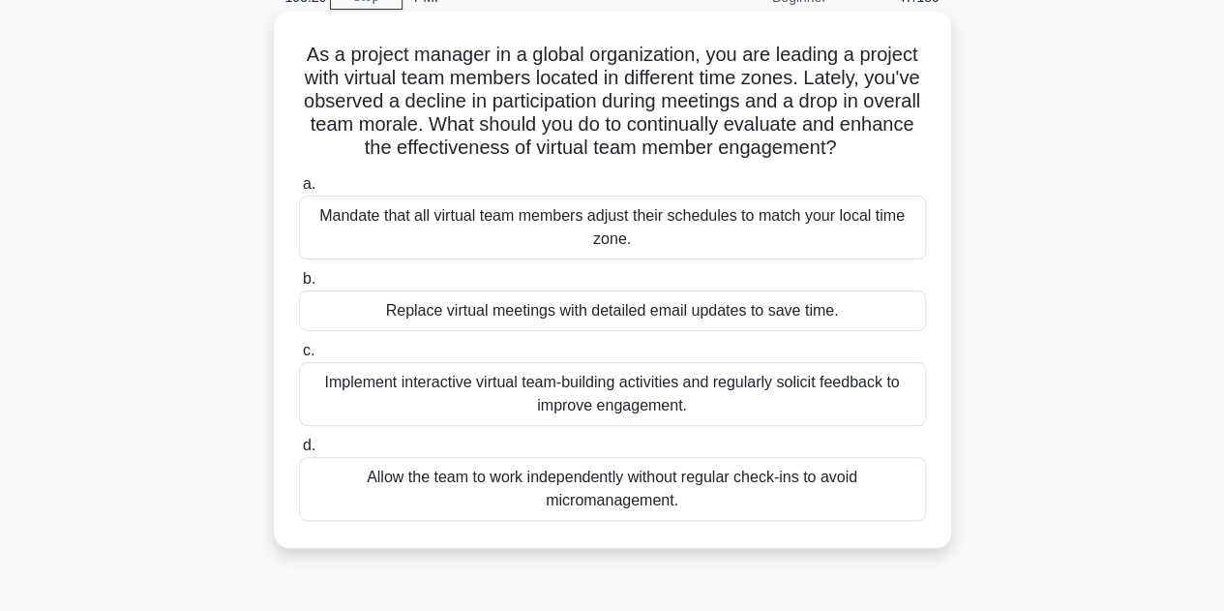
scroll to position [94, 0]
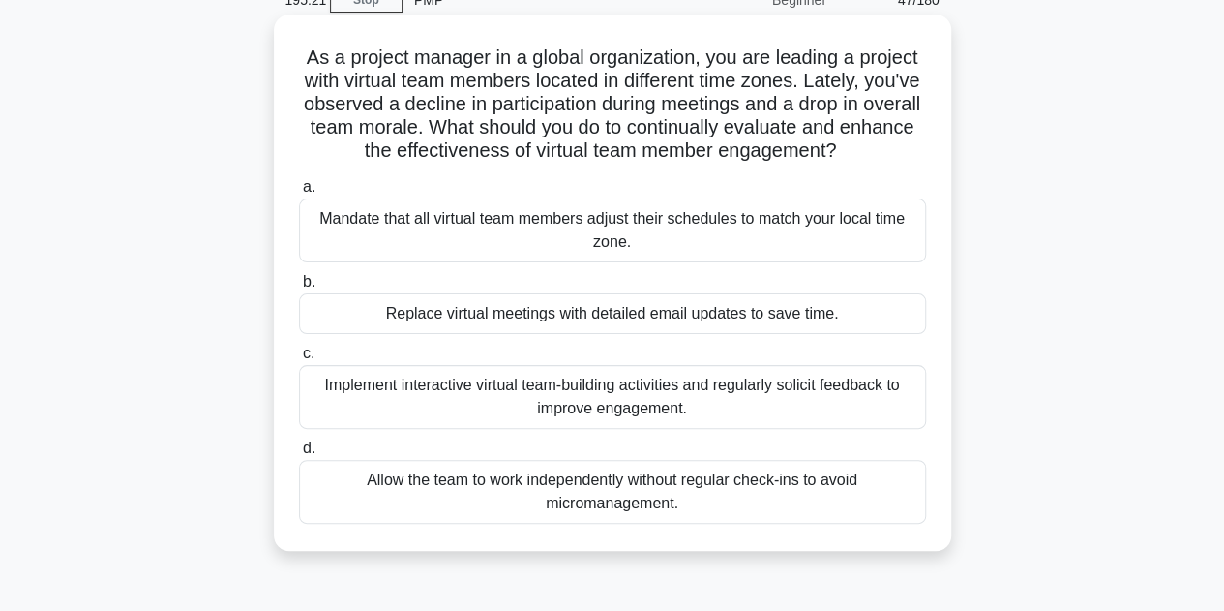
click at [693, 405] on div "Implement interactive virtual team-building activities and regularly solicit fe…" at bounding box center [612, 397] width 627 height 64
click at [299, 360] on input "c. Implement interactive virtual team-building activities and regularly solicit…" at bounding box center [299, 353] width 0 height 13
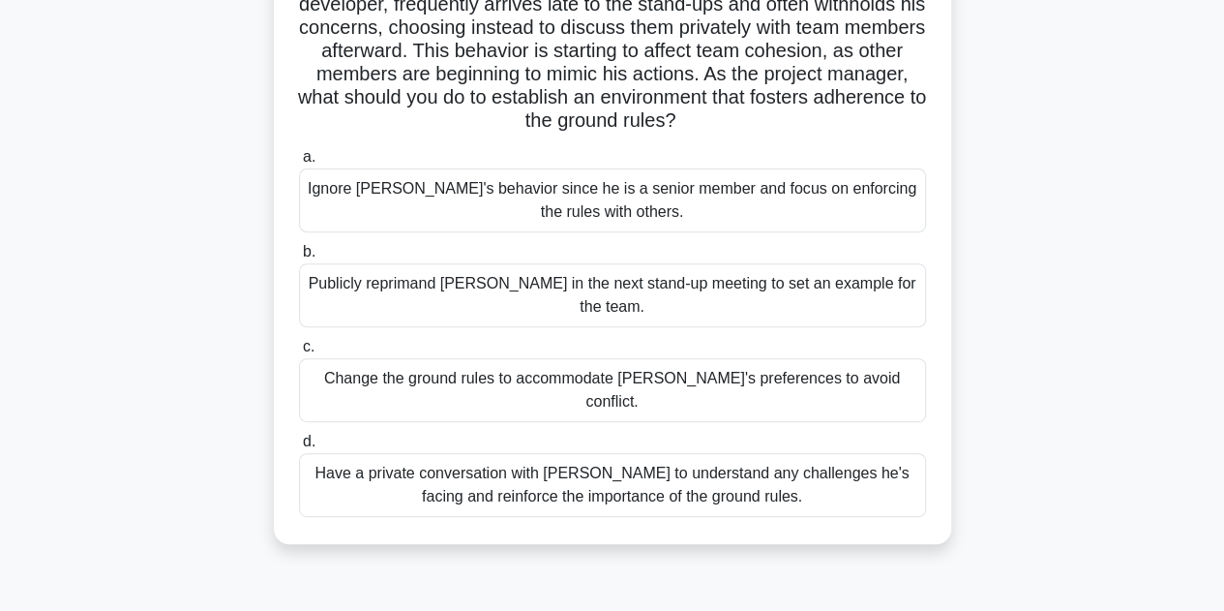
scroll to position [264, 0]
click at [638, 452] on div "Have a private conversation with Jack to understand any challenges he's facing …" at bounding box center [612, 484] width 627 height 64
click at [299, 436] on input "d. Have a private conversation with Jack to understand any challenges he's faci…" at bounding box center [299, 440] width 0 height 13
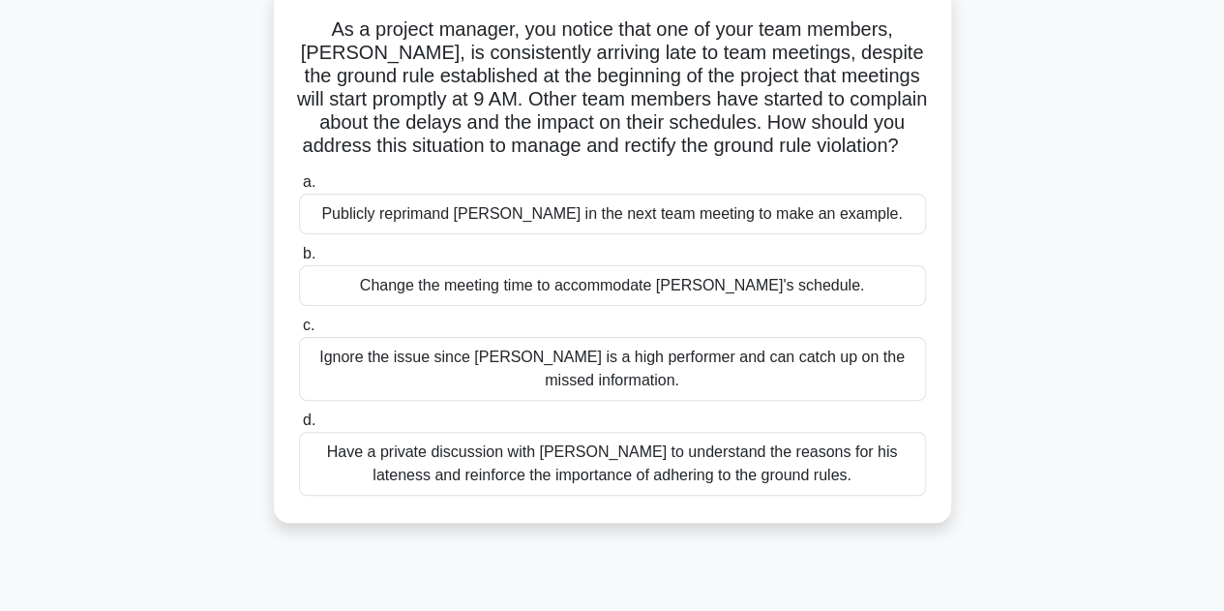
scroll to position [124, 0]
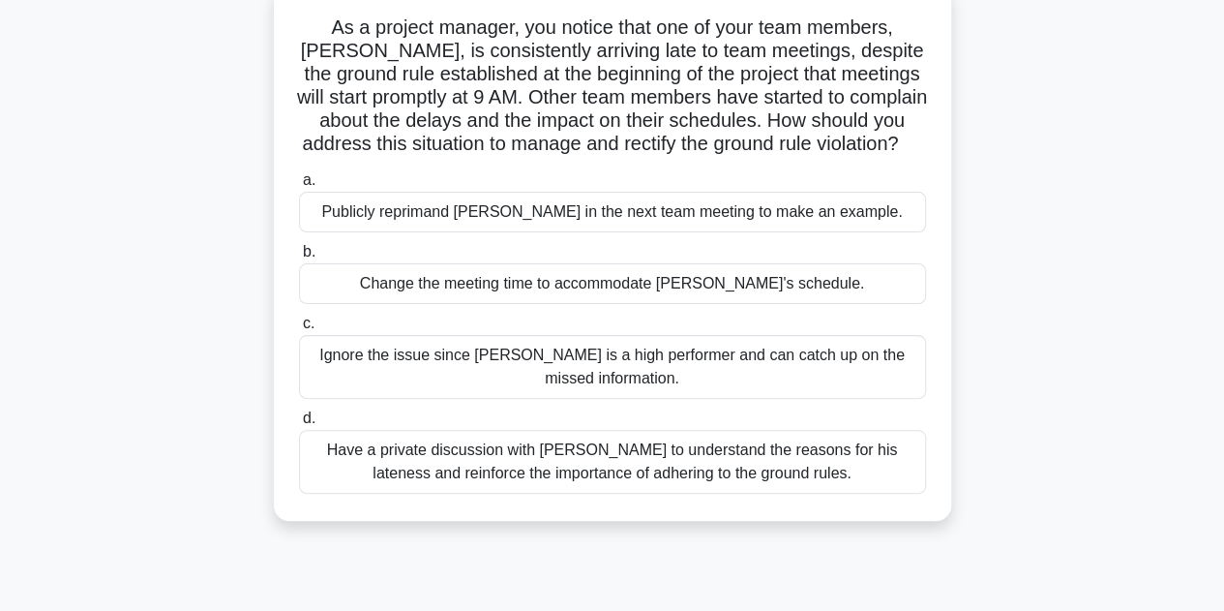
click at [722, 479] on div "Have a private discussion with Tom to understand the reasons for his lateness a…" at bounding box center [612, 462] width 627 height 64
click at [299, 425] on input "d. Have a private discussion with Tom to understand the reasons for his latenes…" at bounding box center [299, 418] width 0 height 13
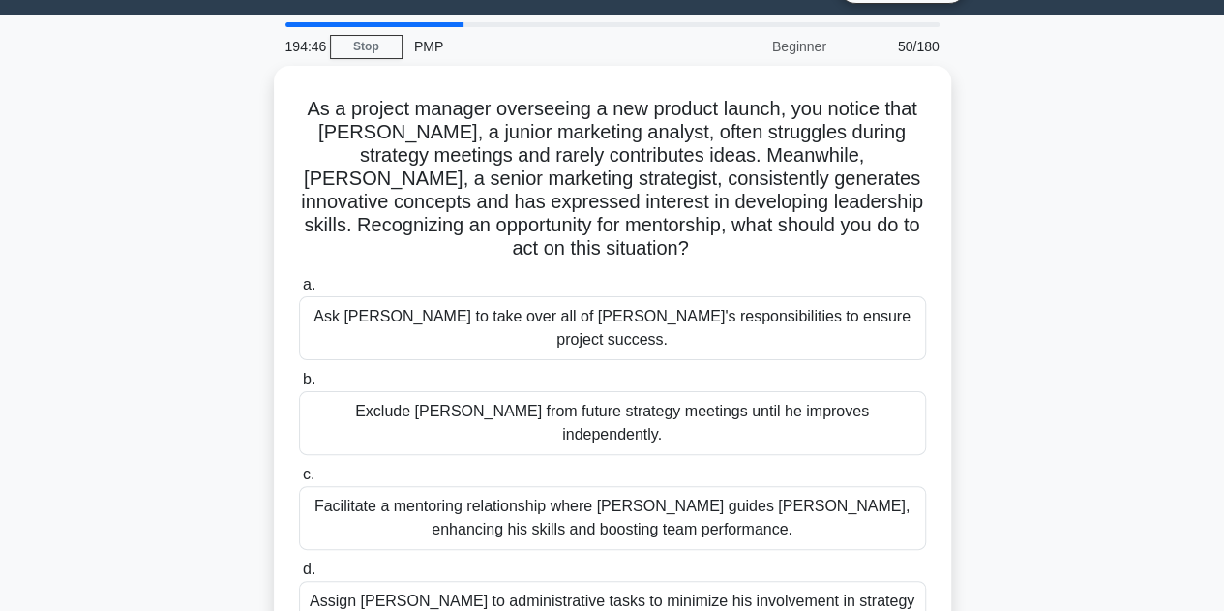
scroll to position [80, 0]
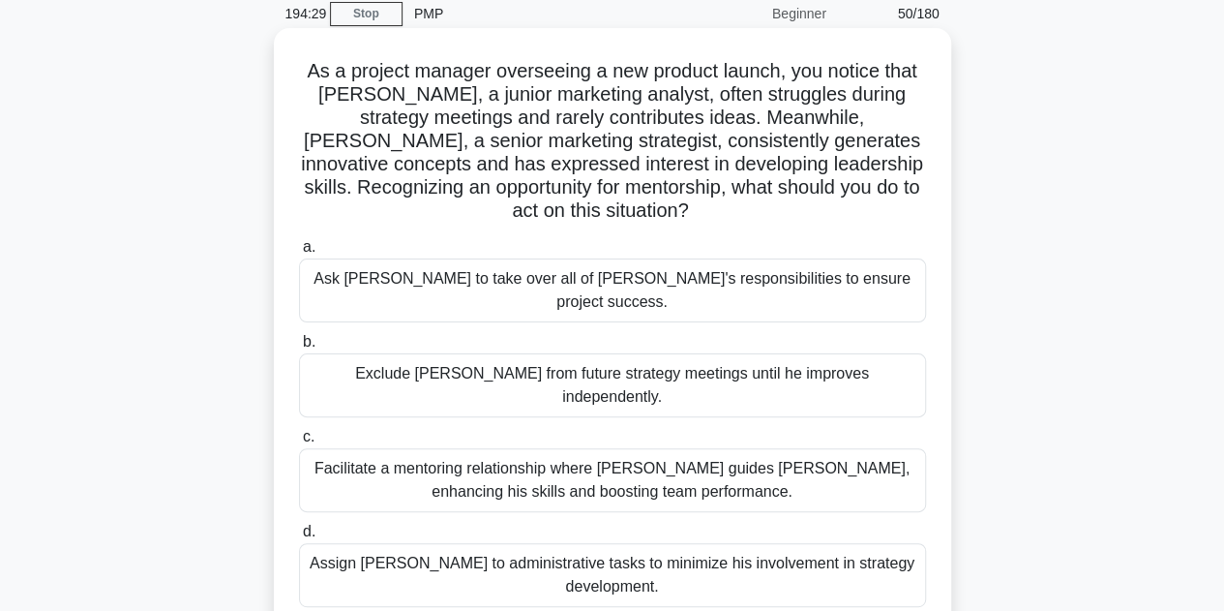
click at [674, 448] on div "Facilitate a mentoring relationship where Linda guides James, enhancing his ski…" at bounding box center [612, 480] width 627 height 64
click at [299, 431] on input "c. Facilitate a mentoring relationship where Linda guides James, enhancing his …" at bounding box center [299, 437] width 0 height 13
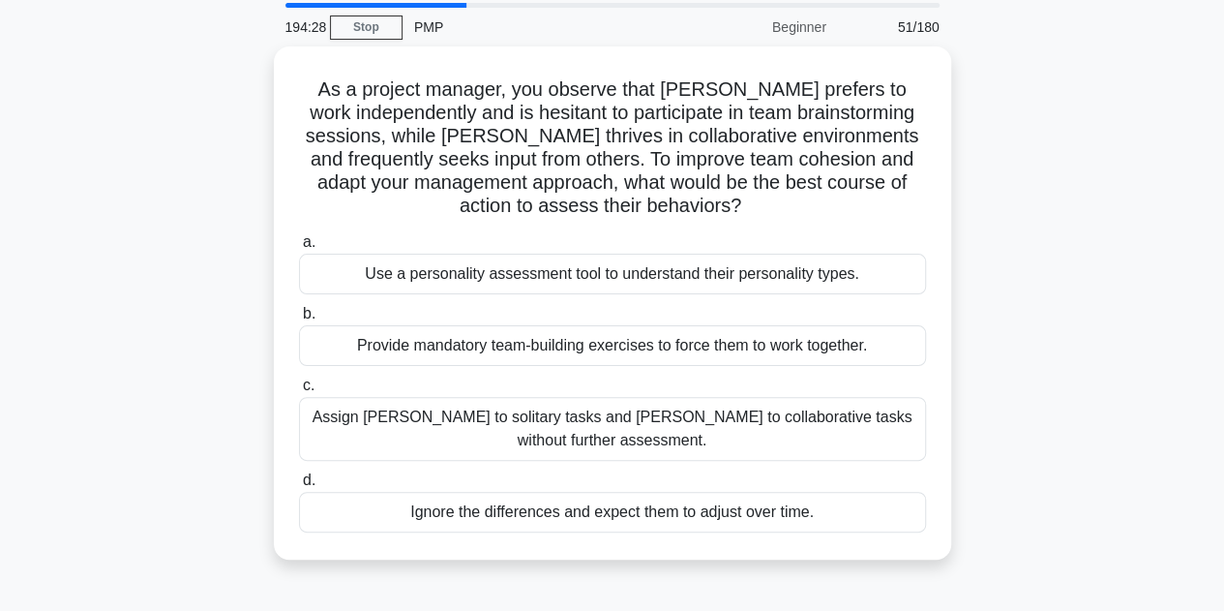
scroll to position [74, 0]
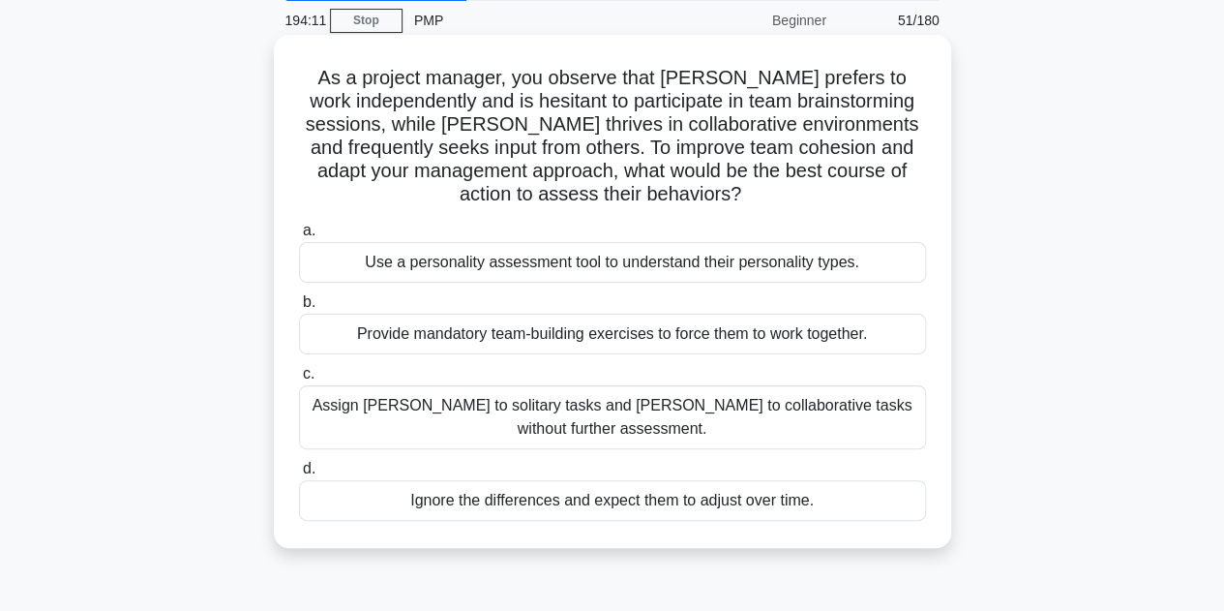
click at [682, 268] on div "Use a personality assessment tool to understand their personality types." at bounding box center [612, 262] width 627 height 41
click at [299, 237] on input "a. Use a personality assessment tool to understand their personality types." at bounding box center [299, 231] width 0 height 13
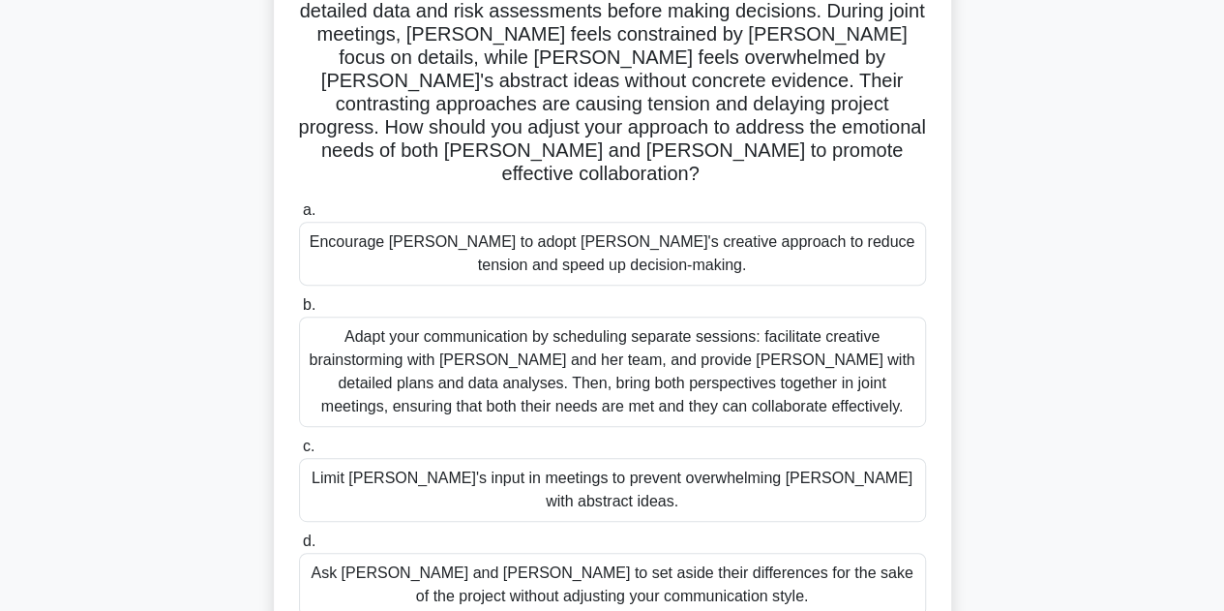
scroll to position [255, 0]
click at [598, 360] on div "Adapt your communication by scheduling separate sessions: facilitate creative b…" at bounding box center [612, 372] width 627 height 110
click at [299, 313] on input "b. Adapt your communication by scheduling separate sessions: facilitate creativ…" at bounding box center [299, 306] width 0 height 13
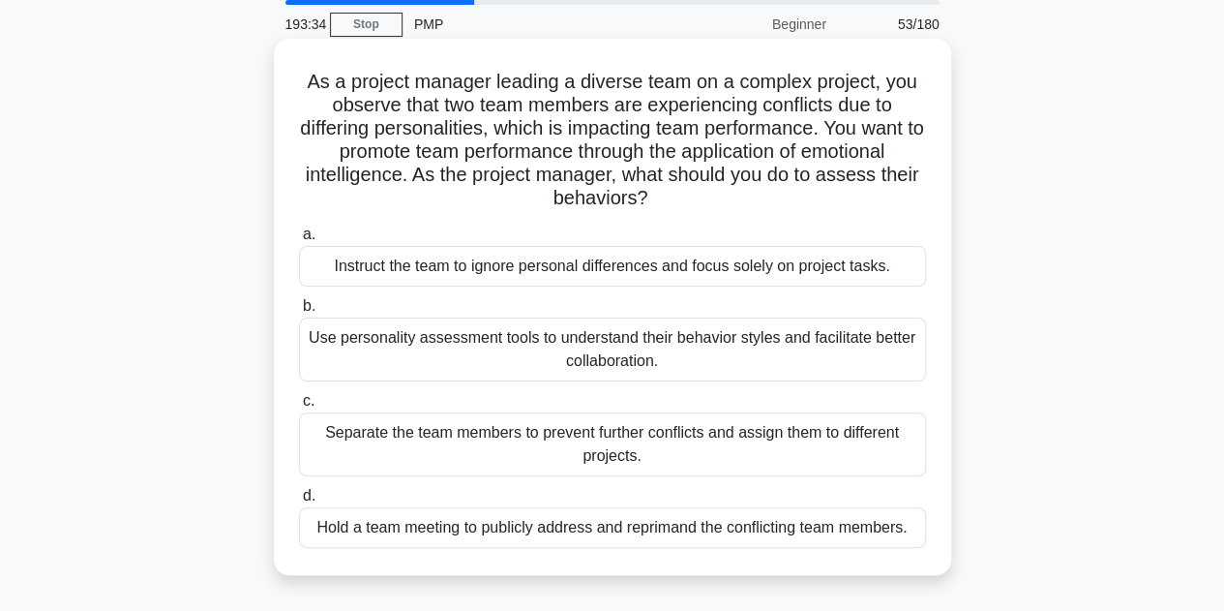
scroll to position [72, 0]
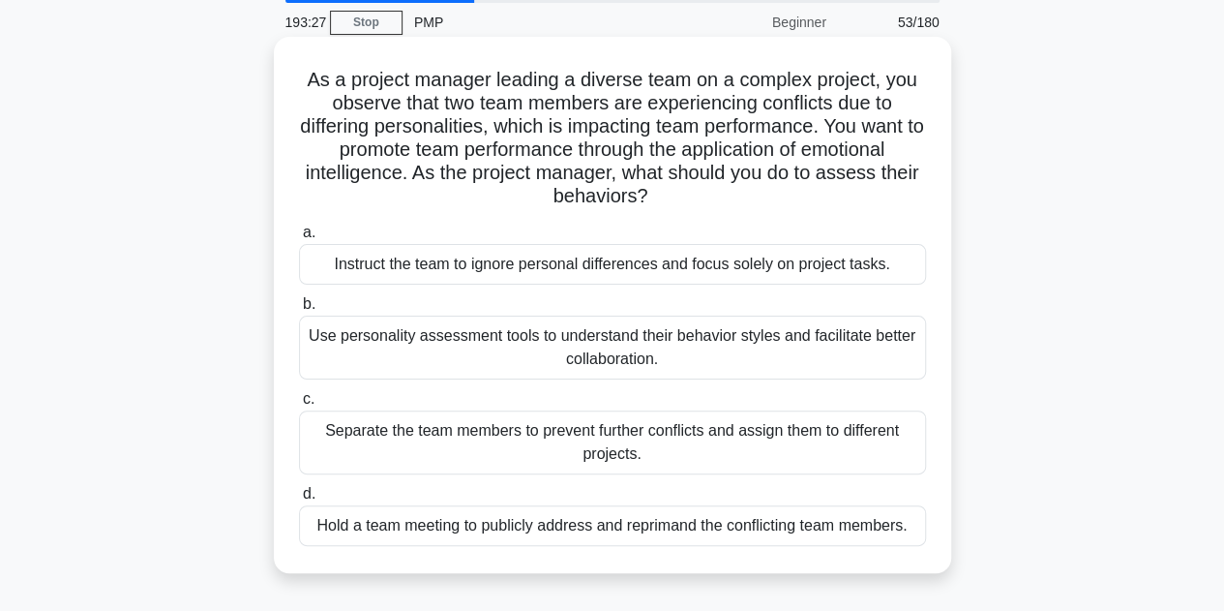
click at [465, 345] on div "Use personality assessment tools to understand their behavior styles and facili…" at bounding box center [612, 347] width 627 height 64
click at [299, 311] on input "b. Use personality assessment tools to understand their behavior styles and fac…" at bounding box center [299, 304] width 0 height 13
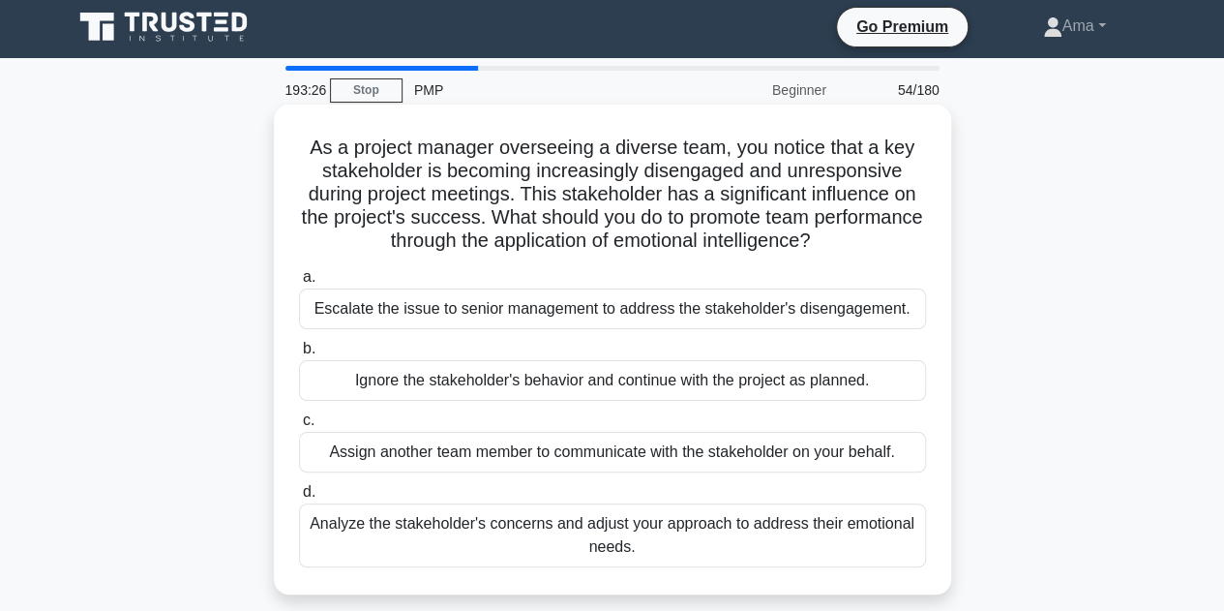
scroll to position [0, 0]
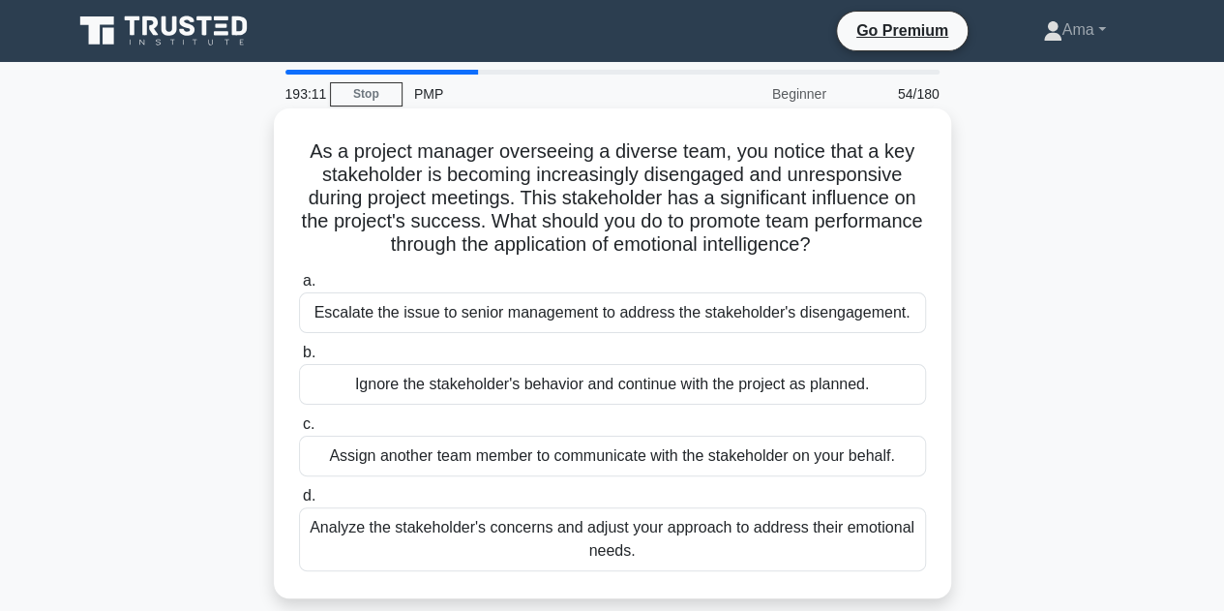
click at [584, 537] on div "Analyze the stakeholder's concerns and adjust your approach to address their em…" at bounding box center [612, 539] width 627 height 64
click at [299, 502] on input "d. Analyze the stakeholder's concerns and adjust your approach to address their…" at bounding box center [299, 496] width 0 height 13
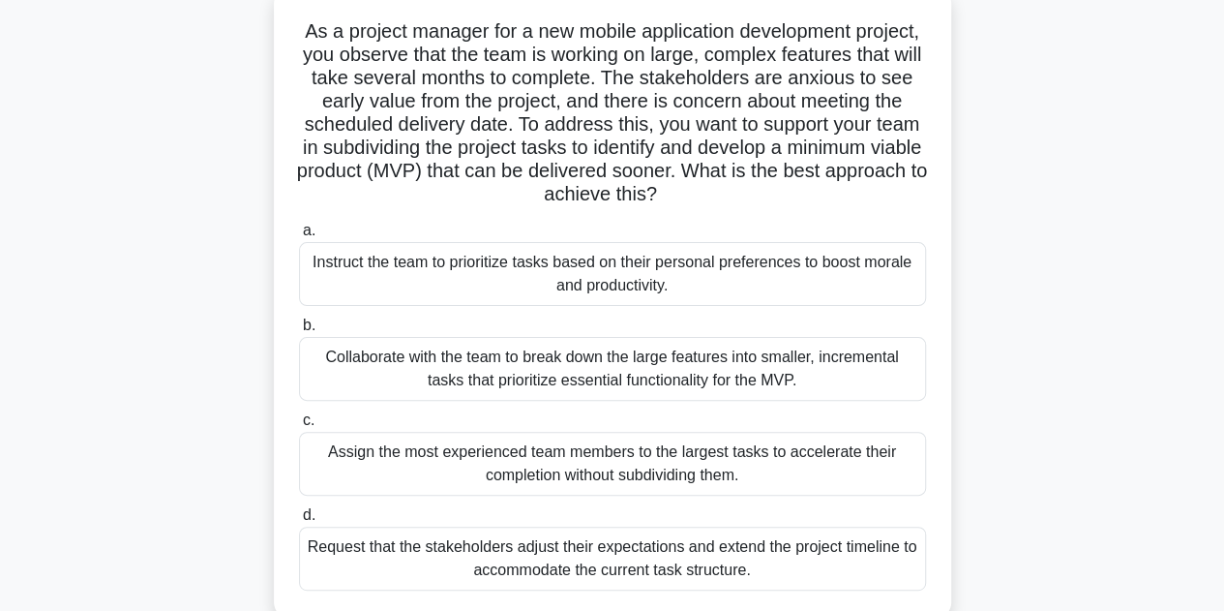
scroll to position [121, 0]
click at [492, 365] on div "Collaborate with the team to break down the large features into smaller, increm…" at bounding box center [612, 368] width 627 height 64
click at [299, 331] on input "b. Collaborate with the team to break down the large features into smaller, inc…" at bounding box center [299, 324] width 0 height 13
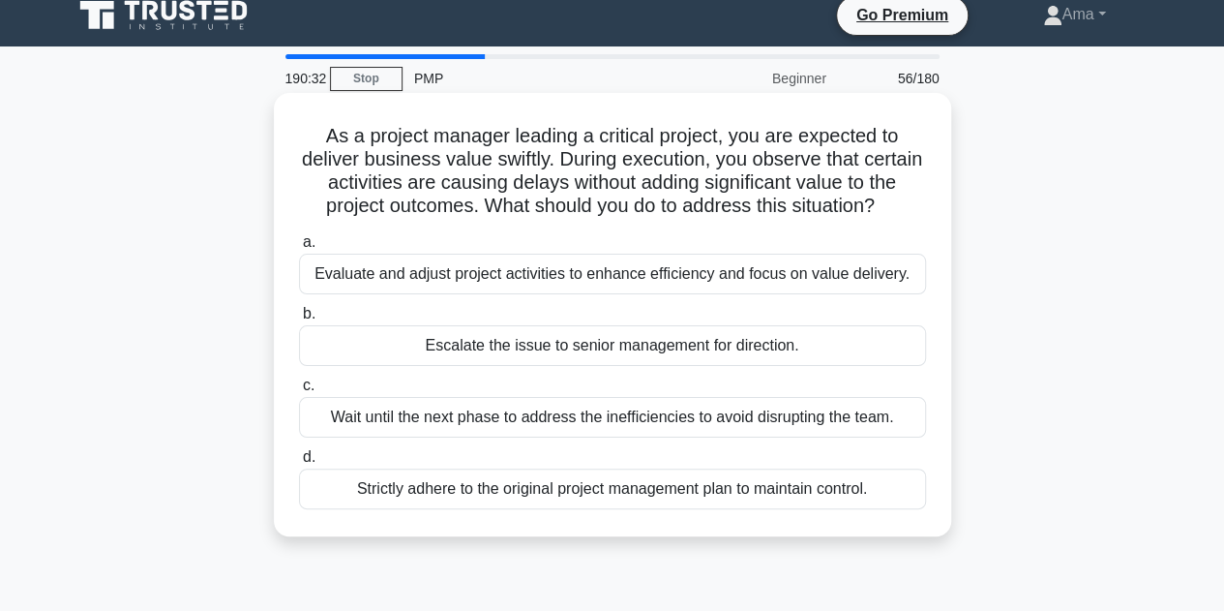
scroll to position [0, 0]
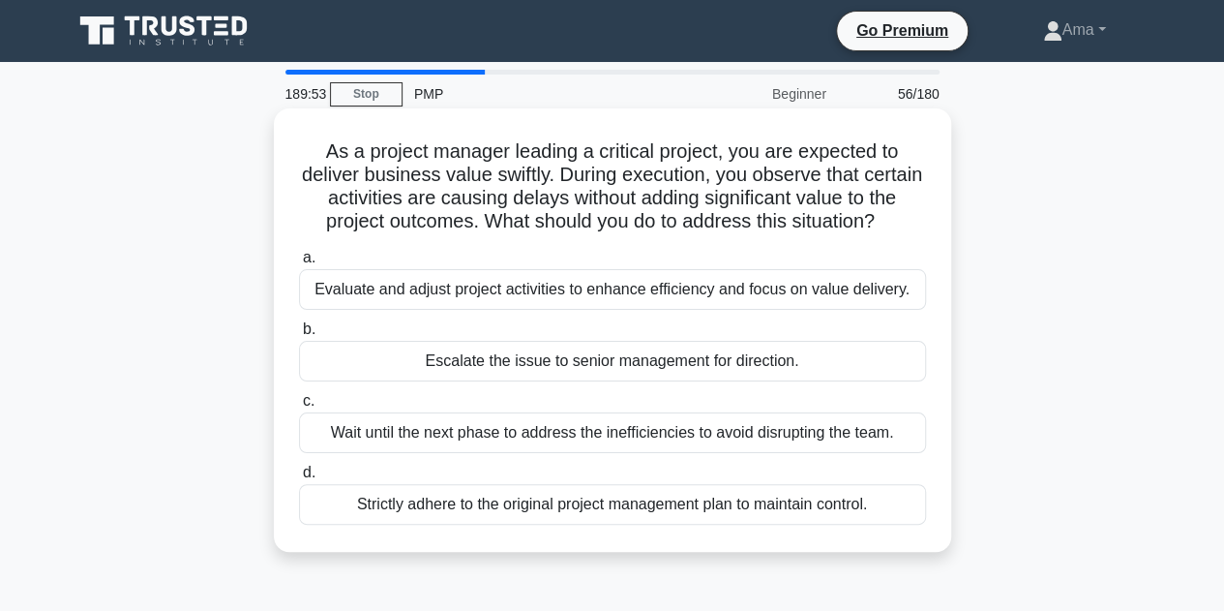
click at [614, 290] on div "Evaluate and adjust project activities to enhance efficiency and focus on value…" at bounding box center [612, 289] width 627 height 41
click at [299, 264] on input "a. Evaluate and adjust project activities to enhance efficiency and focus on va…" at bounding box center [299, 258] width 0 height 13
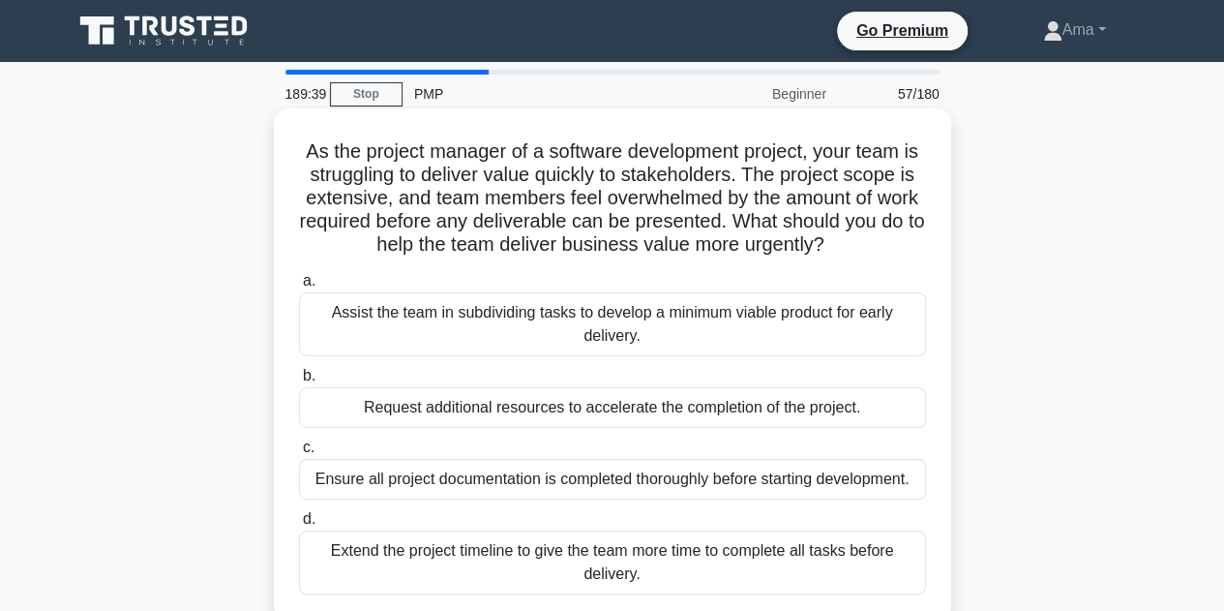
click at [639, 333] on div "Assist the team in subdividing tasks to develop a minimum viable product for ea…" at bounding box center [612, 324] width 627 height 64
click at [299, 287] on input "a. Assist the team in subdividing tasks to develop a minimum viable product for…" at bounding box center [299, 281] width 0 height 13
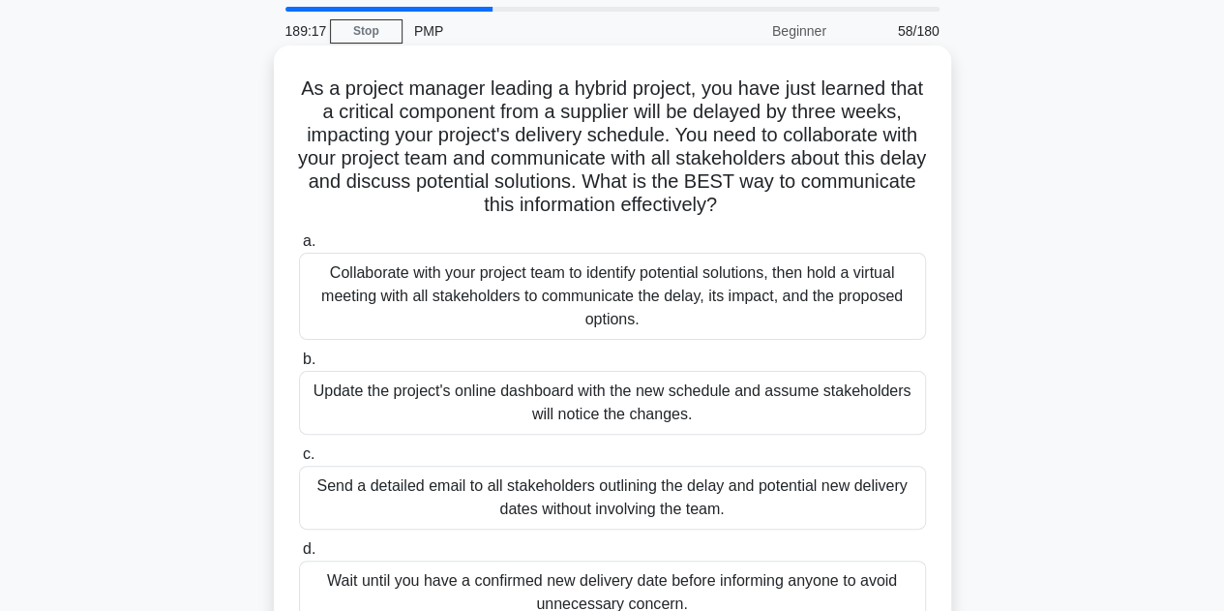
scroll to position [62, 0]
click at [670, 292] on div "Collaborate with your project team to identify potential solutions, then hold a…" at bounding box center [612, 297] width 627 height 87
click at [299, 249] on input "a. Collaborate with your project team to identify potential solutions, then hol…" at bounding box center [299, 242] width 0 height 13
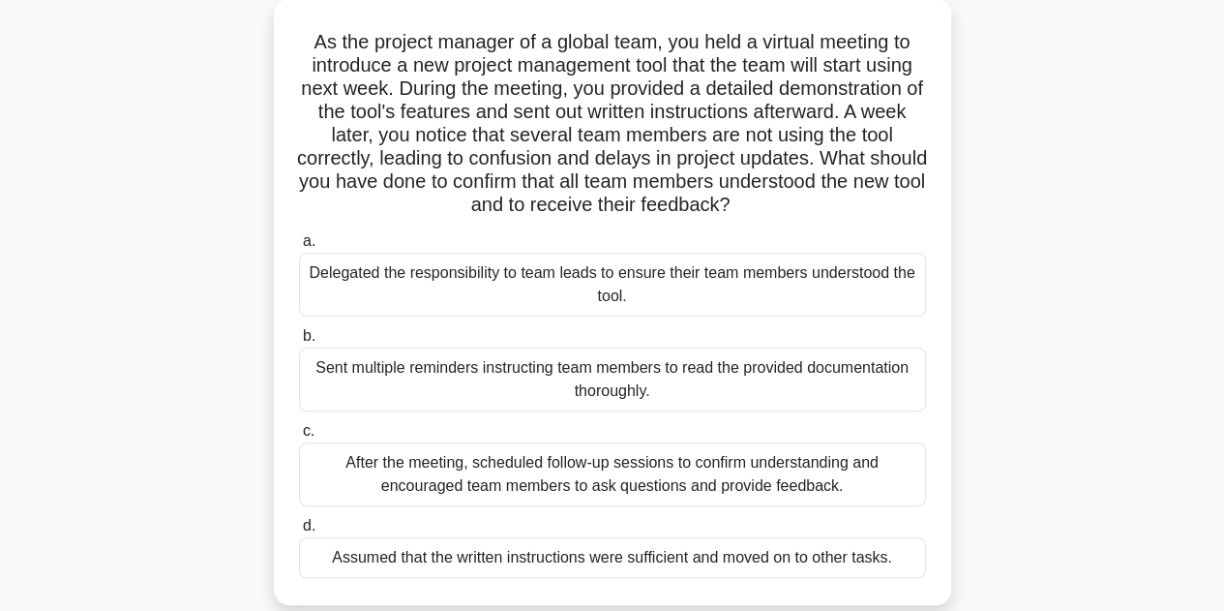
scroll to position [108, 0]
click at [593, 478] on div "After the meeting, scheduled follow-up sessions to confirm understanding and en…" at bounding box center [612, 475] width 627 height 64
click at [299, 438] on input "c. After the meeting, scheduled follow-up sessions to confirm understanding and…" at bounding box center [299, 432] width 0 height 13
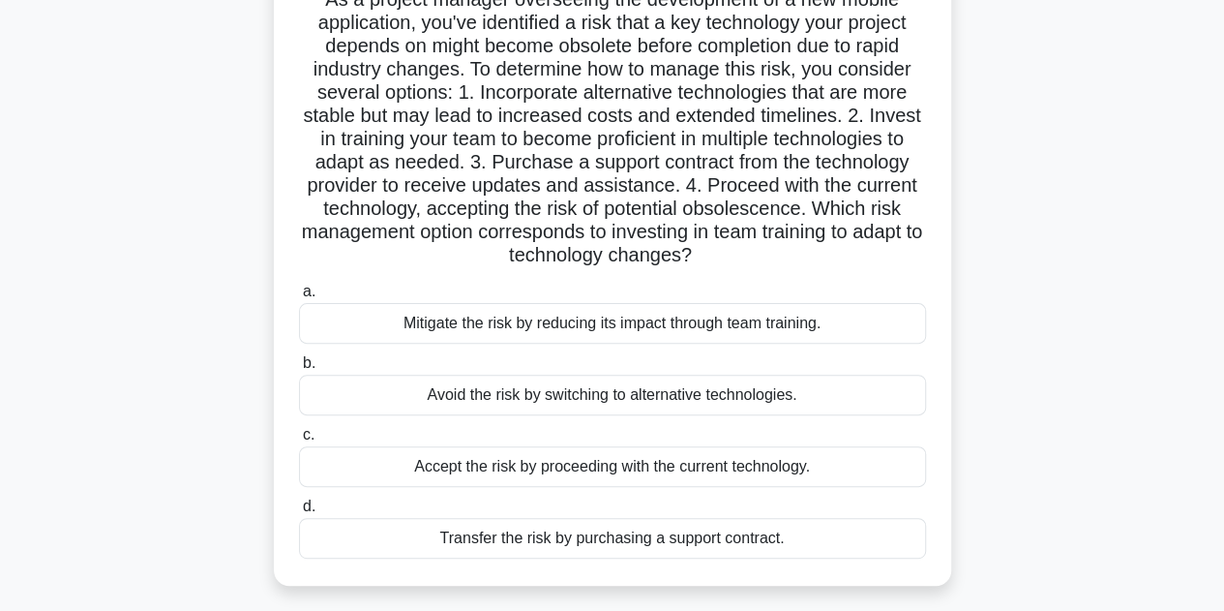
scroll to position [153, 0]
click at [562, 324] on div "Mitigate the risk by reducing its impact through team training." at bounding box center [612, 322] width 627 height 41
click at [299, 297] on input "a. Mitigate the risk by reducing its impact through team training." at bounding box center [299, 290] width 0 height 13
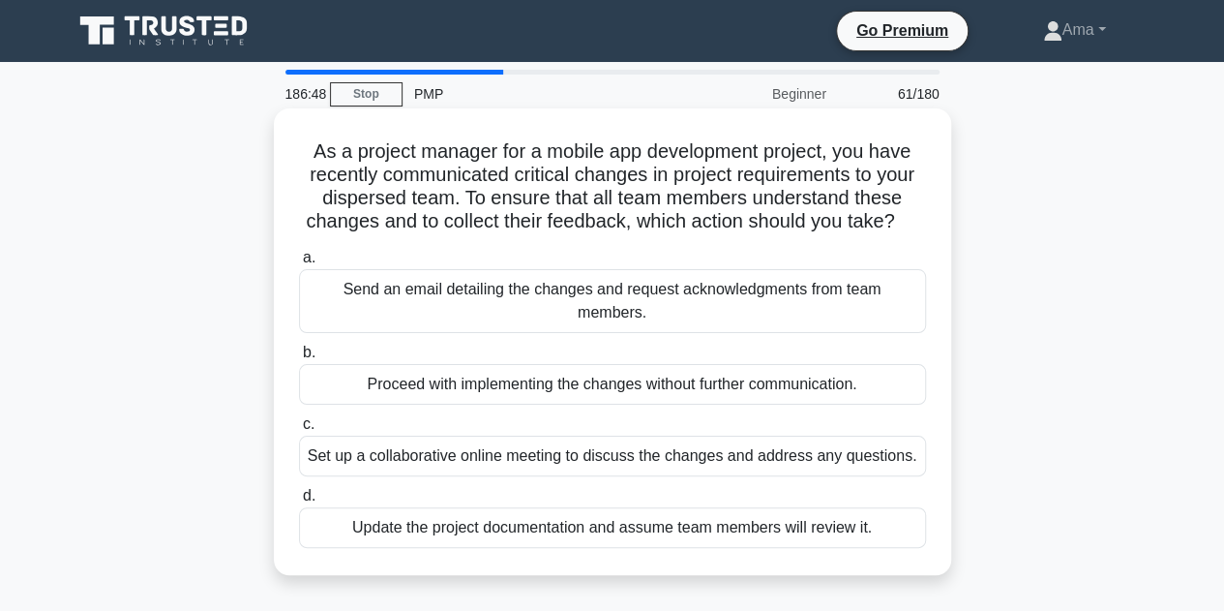
scroll to position [0, 0]
click at [673, 460] on div "Set up a collaborative online meeting to discuss the changes and address any qu…" at bounding box center [612, 455] width 627 height 41
click at [299, 431] on input "c. Set up a collaborative online meeting to discuss the changes and address any…" at bounding box center [299, 424] width 0 height 13
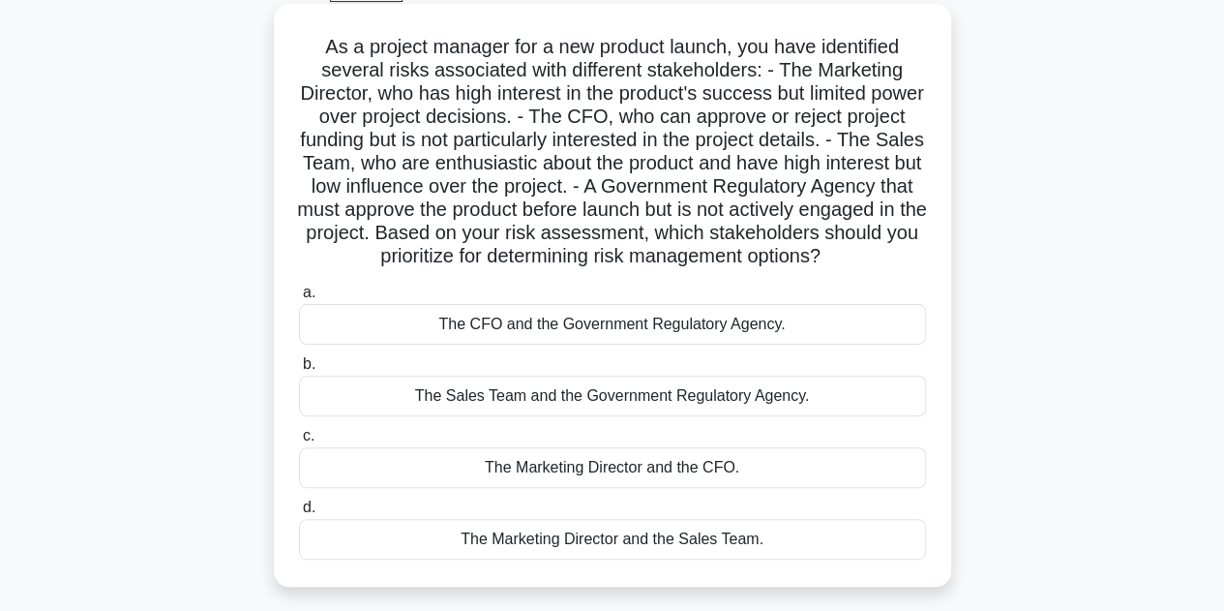
scroll to position [106, 0]
click at [592, 343] on div "The CFO and the Government Regulatory Agency." at bounding box center [612, 322] width 627 height 41
click at [299, 297] on input "a. The CFO and the Government Regulatory Agency." at bounding box center [299, 290] width 0 height 13
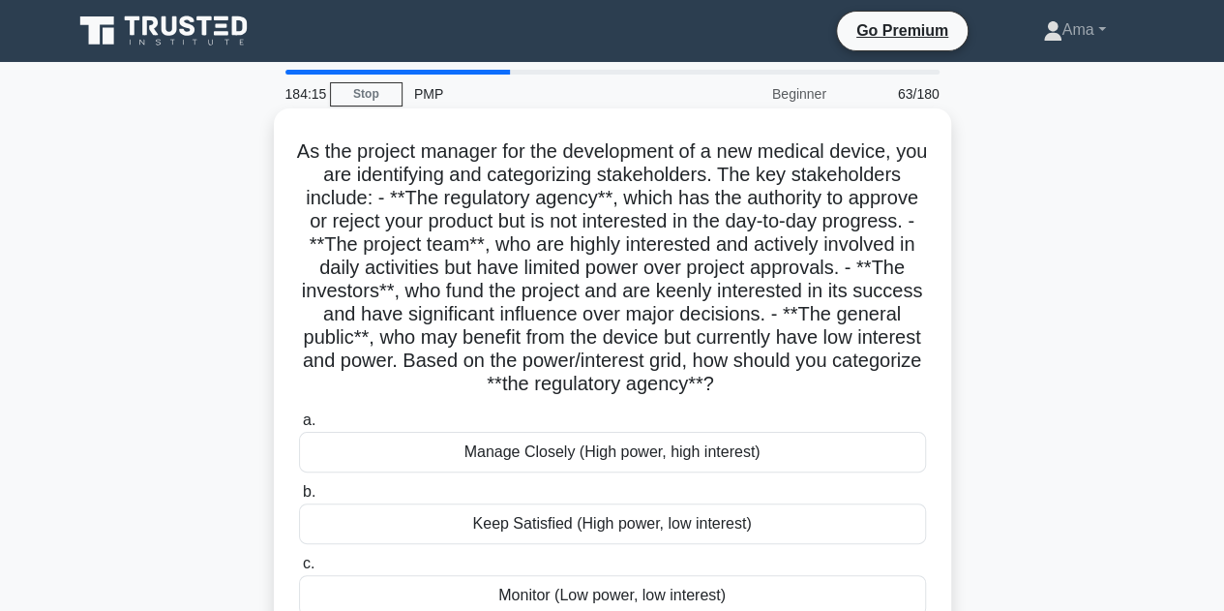
scroll to position [46, 0]
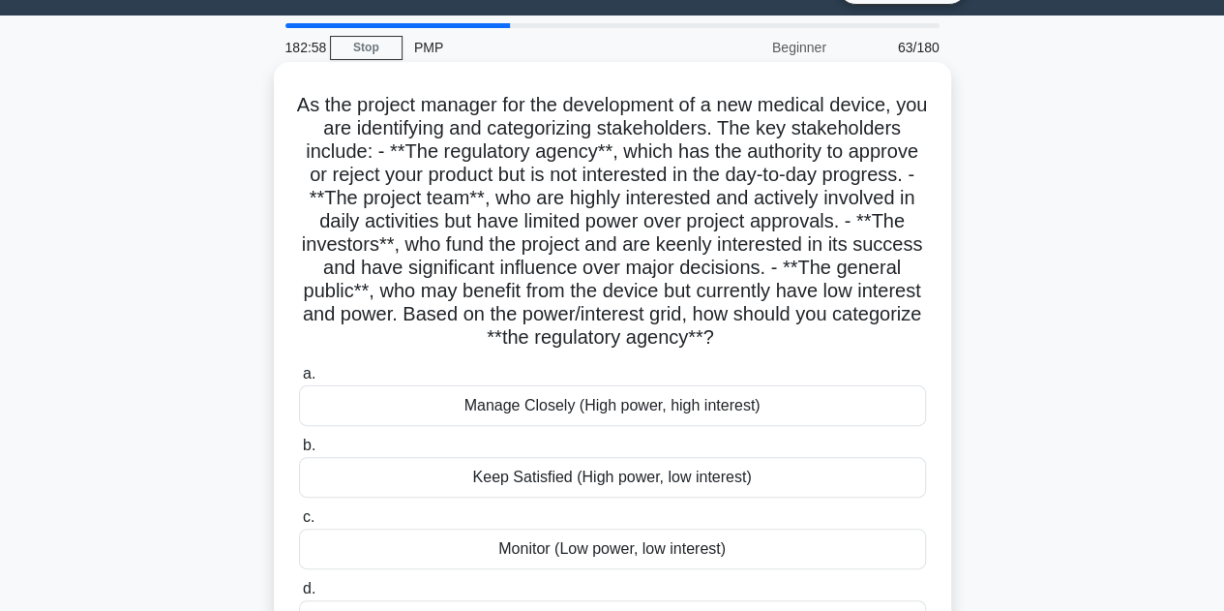
drag, startPoint x: 577, startPoint y: 483, endPoint x: 753, endPoint y: 524, distance: 180.7
click at [753, 524] on div "a. Manage Closely (High power, high interest) b. Keep Satisfied (High power, lo…" at bounding box center [612, 501] width 650 height 286
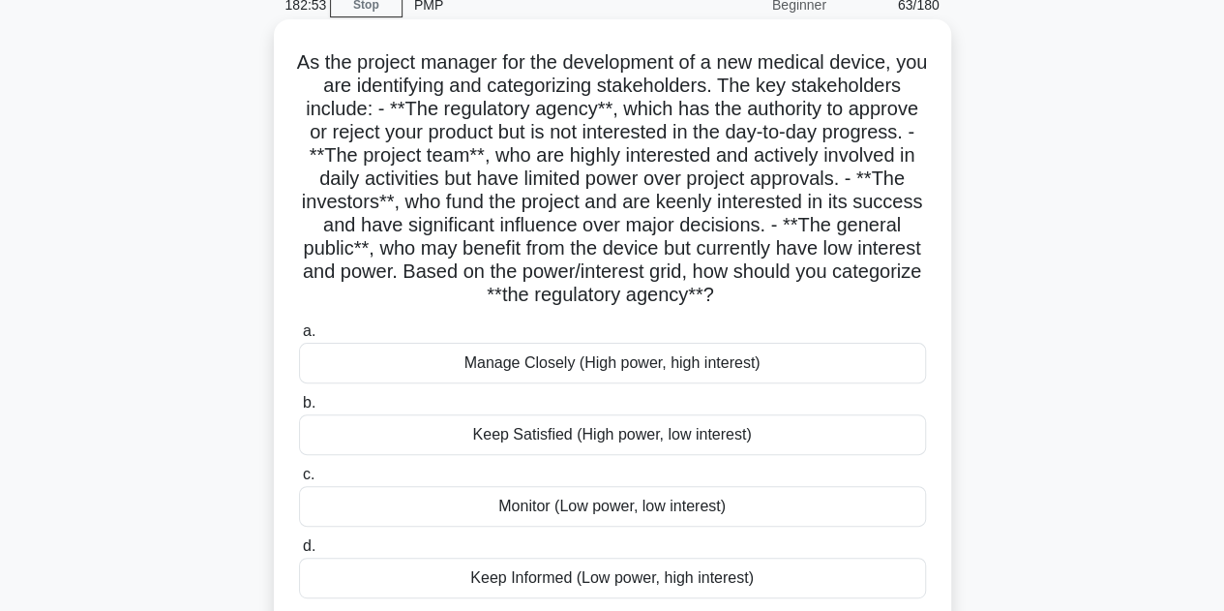
scroll to position [83, 0]
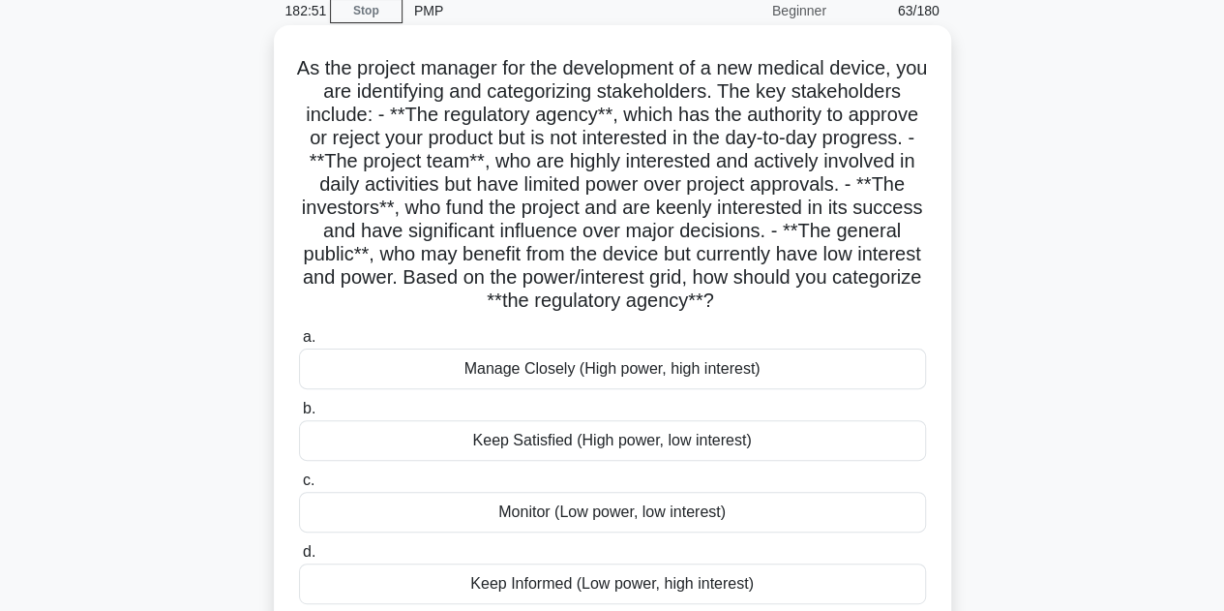
click at [523, 438] on div "Keep Satisfied (High power, low interest)" at bounding box center [612, 440] width 627 height 41
click at [299, 415] on input "b. Keep Satisfied (High power, low interest)" at bounding box center [299, 409] width 0 height 13
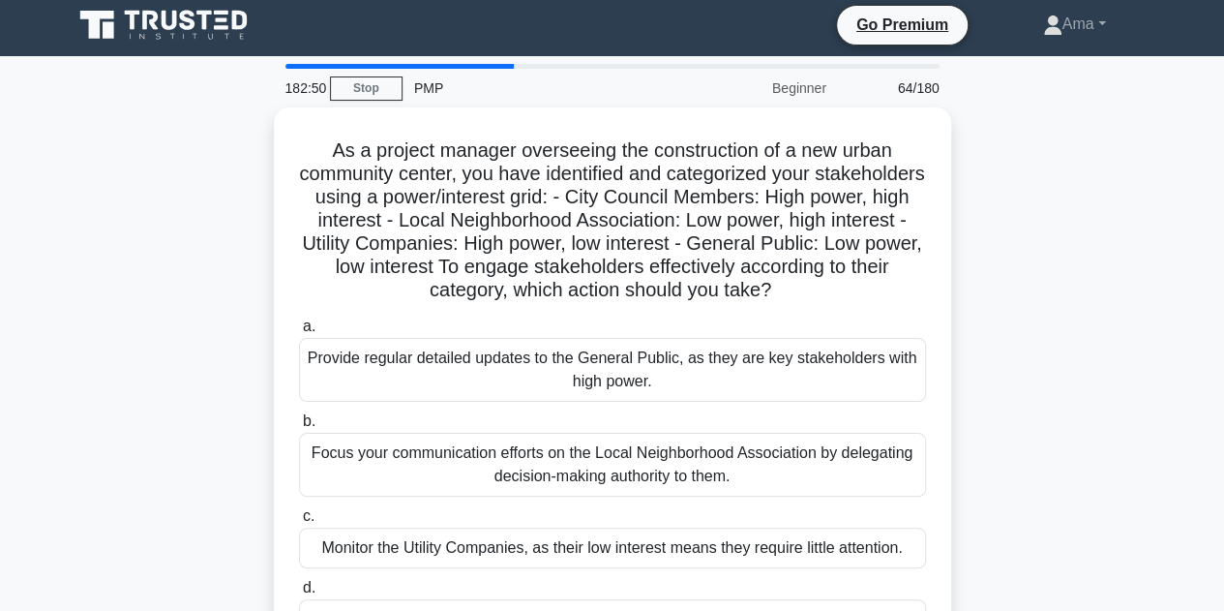
scroll to position [0, 0]
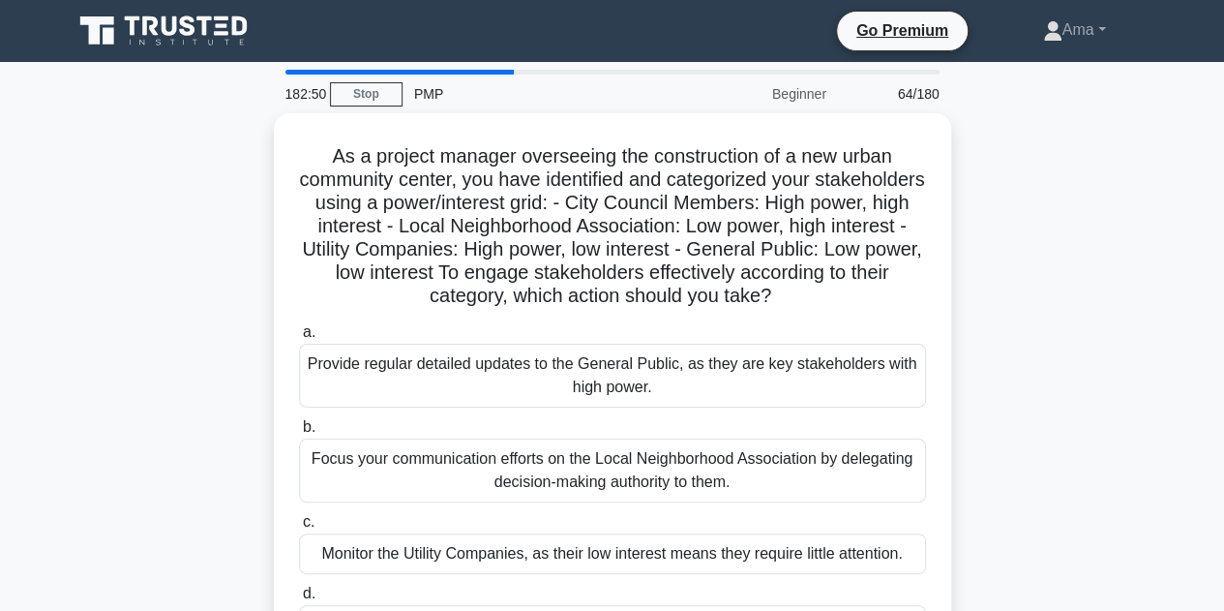
click at [523, 438] on div "Focus your communication efforts on the Local Neighborhood Association by deleg…" at bounding box center [612, 470] width 627 height 64
click at [299, 434] on input "b. Focus your communication efforts on the Local Neighborhood Association by de…" at bounding box center [299, 427] width 0 height 13
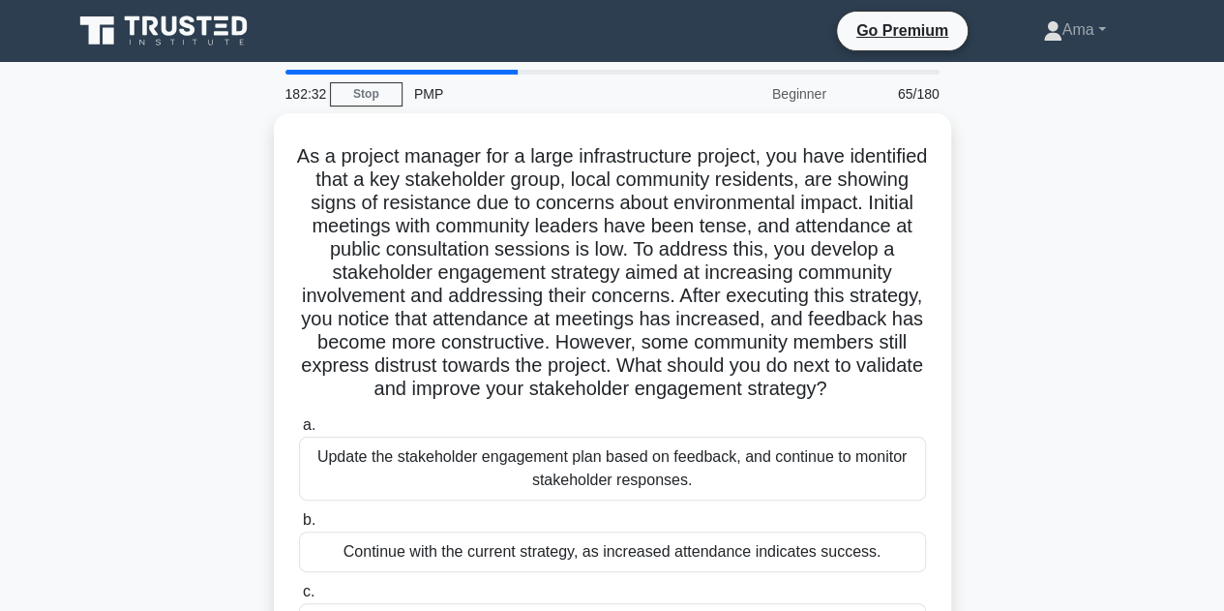
click at [2, 323] on main "182:32 Stop PMP Beginner 65/180 As a project manager for a large infrastructure…" at bounding box center [612, 553] width 1224 height 983
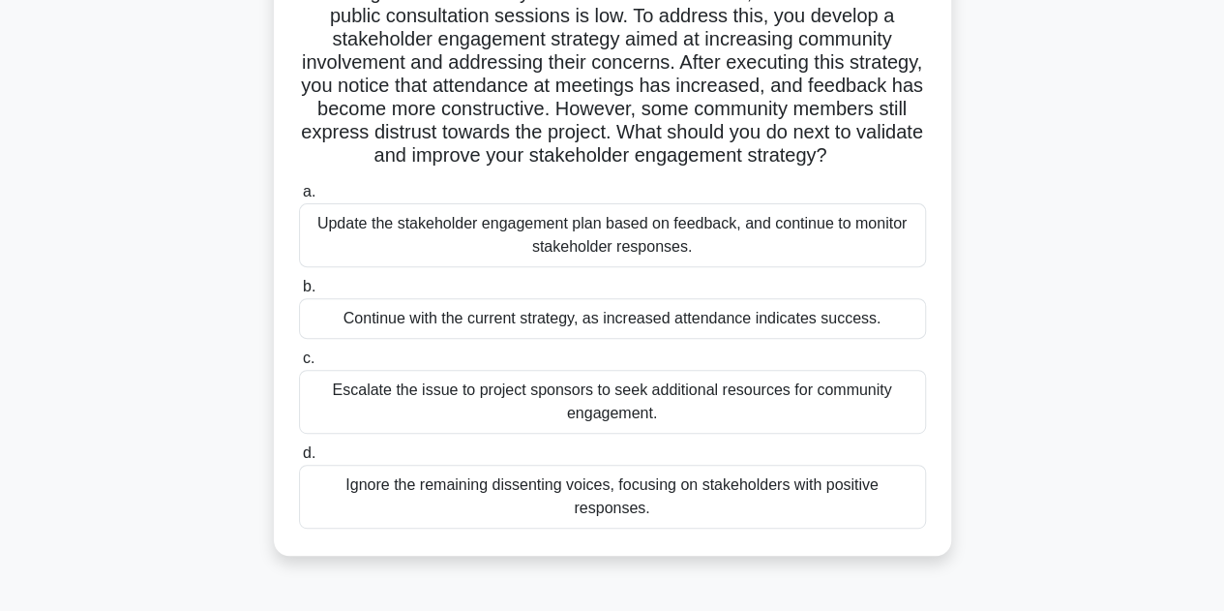
scroll to position [176, 0]
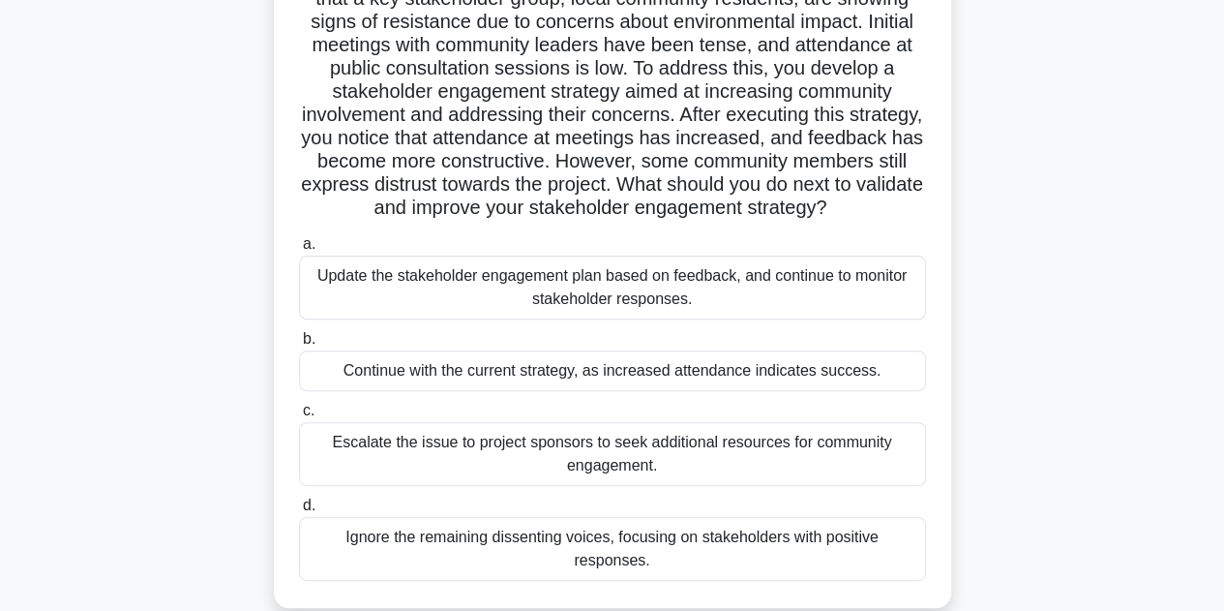
click at [632, 311] on div "Update the stakeholder engagement plan based on feedback, and continue to monit…" at bounding box center [612, 287] width 627 height 64
click at [299, 251] on input "a. Update the stakeholder engagement plan based on feedback, and continue to mo…" at bounding box center [299, 244] width 0 height 13
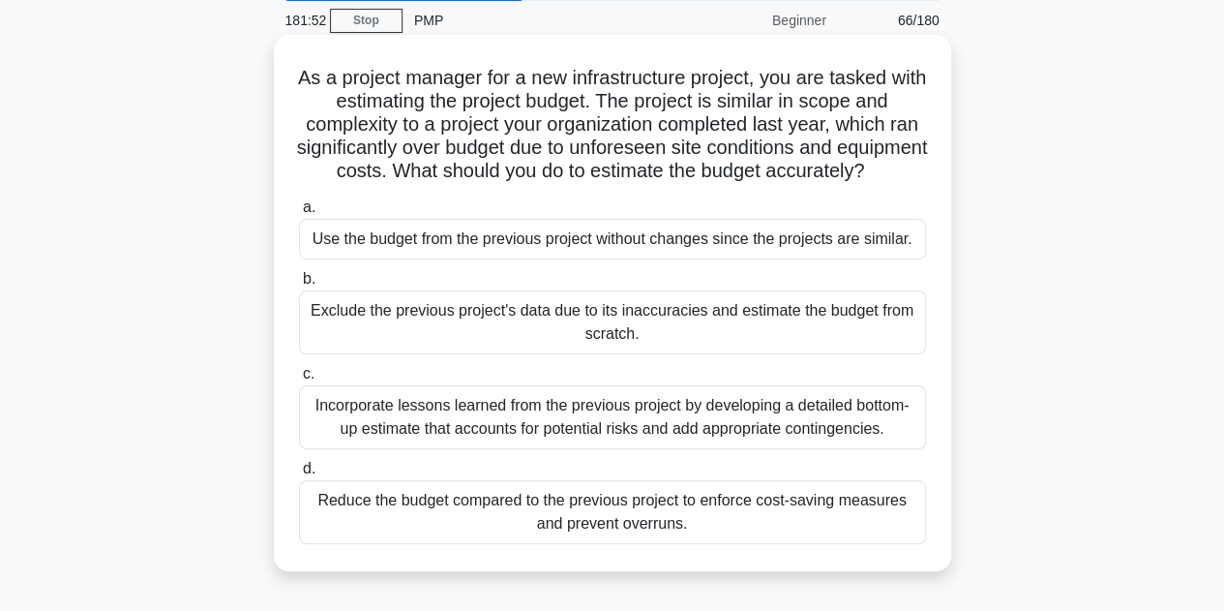
scroll to position [75, 0]
click at [714, 433] on div "Incorporate lessons learned from the previous project by developing a detailed …" at bounding box center [612, 416] width 627 height 64
click at [299, 379] on input "c. Incorporate lessons learned from the previous project by developing a detail…" at bounding box center [299, 373] width 0 height 13
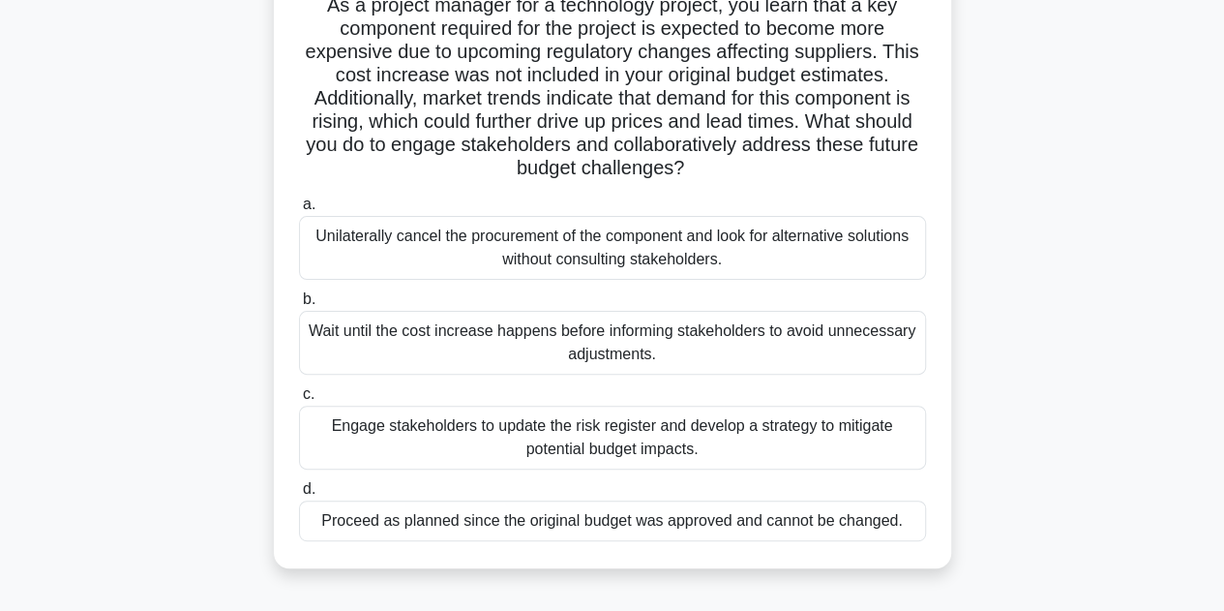
scroll to position [170, 0]
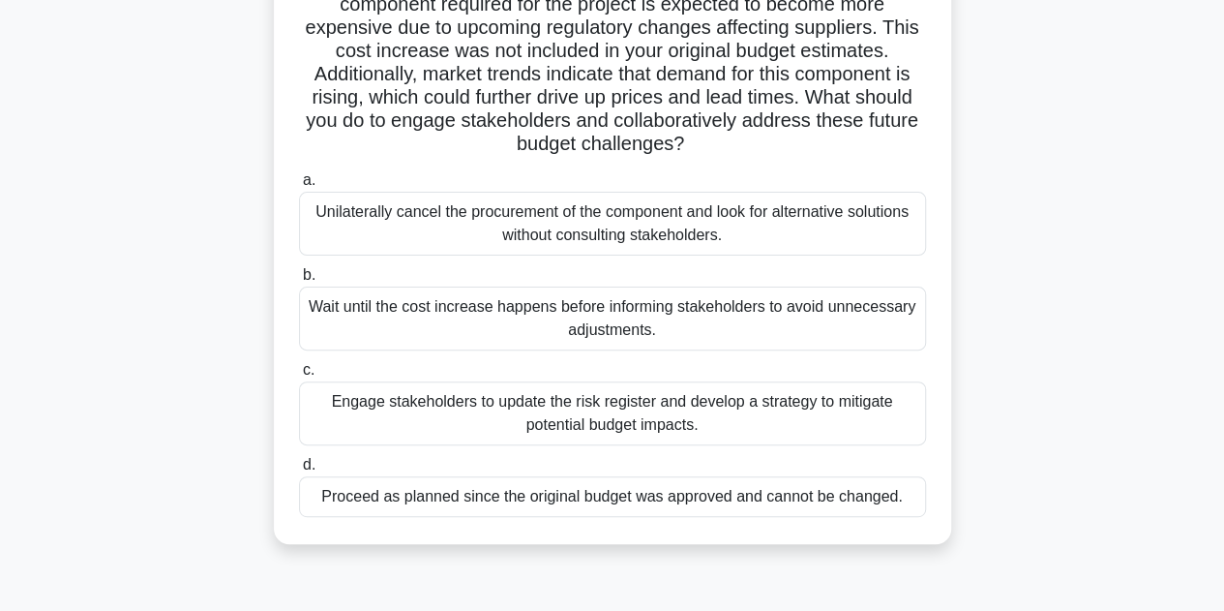
click at [621, 415] on div "Engage stakeholders to update the risk register and develop a strategy to mitig…" at bounding box center [612, 413] width 627 height 64
click at [299, 376] on input "c. Engage stakeholders to update the risk register and develop a strategy to mi…" at bounding box center [299, 370] width 0 height 13
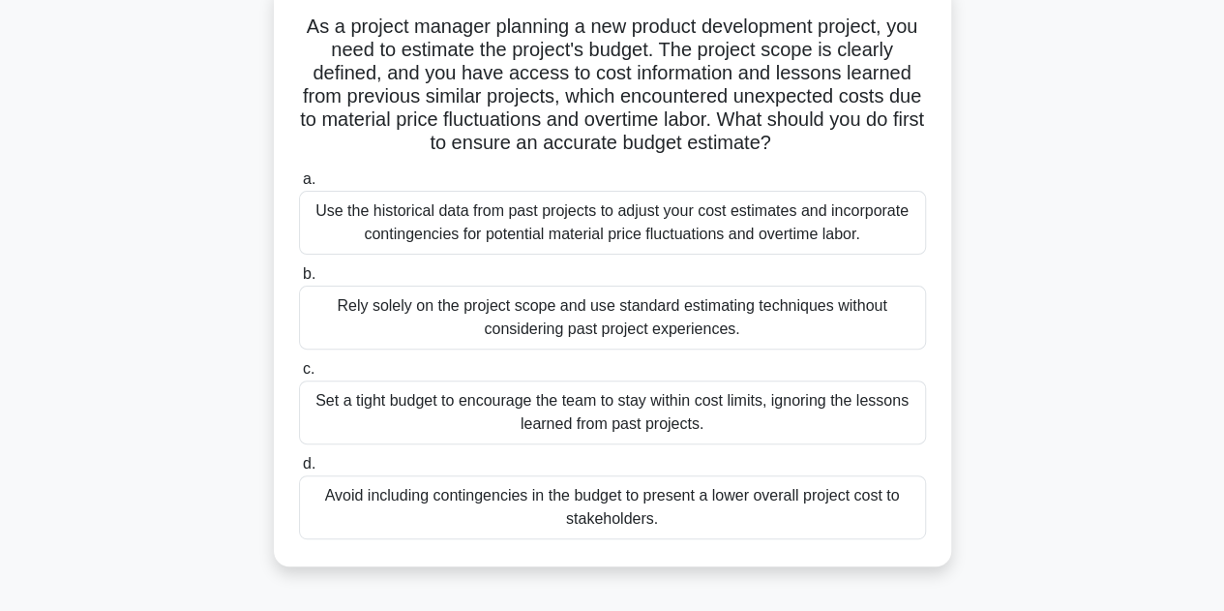
scroll to position [122, 0]
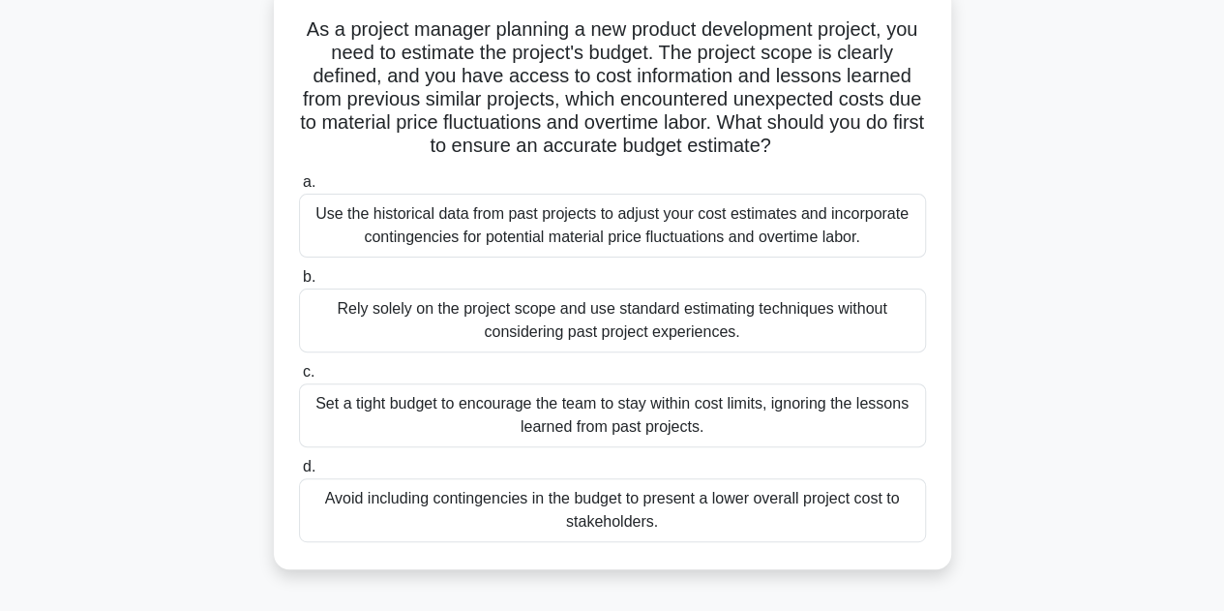
click at [521, 229] on div "Use the historical data from past projects to adjust your cost estimates and in…" at bounding box center [612, 226] width 627 height 64
click at [299, 189] on input "a. Use the historical data from past projects to adjust your cost estimates and…" at bounding box center [299, 182] width 0 height 13
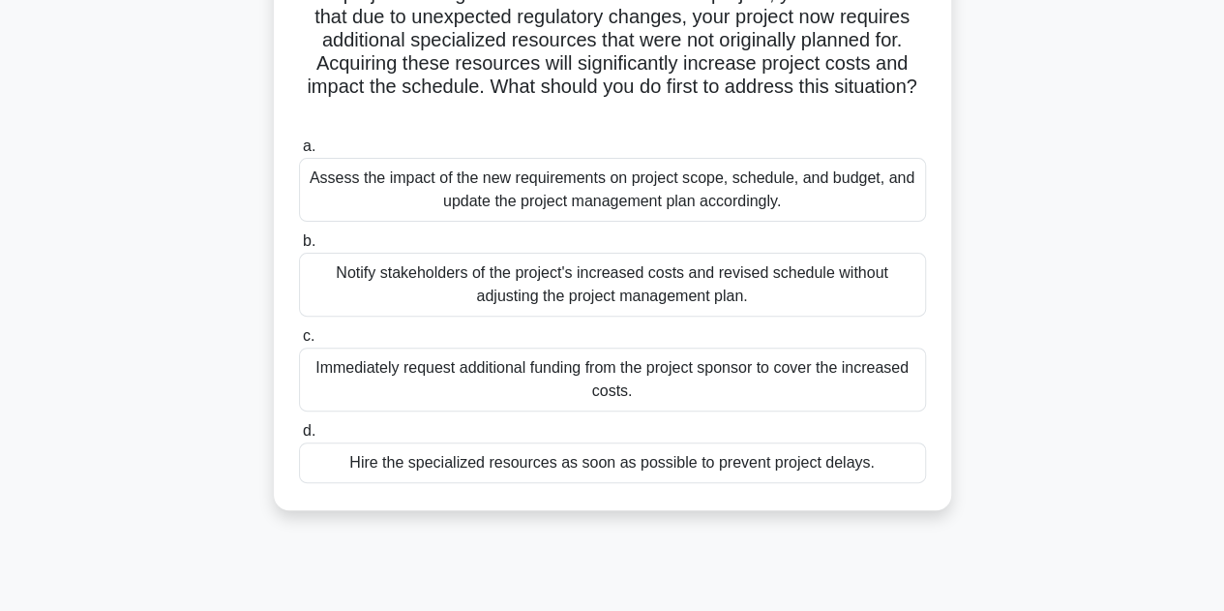
scroll to position [164, 0]
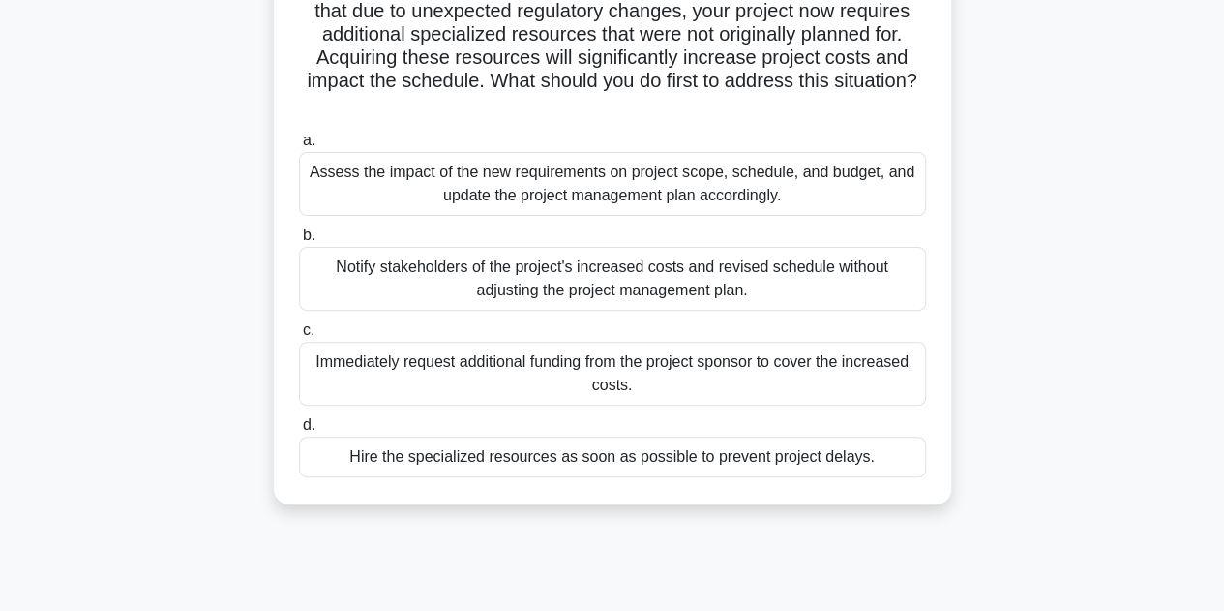
click at [530, 202] on div "Assess the impact of the new requirements on project scope, schedule, and budge…" at bounding box center [612, 184] width 627 height 64
click at [299, 147] on input "a. Assess the impact of the new requirements on project scope, schedule, and bu…" at bounding box center [299, 141] width 0 height 13
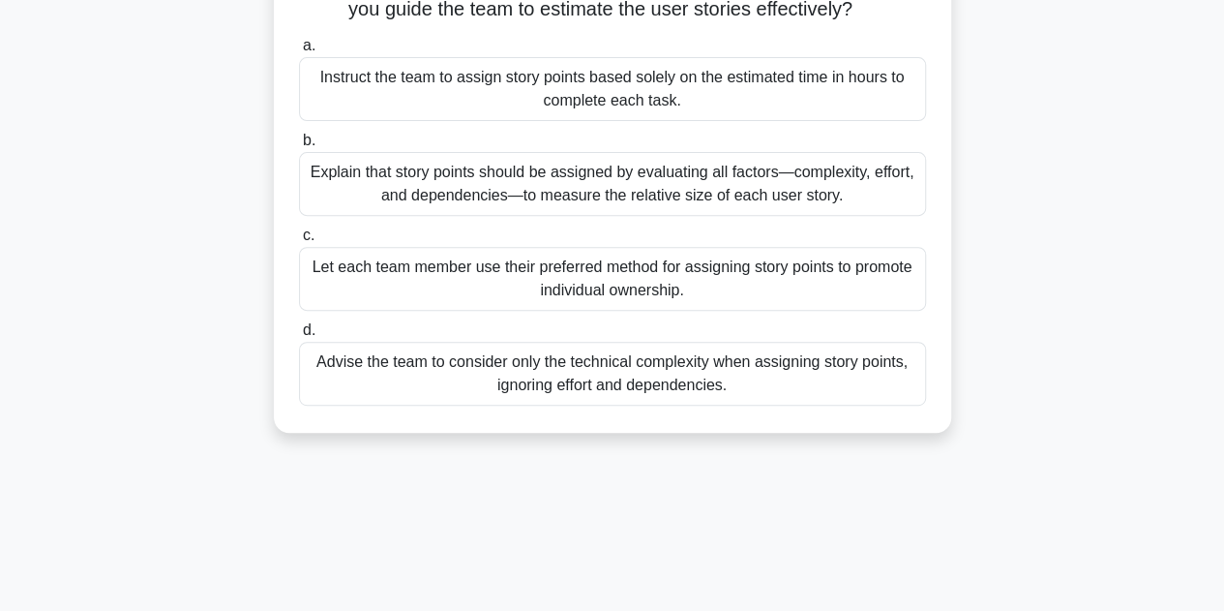
scroll to position [306, 0]
click at [566, 198] on div "Explain that story points should be assigned by evaluating all factors—complexi…" at bounding box center [612, 183] width 627 height 64
click at [299, 146] on input "b. Explain that story points should be assigned by evaluating all factors—compl…" at bounding box center [299, 140] width 0 height 13
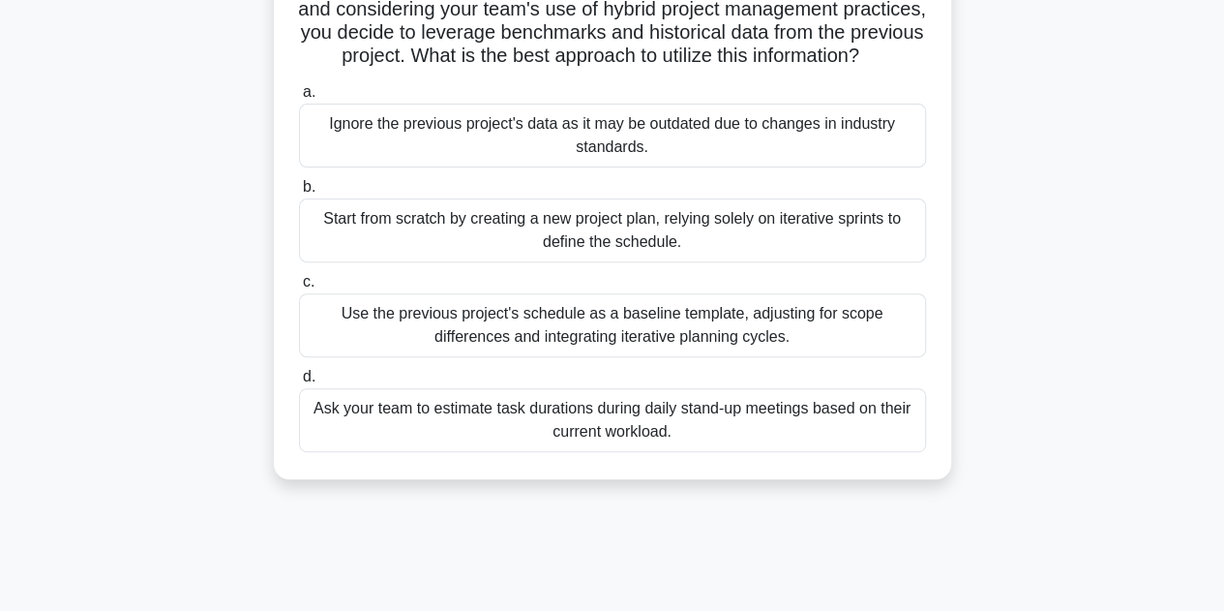
scroll to position [214, 0]
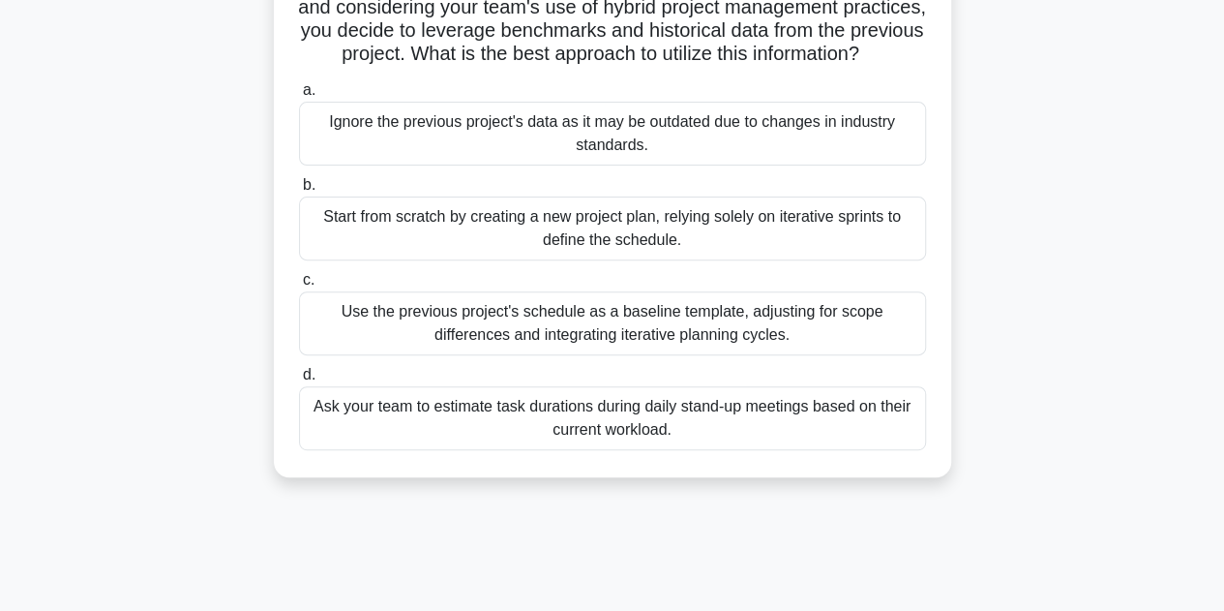
click at [756, 351] on div "Use the previous project's schedule as a baseline template, adjusting for scope…" at bounding box center [612, 323] width 627 height 64
click at [299, 286] on input "c. Use the previous project's schedule as a baseline template, adjusting for sc…" at bounding box center [299, 280] width 0 height 13
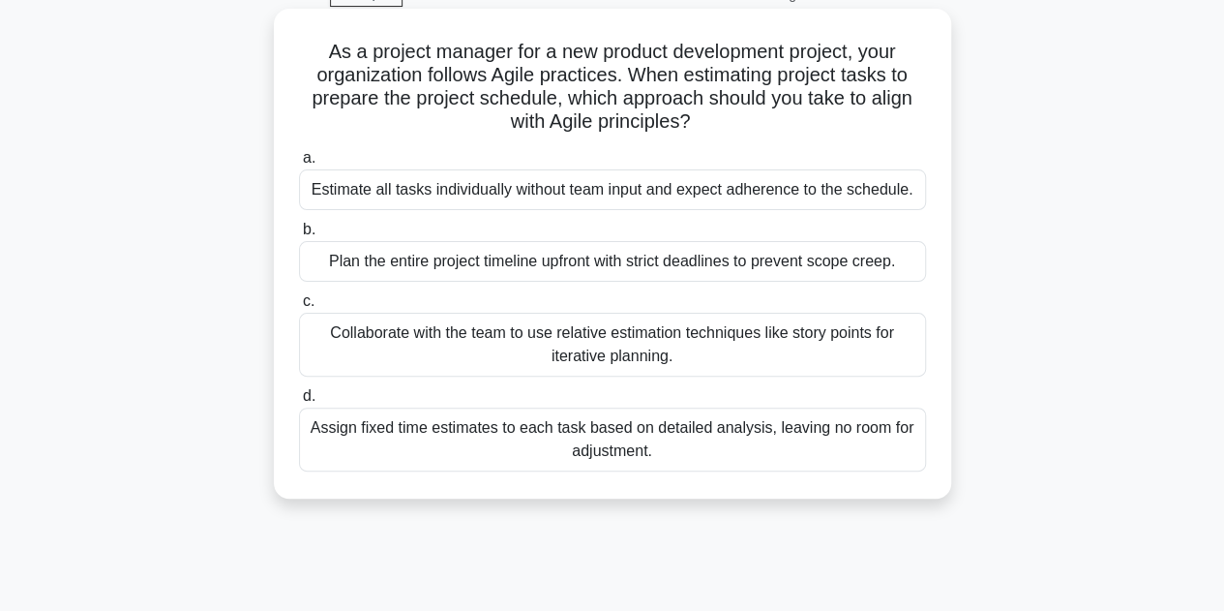
scroll to position [101, 0]
click at [737, 343] on div "Collaborate with the team to use relative estimation techniques like story poin…" at bounding box center [612, 344] width 627 height 64
click at [299, 307] on input "c. Collaborate with the team to use relative estimation techniques like story p…" at bounding box center [299, 300] width 0 height 13
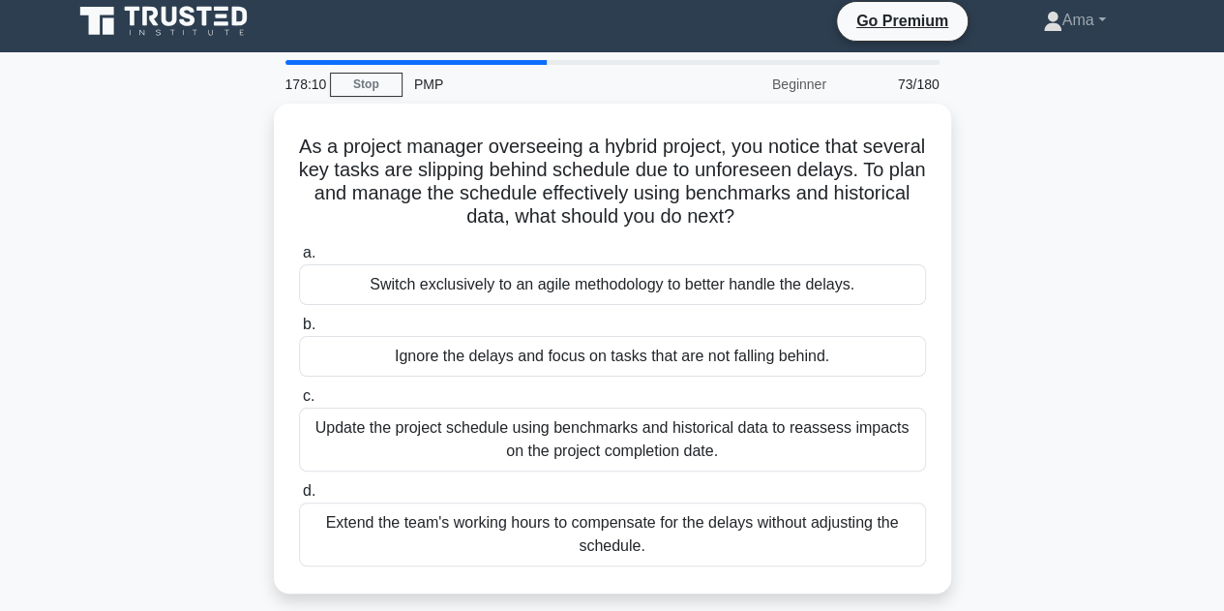
scroll to position [0, 0]
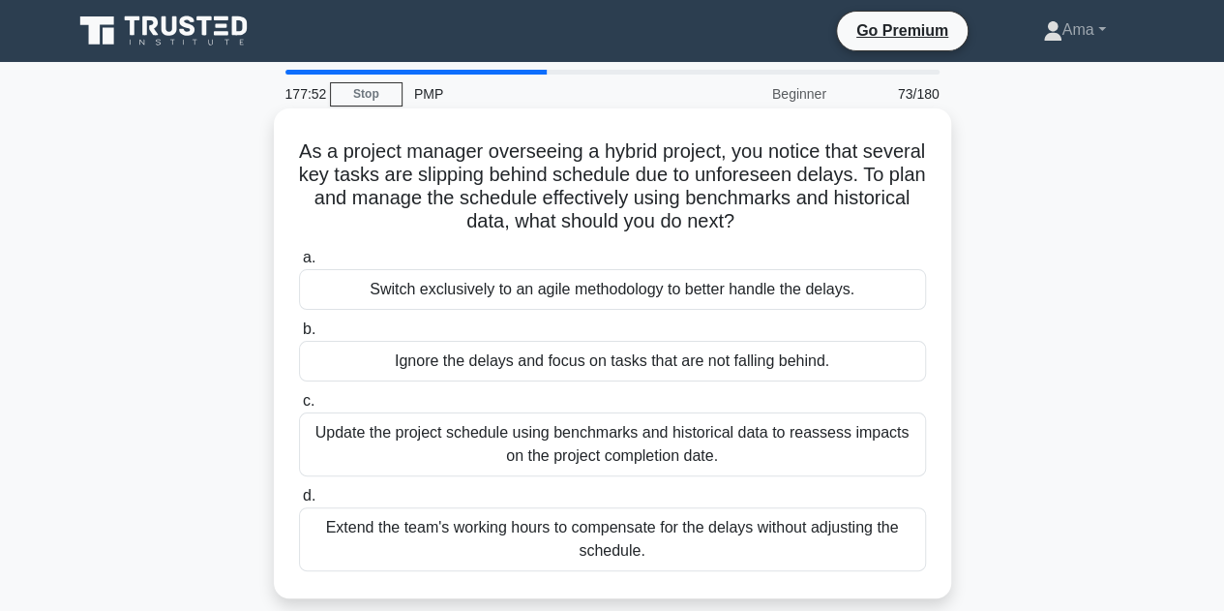
click at [732, 444] on div "Update the project schedule using benchmarks and historical data to reassess im…" at bounding box center [612, 444] width 627 height 64
click at [299, 407] on input "c. Update the project schedule using benchmarks and historical data to reassess…" at bounding box center [299, 401] width 0 height 13
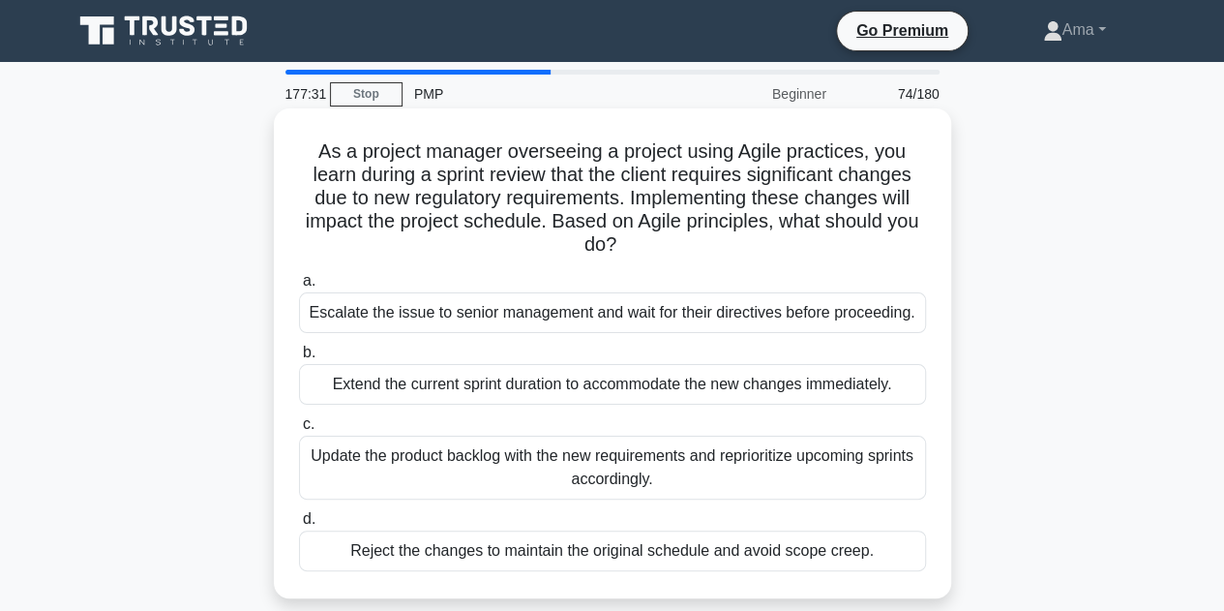
click at [703, 463] on div "Update the product backlog with the new requirements and reprioritize upcoming …" at bounding box center [612, 467] width 627 height 64
click at [299, 431] on input "c. Update the product backlog with the new requirements and reprioritize upcomi…" at bounding box center [299, 424] width 0 height 13
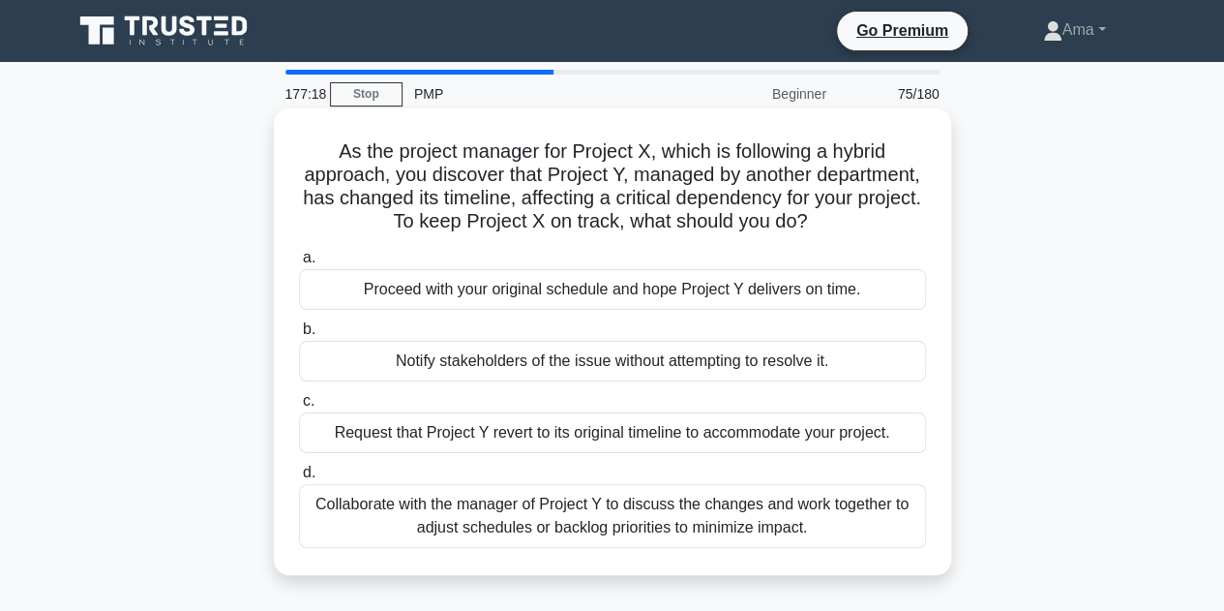
click at [714, 506] on div "Collaborate with the manager of Project Y to discuss the changes and work toget…" at bounding box center [612, 516] width 627 height 64
click at [299, 479] on input "d. Collaborate with the manager of Project Y to discuss the changes and work to…" at bounding box center [299, 472] width 0 height 13
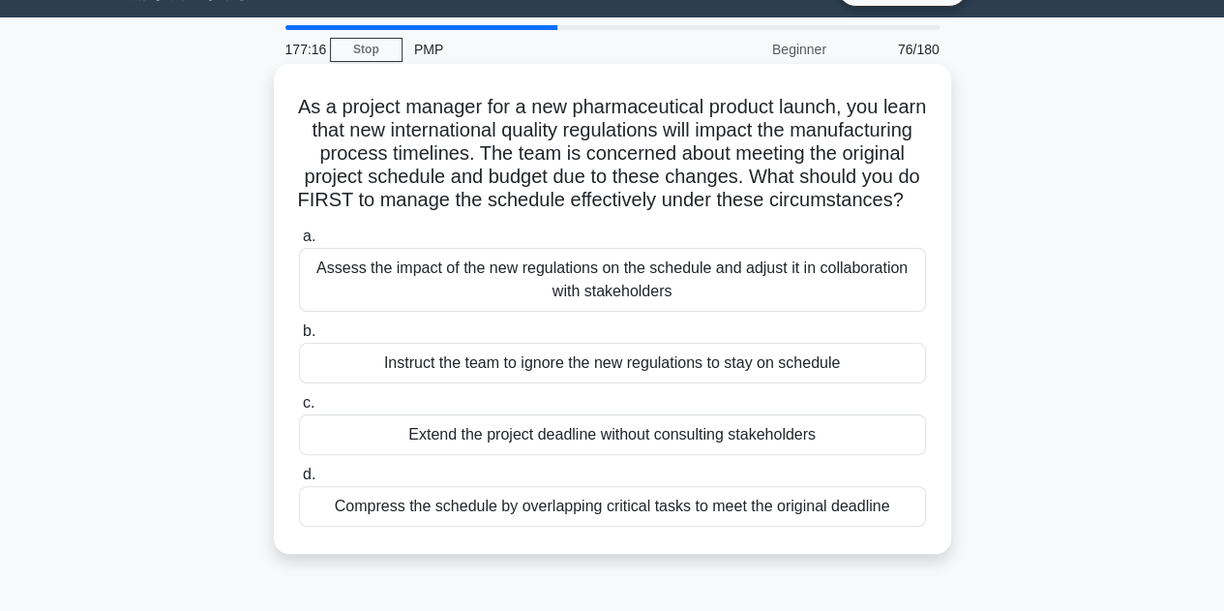
scroll to position [70, 0]
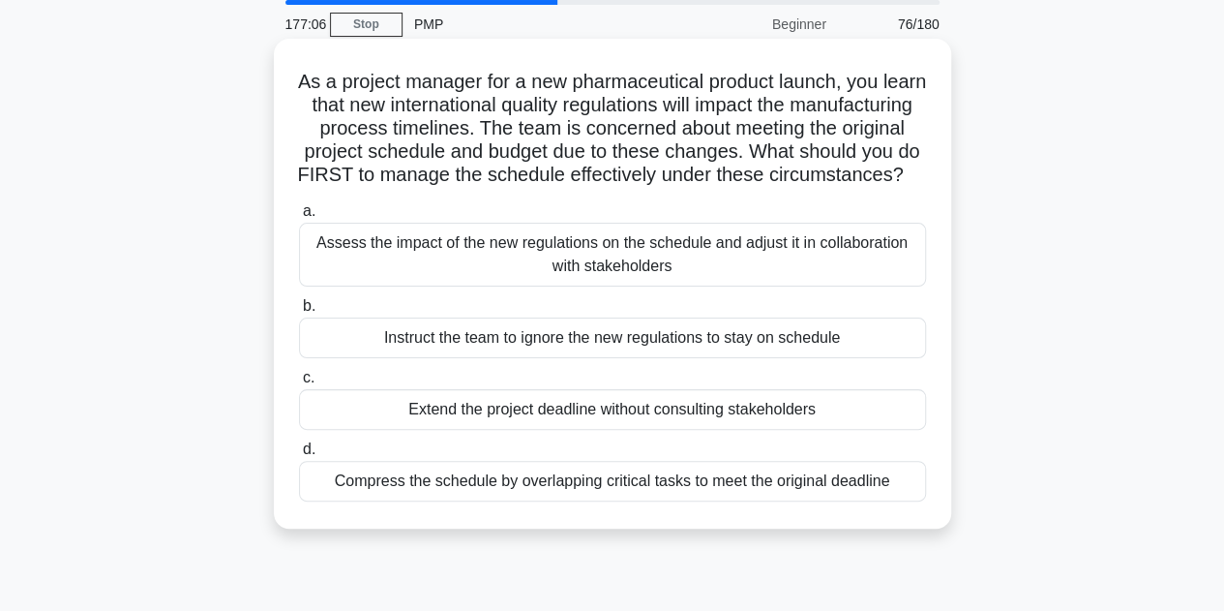
click at [626, 286] on div "Assess the impact of the new regulations on the schedule and adjust it in colla…" at bounding box center [612, 255] width 627 height 64
click at [299, 218] on input "a. Assess the impact of the new regulations on the schedule and adjust it in co…" at bounding box center [299, 211] width 0 height 13
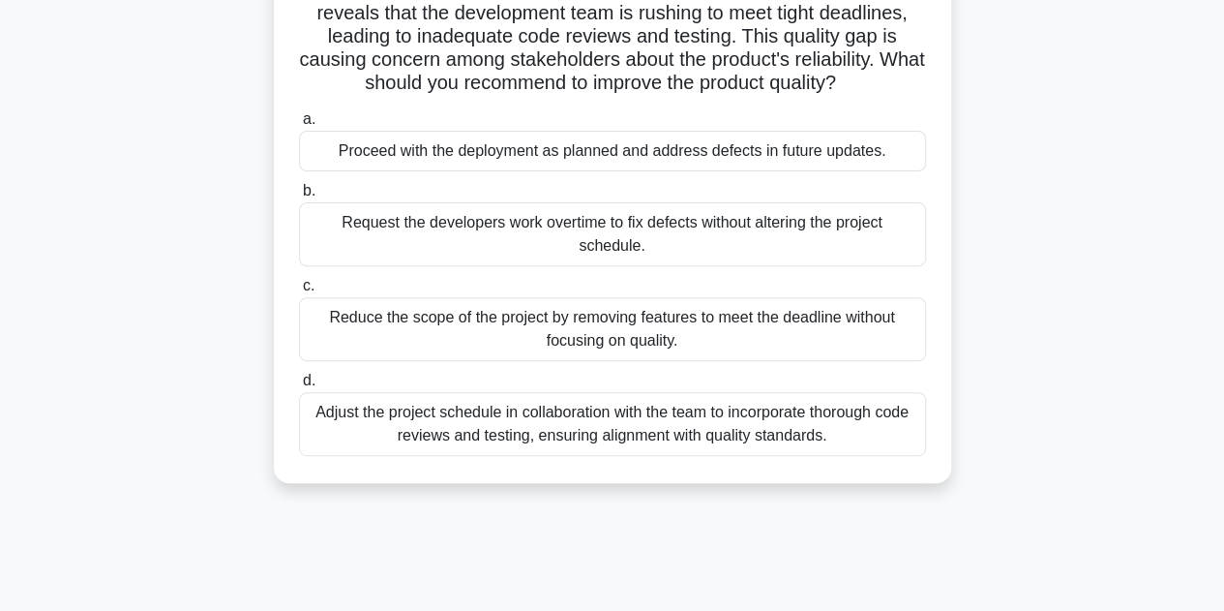
scroll to position [209, 0]
click at [757, 421] on div "Adjust the project schedule in collaboration with the team to incorporate thoro…" at bounding box center [612, 423] width 627 height 64
click at [299, 386] on input "d. Adjust the project schedule in collaboration with the team to incorporate th…" at bounding box center [299, 380] width 0 height 13
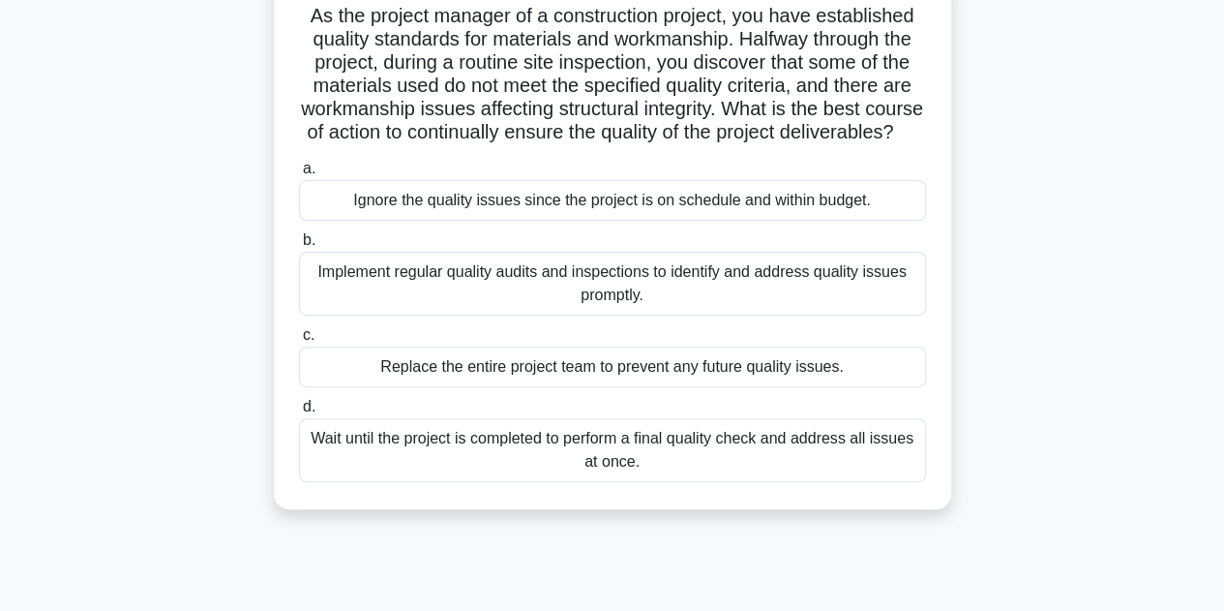
scroll to position [136, 0]
click at [523, 307] on div "Implement regular quality audits and inspections to identify and address qualit…" at bounding box center [612, 283] width 627 height 64
click at [299, 246] on input "b. Implement regular quality audits and inspections to identify and address qua…" at bounding box center [299, 239] width 0 height 13
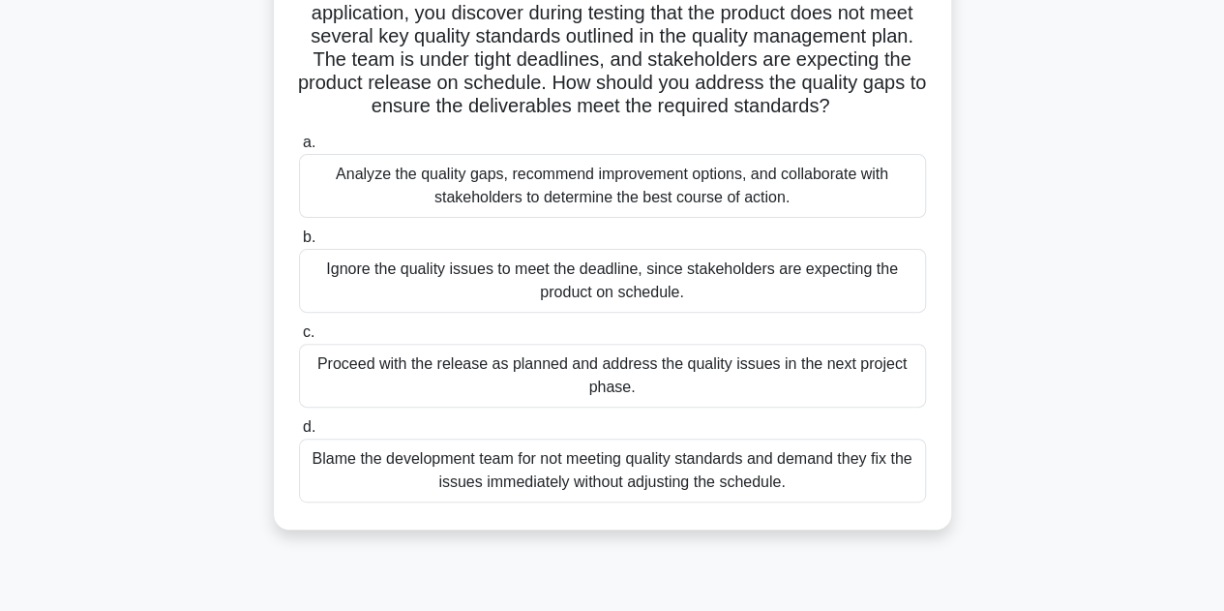
scroll to position [166, 0]
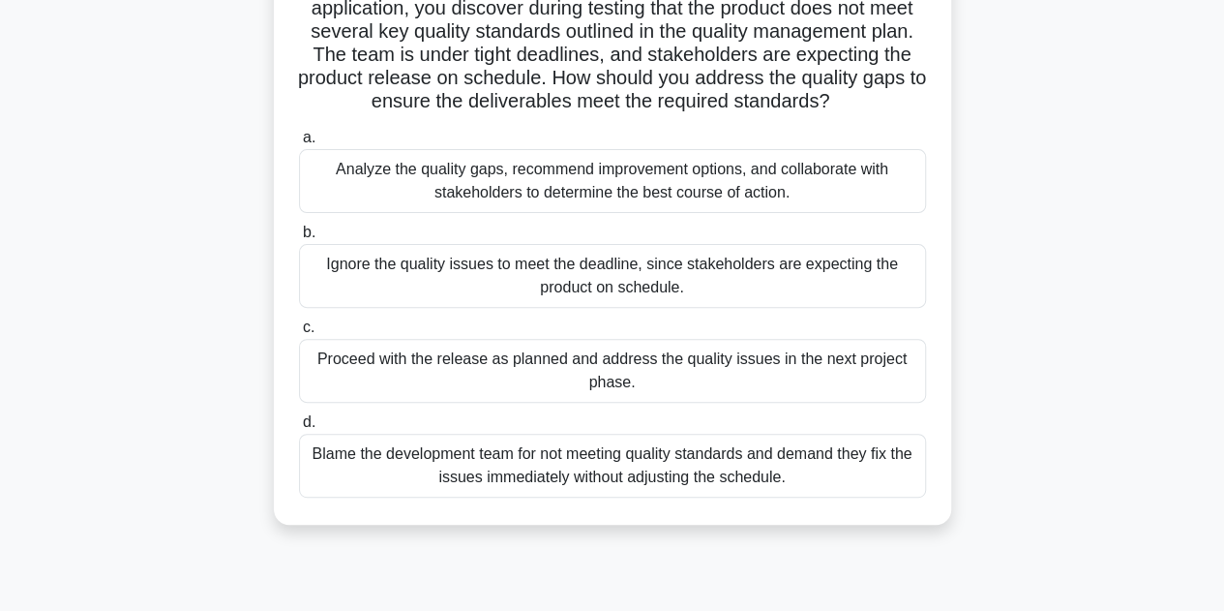
click at [569, 187] on div "Analyze the quality gaps, recommend improvement options, and collaborate with s…" at bounding box center [612, 181] width 627 height 64
click at [299, 144] on input "a. Analyze the quality gaps, recommend improvement options, and collaborate wit…" at bounding box center [299, 138] width 0 height 13
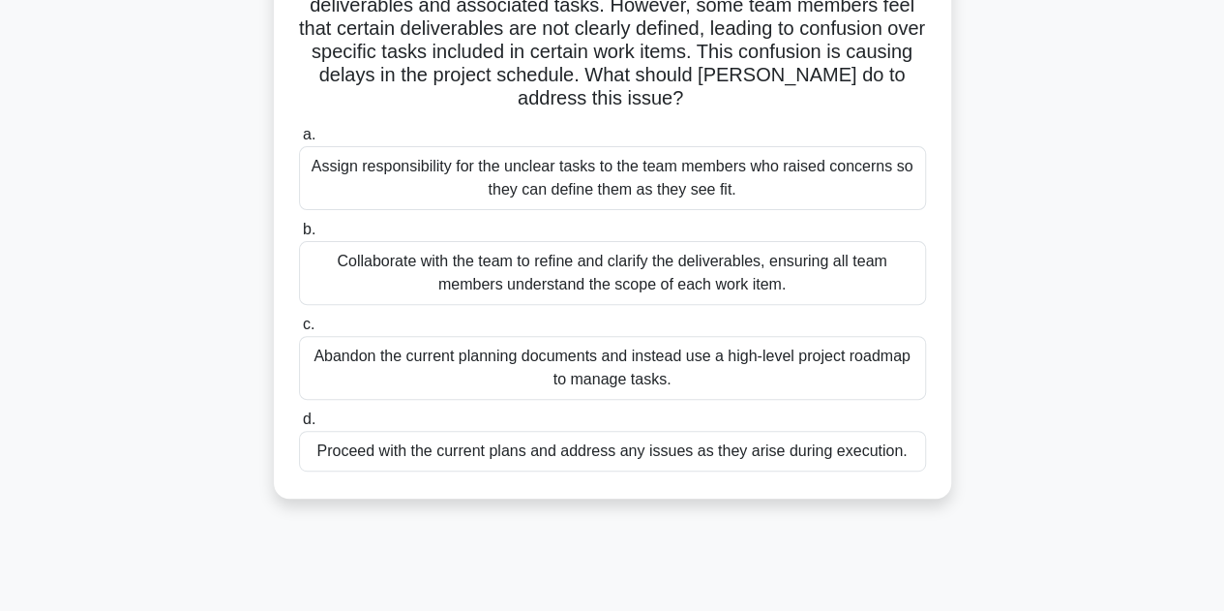
scroll to position [217, 0]
click at [579, 267] on div "Collaborate with the team to refine and clarify the deliverables, ensuring all …" at bounding box center [612, 272] width 627 height 64
click at [299, 235] on input "b. Collaborate with the team to refine and clarify the deliverables, ensuring a…" at bounding box center [299, 229] width 0 height 13
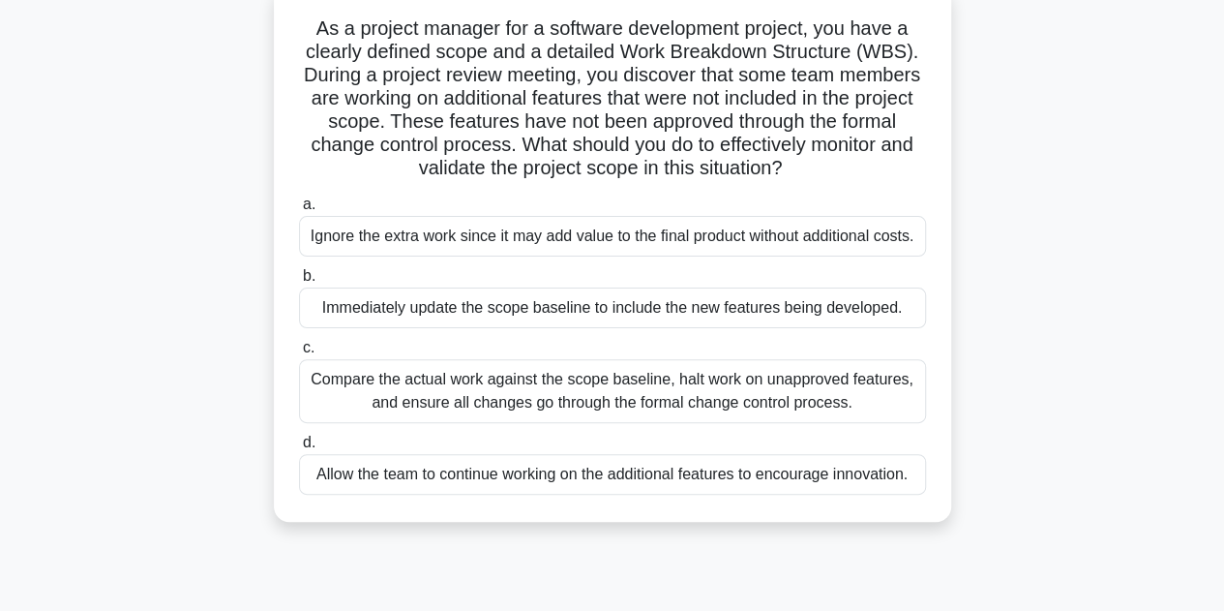
scroll to position [124, 0]
click at [483, 395] on div "Compare the actual work against the scope baseline, halt work on unapproved fea…" at bounding box center [612, 390] width 627 height 64
click at [299, 353] on input "c. Compare the actual work against the scope baseline, halt work on unapproved …" at bounding box center [299, 347] width 0 height 13
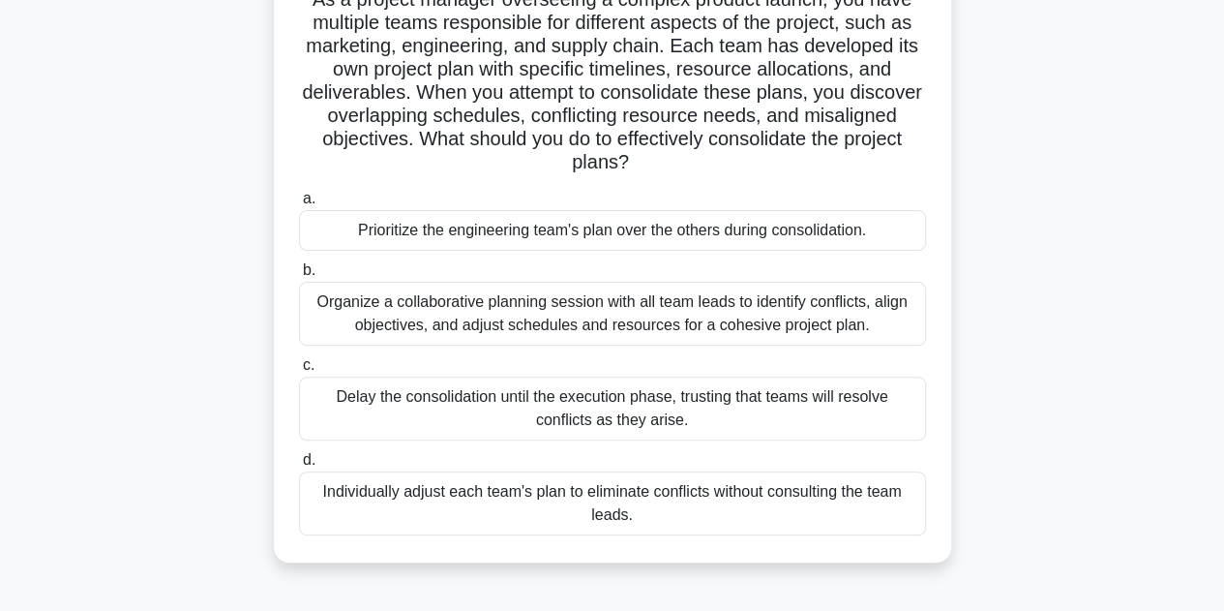
scroll to position [153, 0]
click at [594, 326] on div "Organize a collaborative planning session with all team leads to identify confl…" at bounding box center [612, 313] width 627 height 64
click at [299, 276] on input "b. Organize a collaborative planning session with all team leads to identify co…" at bounding box center [299, 269] width 0 height 13
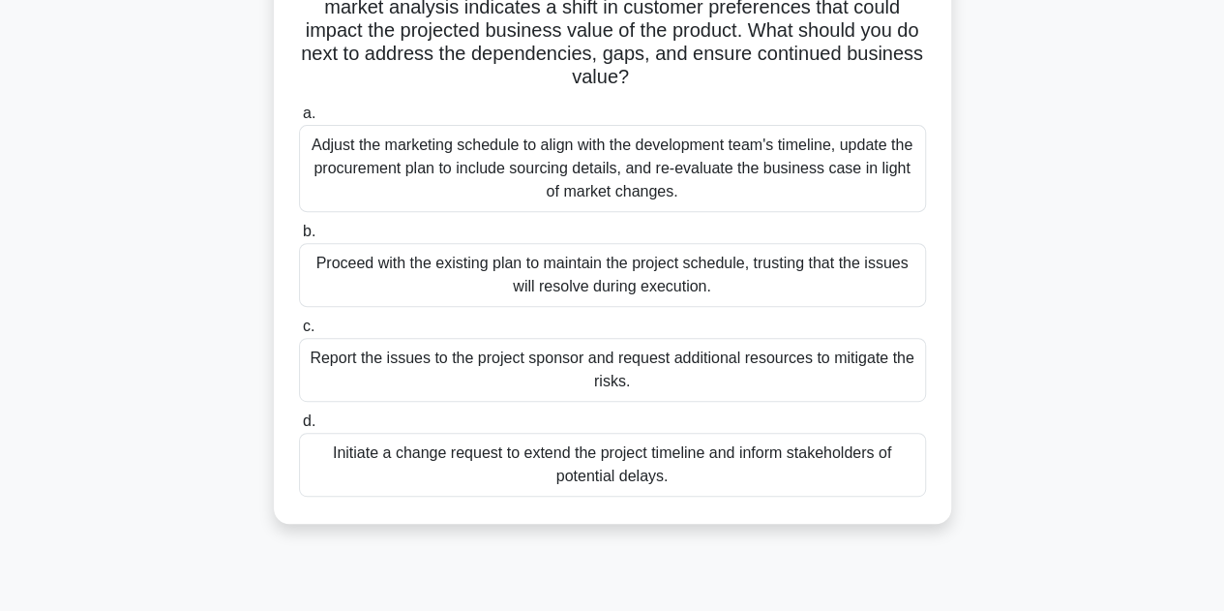
scroll to position [284, 0]
click at [619, 172] on div "Adjust the marketing schedule to align with the development team's timeline, up…" at bounding box center [612, 167] width 627 height 87
click at [299, 119] on input "a. Adjust the marketing schedule to align with the development team's timeline,…" at bounding box center [299, 112] width 0 height 13
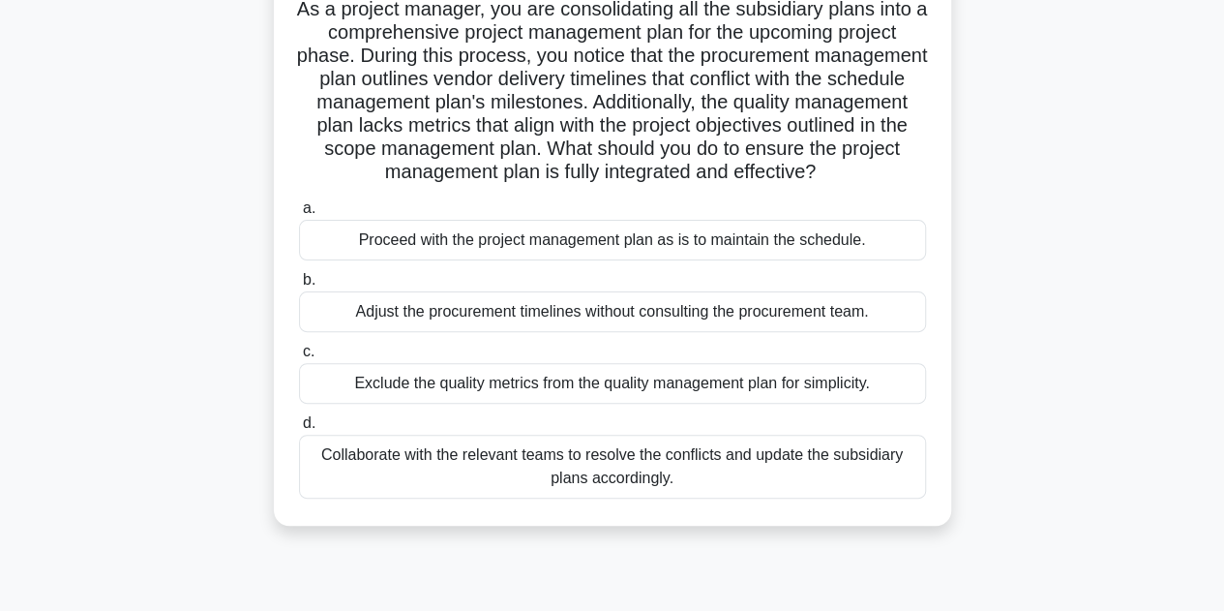
scroll to position [143, 0]
click at [629, 479] on div "Collaborate with the relevant teams to resolve the conflicts and update the sub…" at bounding box center [612, 466] width 627 height 64
click at [299, 429] on input "d. Collaborate with the relevant teams to resolve the conflicts and update the …" at bounding box center [299, 422] width 0 height 13
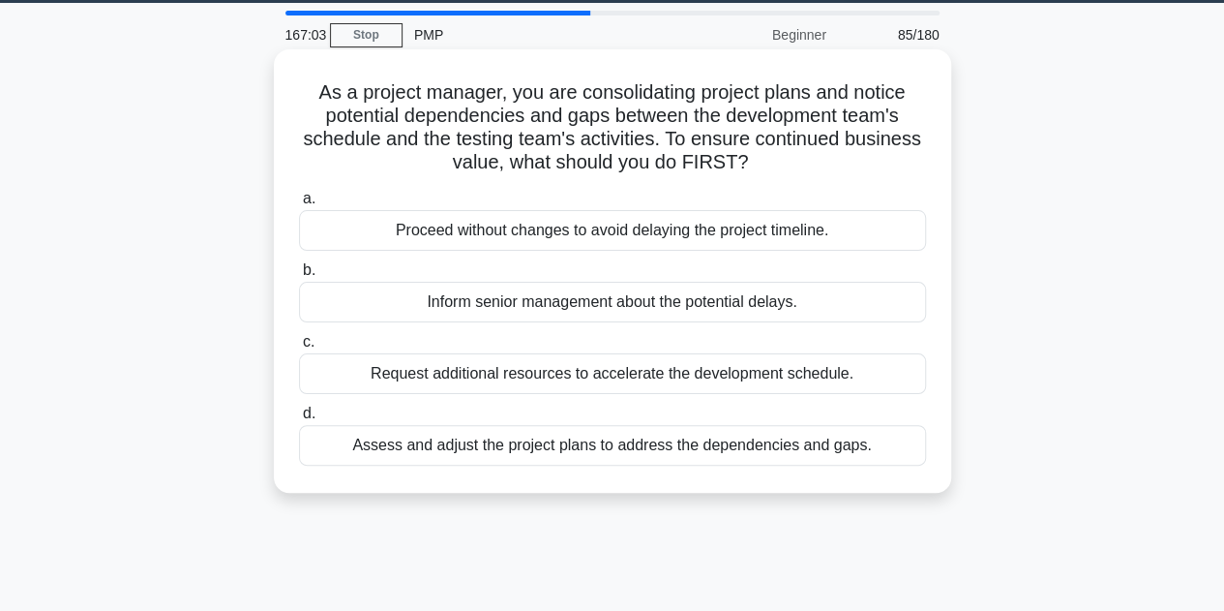
scroll to position [64, 0]
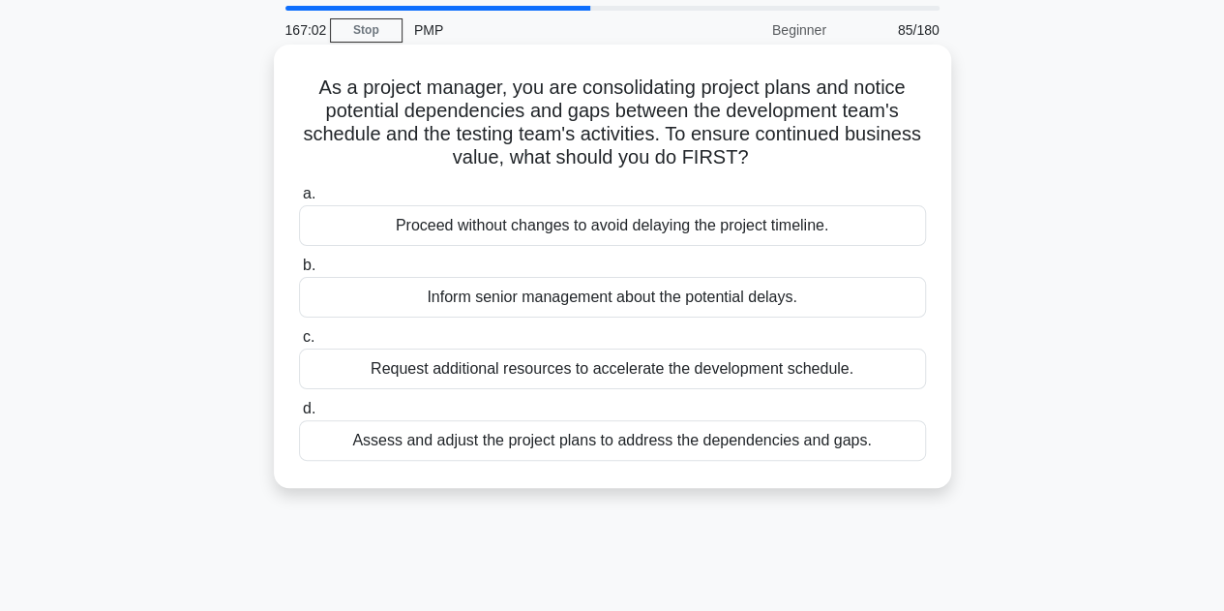
click at [627, 445] on div "Assess and adjust the project plans to address the dependencies and gaps." at bounding box center [612, 440] width 627 height 41
click at [299, 415] on input "d. Assess and adjust the project plans to address the dependencies and gaps." at bounding box center [299, 409] width 0 height 13
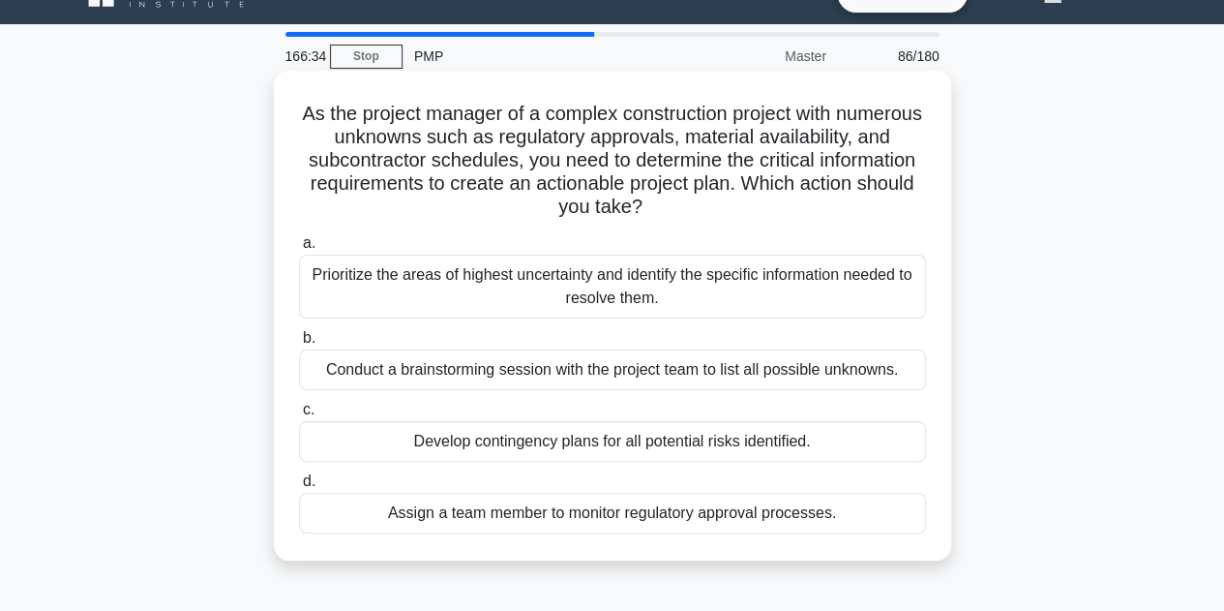
scroll to position [39, 0]
click at [592, 373] on div "Conduct a brainstorming session with the project team to list all possible unkn…" at bounding box center [612, 368] width 627 height 41
click at [299, 344] on input "b. Conduct a brainstorming session with the project team to list all possible u…" at bounding box center [299, 337] width 0 height 13
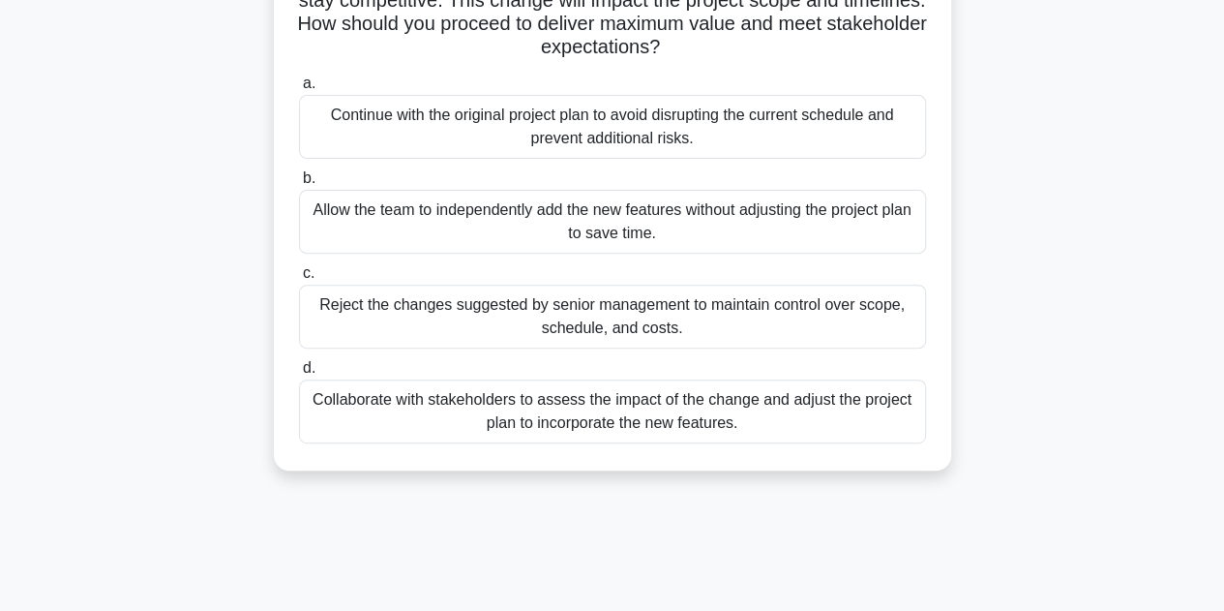
scroll to position [245, 0]
click at [707, 411] on div "Collaborate with stakeholders to assess the impact of the change and adjust the…" at bounding box center [612, 410] width 627 height 64
click at [299, 374] on input "d. Collaborate with stakeholders to assess the impact of the change and adjust …" at bounding box center [299, 367] width 0 height 13
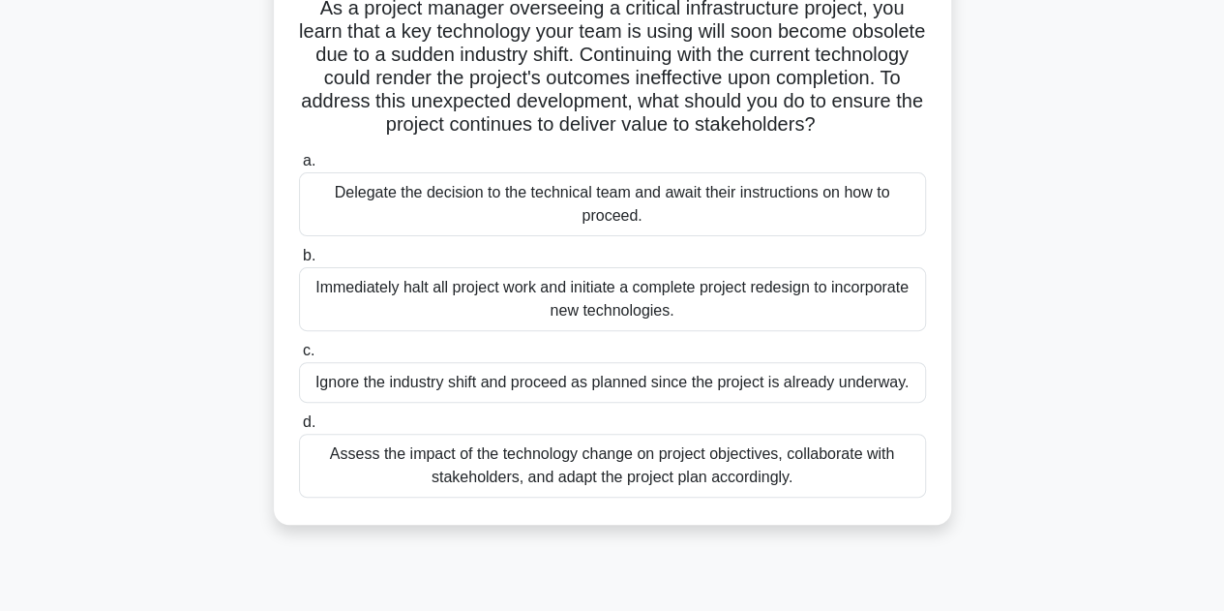
scroll to position [142, 0]
click at [710, 464] on div "Assess the impact of the technology change on project objectives, collaborate w…" at bounding box center [612, 466] width 627 height 64
click at [299, 430] on input "d. Assess the impact of the technology change on project objectives, collaborat…" at bounding box center [299, 423] width 0 height 13
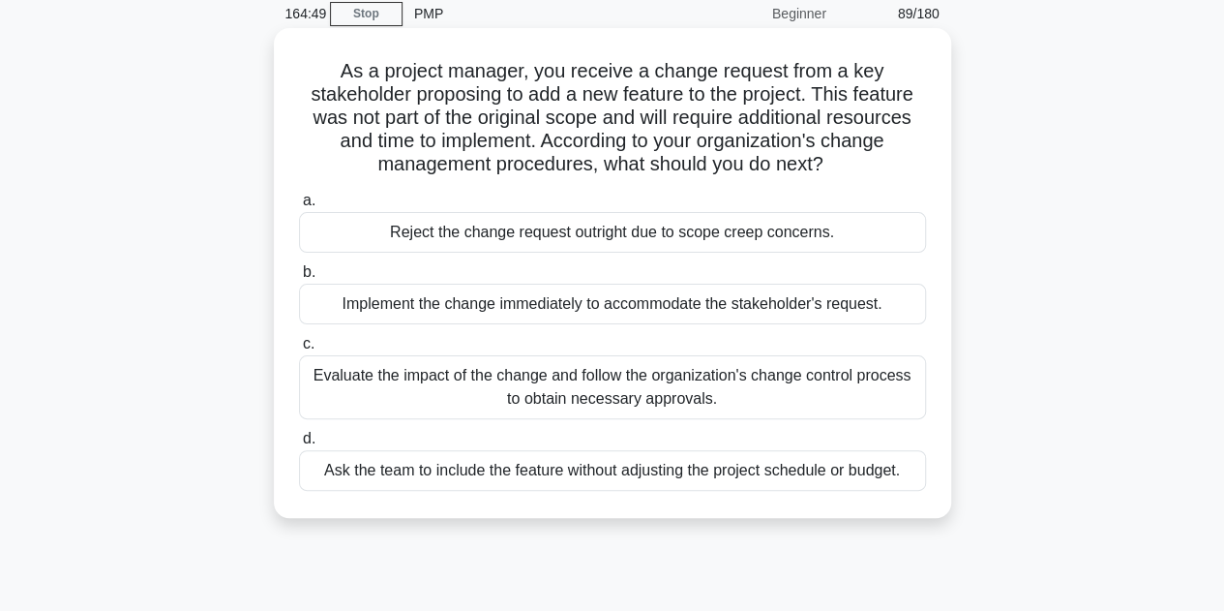
scroll to position [77, 0]
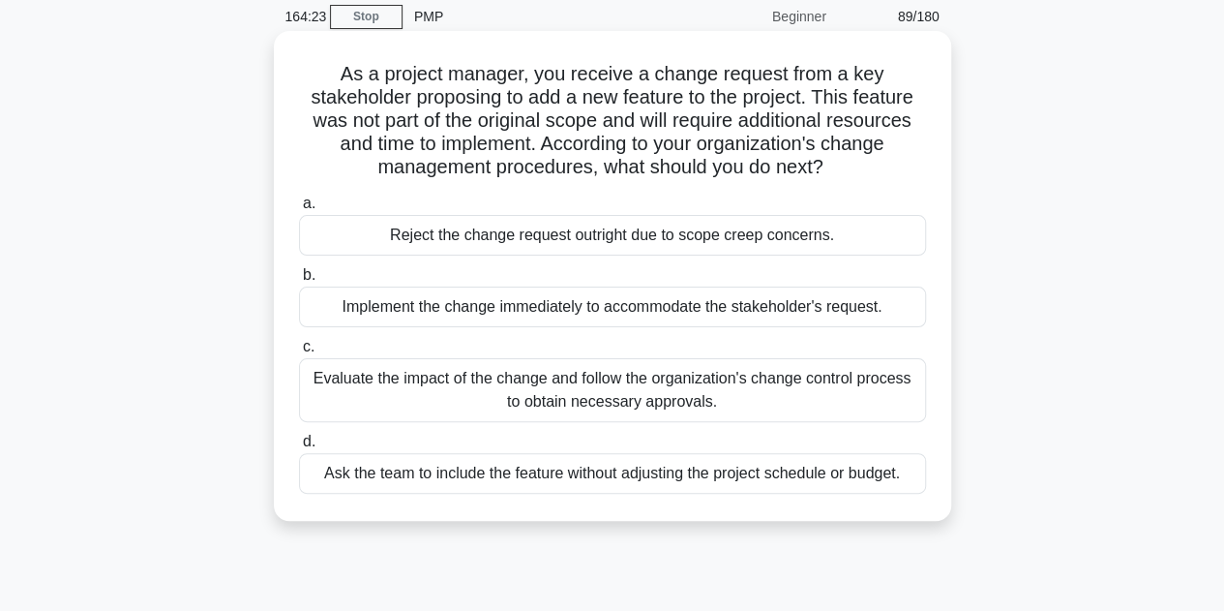
click at [705, 399] on div "Evaluate the impact of the change and follow the organization's change control …" at bounding box center [612, 390] width 627 height 64
click at [299, 353] on input "c. Evaluate the impact of the change and follow the organization's change contr…" at bounding box center [299, 347] width 0 height 13
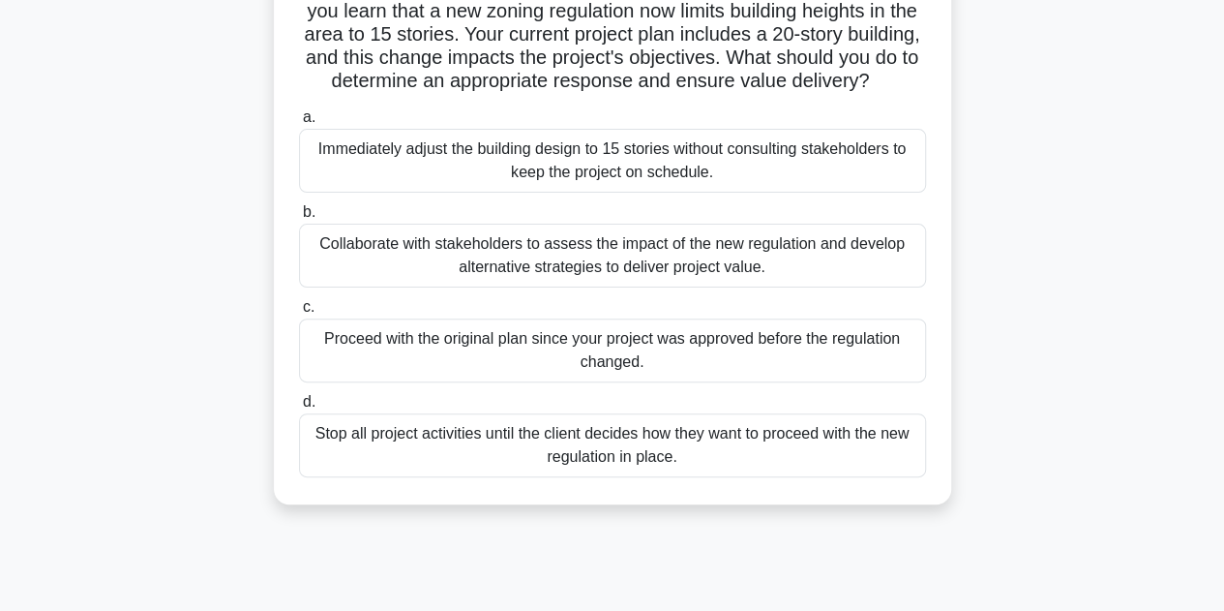
scroll to position [176, 0]
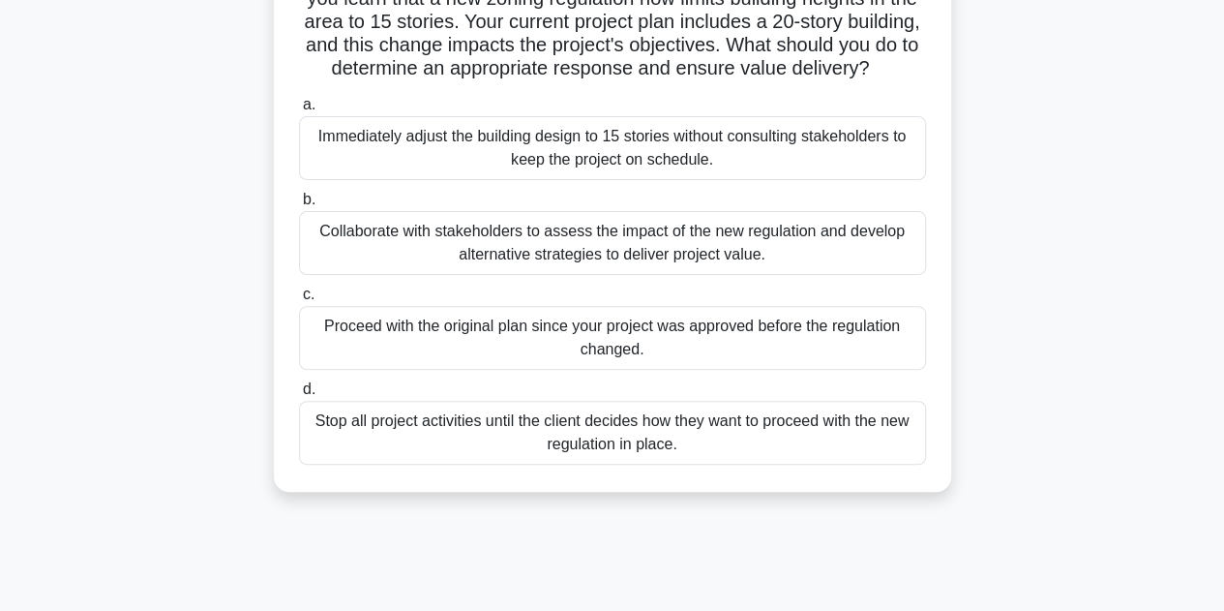
click at [668, 275] on div "Collaborate with stakeholders to assess the impact of the new regulation and de…" at bounding box center [612, 243] width 627 height 64
click at [299, 206] on input "b. Collaborate with stakeholders to assess the impact of the new regulation and…" at bounding box center [299, 200] width 0 height 13
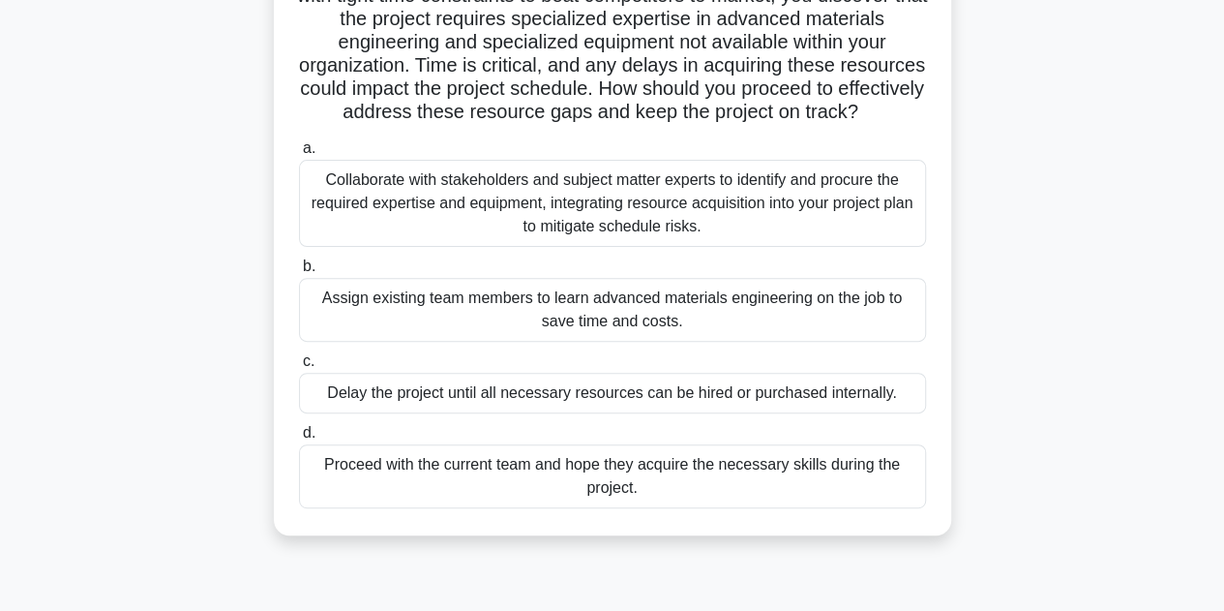
scroll to position [185, 0]
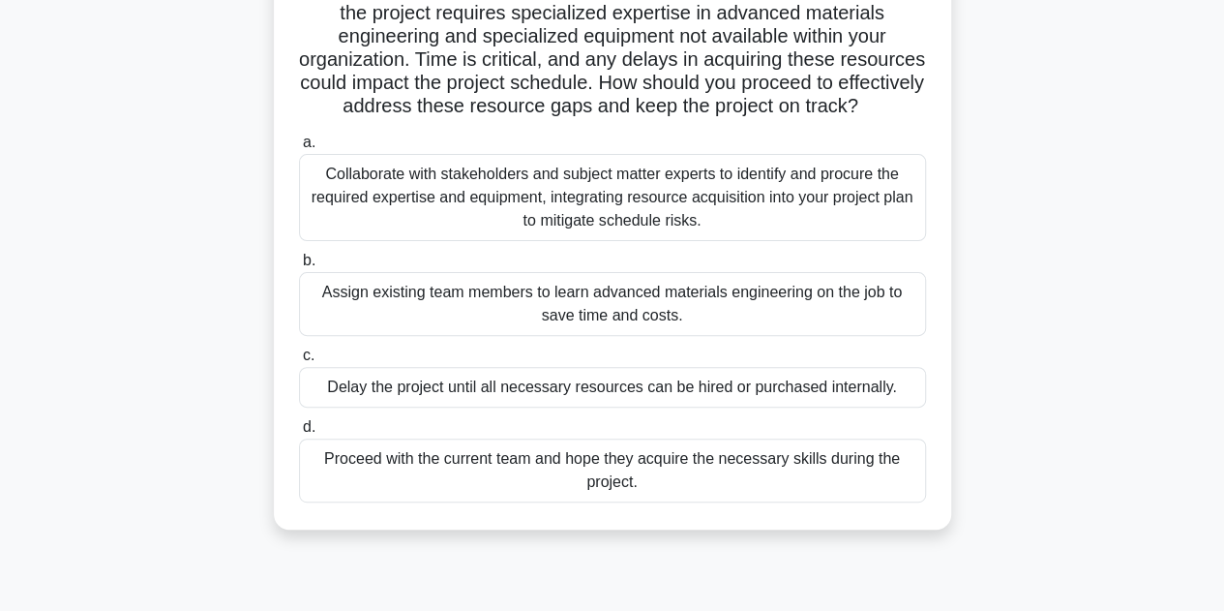
click at [614, 223] on div "Collaborate with stakeholders and subject matter experts to identify and procur…" at bounding box center [612, 197] width 627 height 87
click at [299, 149] on input "a. Collaborate with stakeholders and subject matter experts to identify and pro…" at bounding box center [299, 142] width 0 height 13
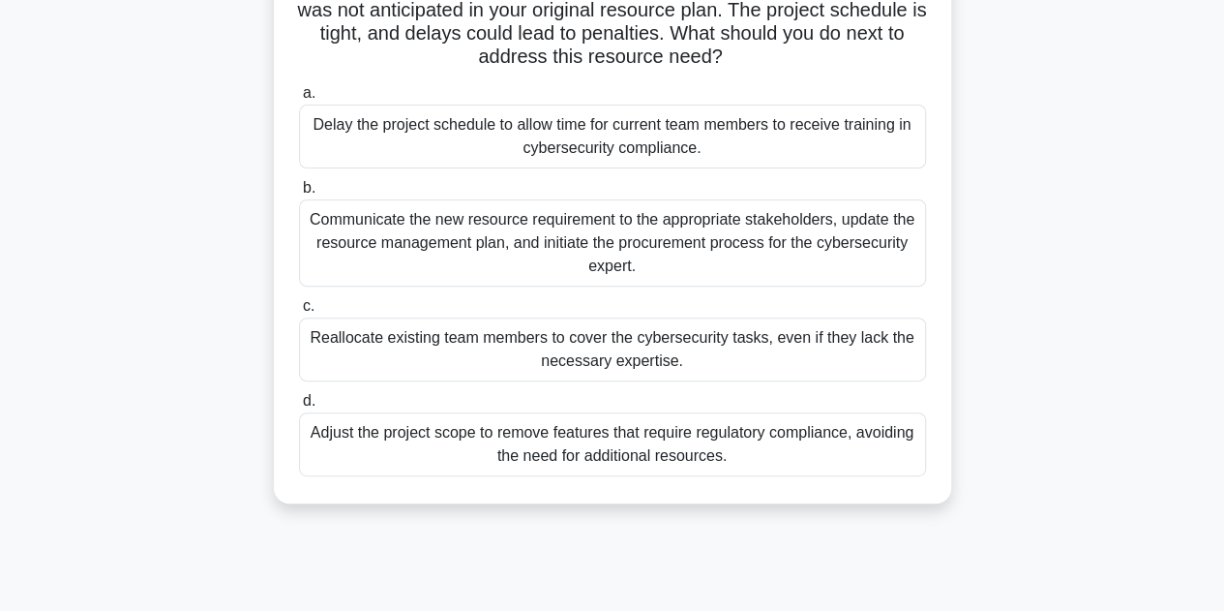
scroll to position [237, 0]
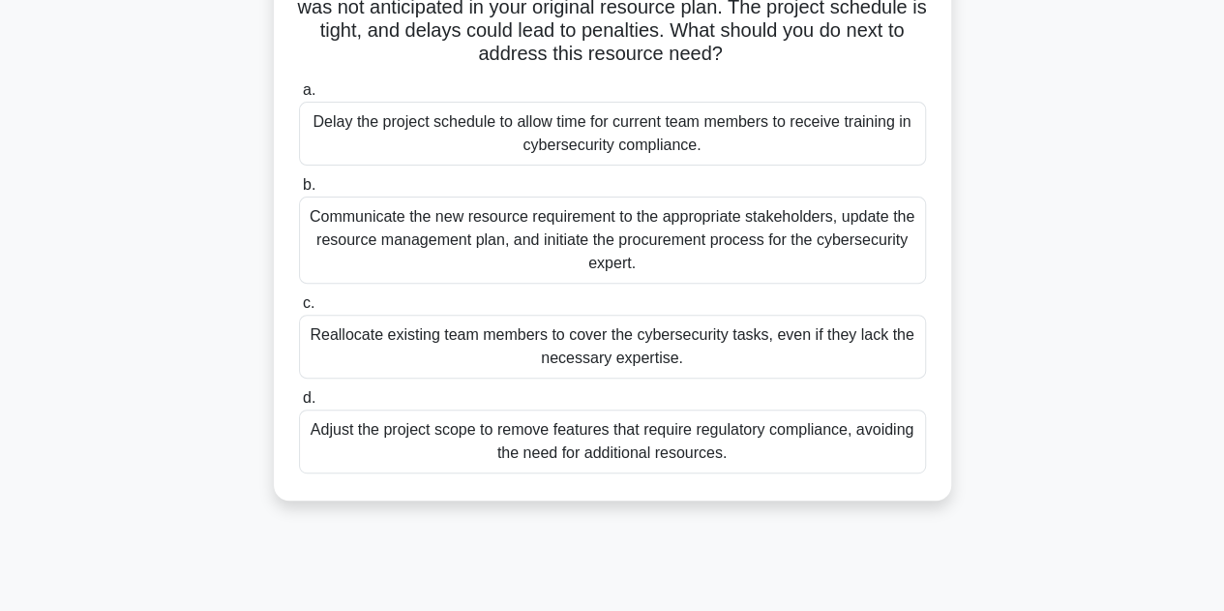
click at [594, 233] on div "Communicate the new resource requirement to the appropriate stakeholders, updat…" at bounding box center [612, 239] width 627 height 87
click at [299, 192] on input "b. Communicate the new resource requirement to the appropriate stakeholders, up…" at bounding box center [299, 185] width 0 height 13
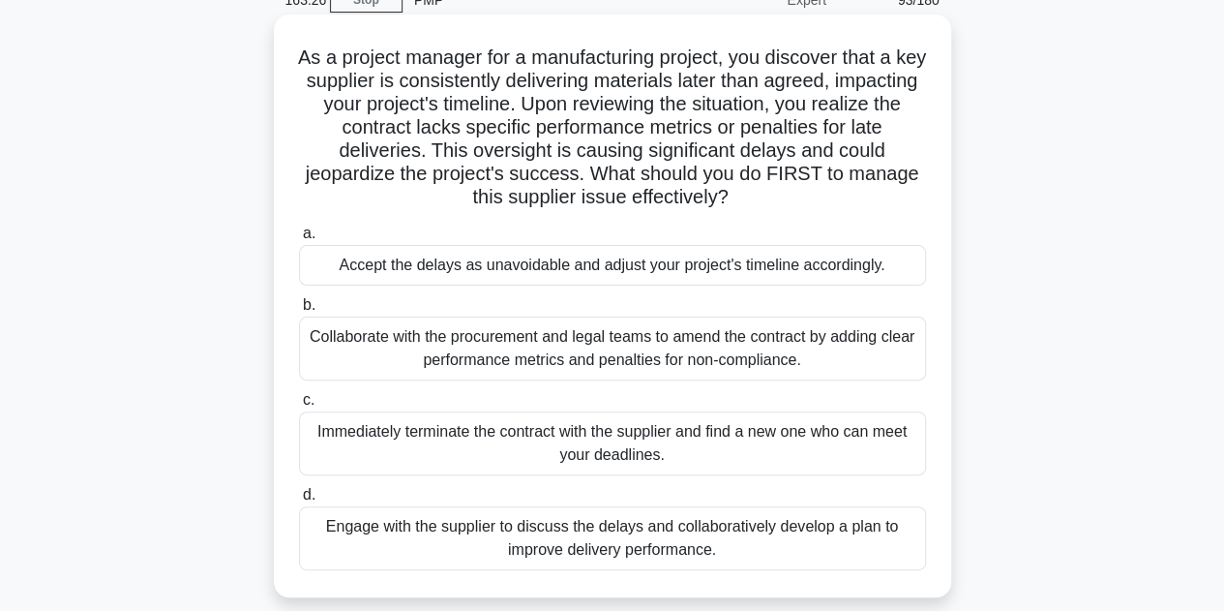
scroll to position [103, 0]
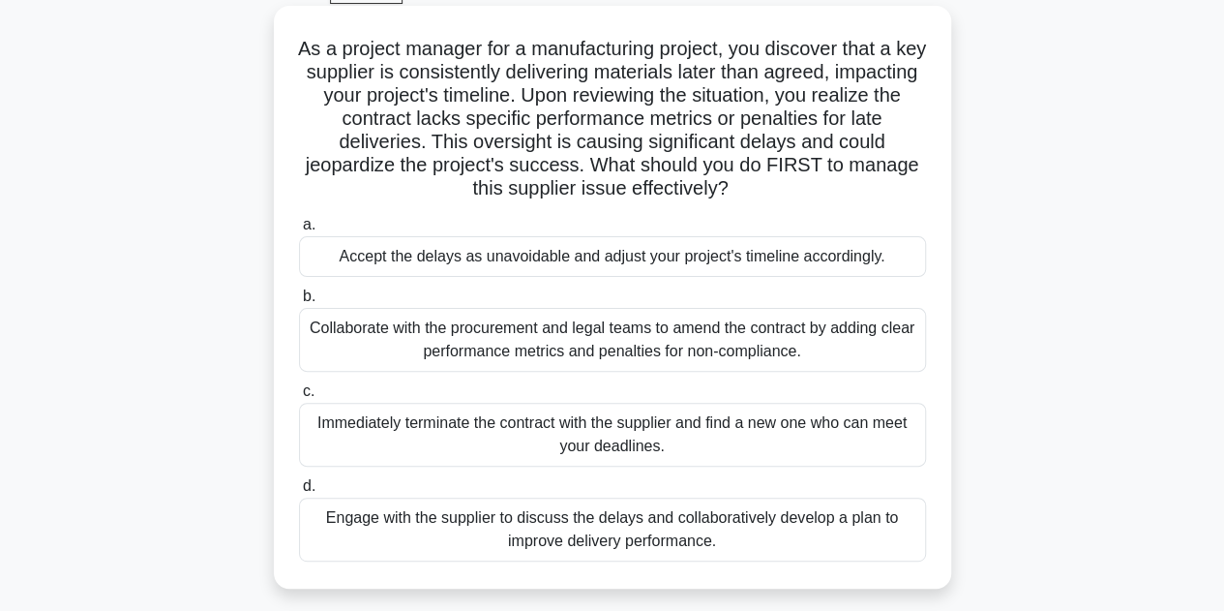
click at [546, 344] on div "Collaborate with the procurement and legal teams to amend the contract by addin…" at bounding box center [612, 340] width 627 height 64
click at [299, 303] on input "b. Collaborate with the procurement and legal teams to amend the contract by ad…" at bounding box center [299, 296] width 0 height 13
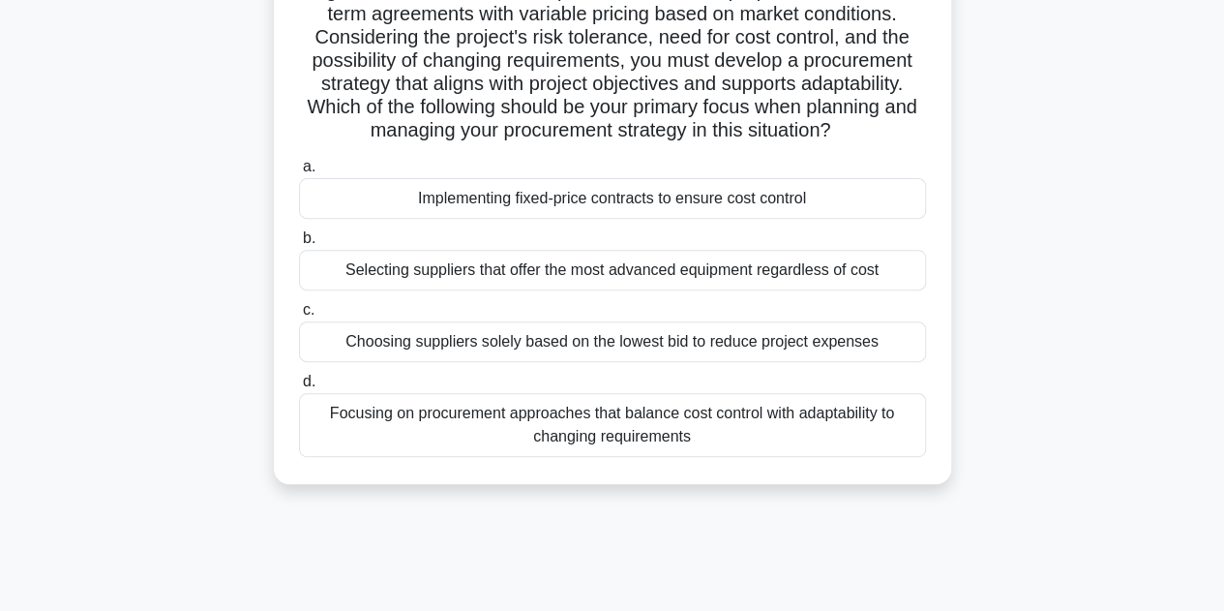
scroll to position [265, 0]
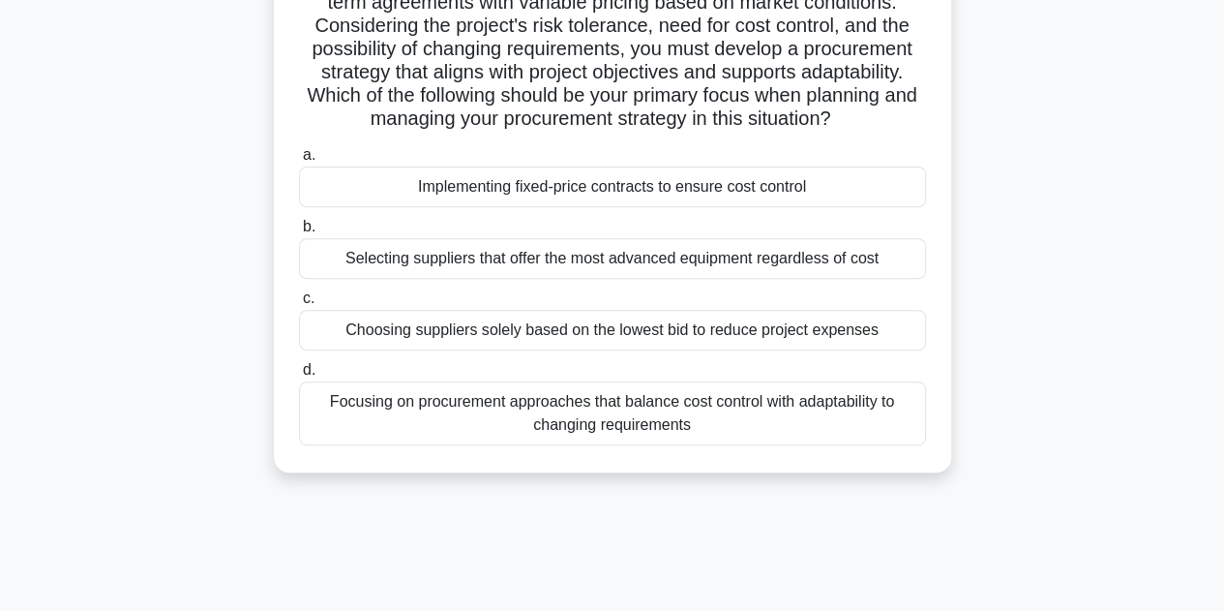
click at [682, 432] on div "Focusing on procurement approaches that balance cost control with adaptability …" at bounding box center [612, 413] width 627 height 64
click at [299, 376] on input "d. Focusing on procurement approaches that balance cost control with adaptabili…" at bounding box center [299, 370] width 0 height 13
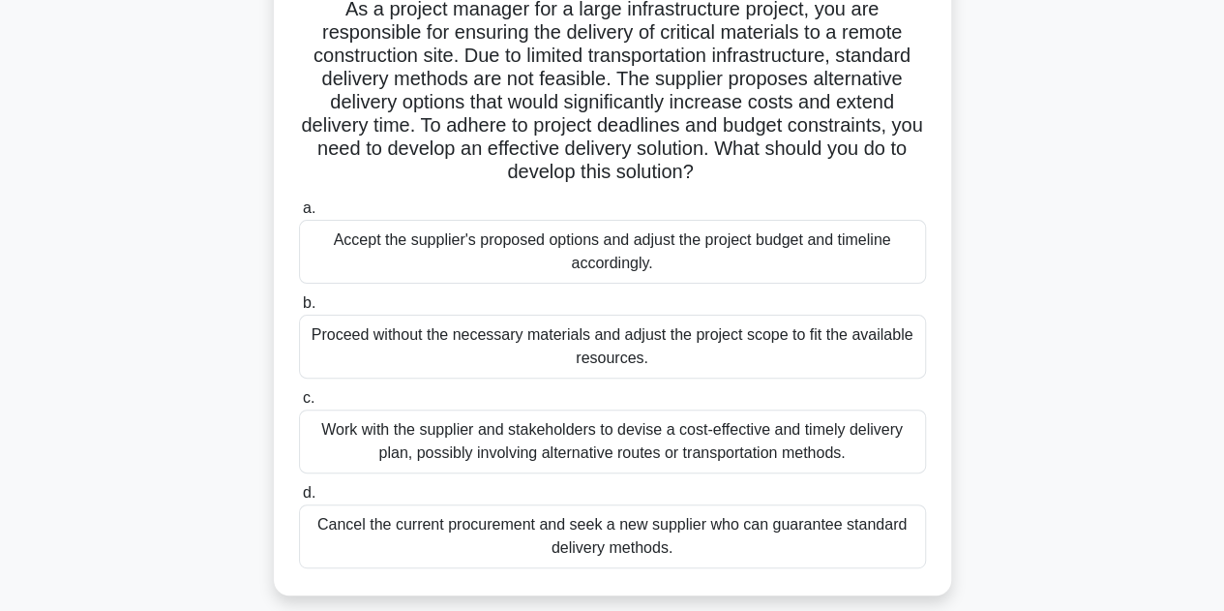
scroll to position [143, 0]
